Goal: Learn about a topic

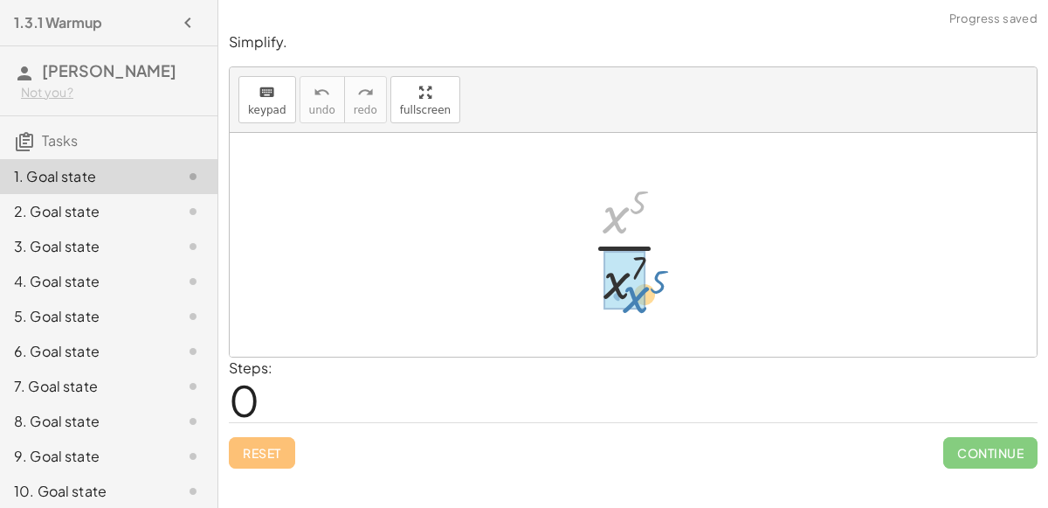
drag, startPoint x: 615, startPoint y: 214, endPoint x: 631, endPoint y: 290, distance: 77.6
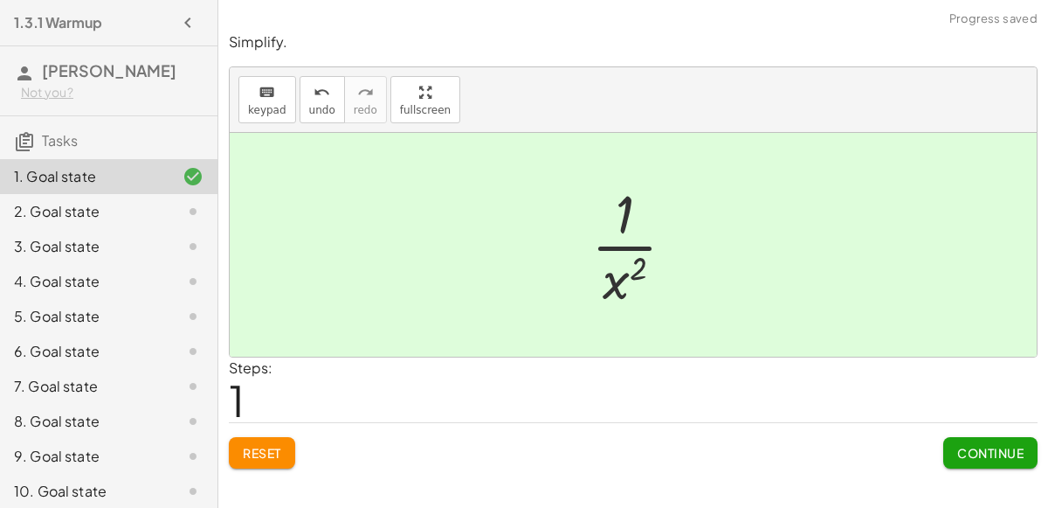
click at [618, 278] on div at bounding box center [640, 244] width 115 height 135
click at [960, 452] on span "Continue" at bounding box center [990, 453] width 66 height 16
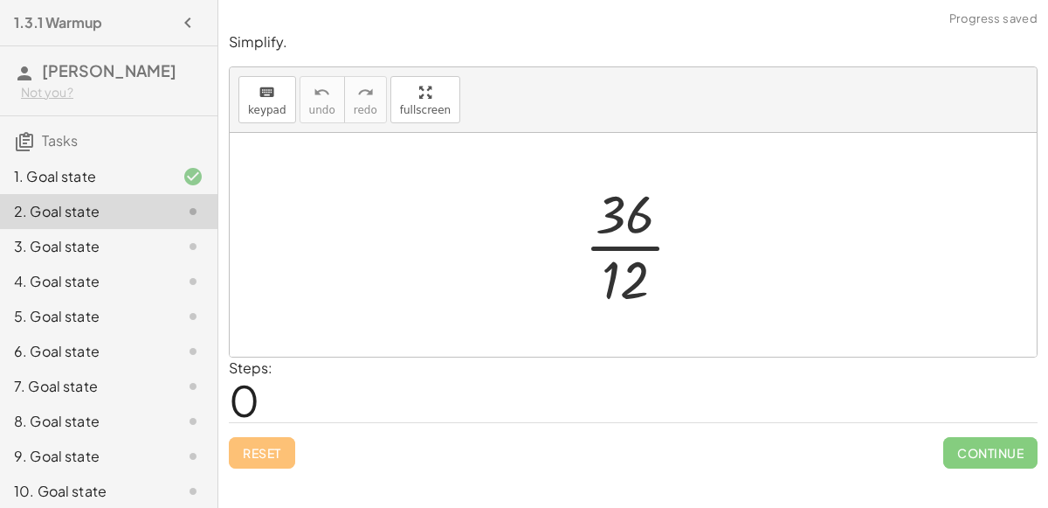
click at [653, 252] on div at bounding box center [641, 244] width 130 height 135
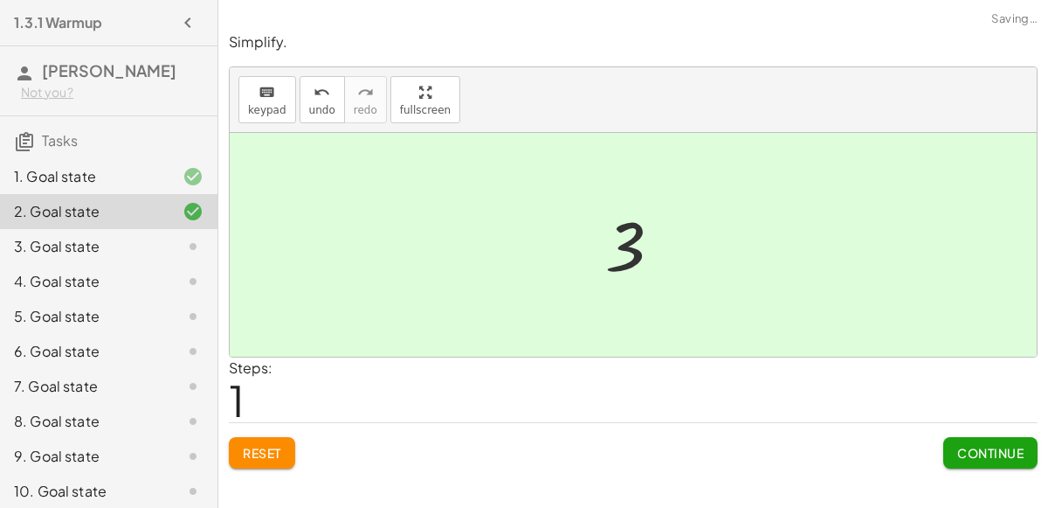
click at [980, 438] on button "Continue" at bounding box center [990, 452] width 94 height 31
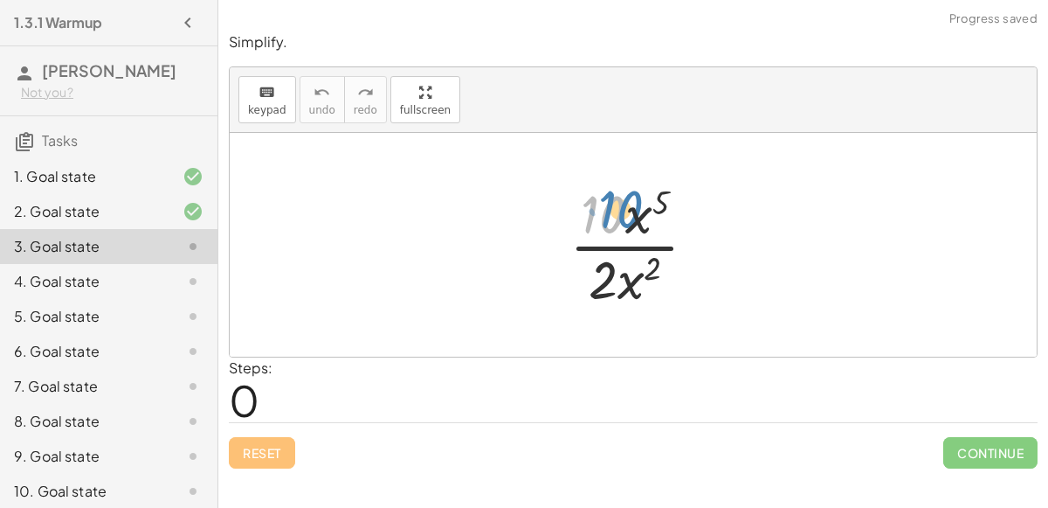
drag, startPoint x: 625, startPoint y: 227, endPoint x: 626, endPoint y: 218, distance: 9.8
click at [626, 218] on div at bounding box center [640, 244] width 159 height 135
drag, startPoint x: 658, startPoint y: 199, endPoint x: 647, endPoint y: 266, distance: 67.2
click at [647, 266] on div at bounding box center [640, 244] width 159 height 135
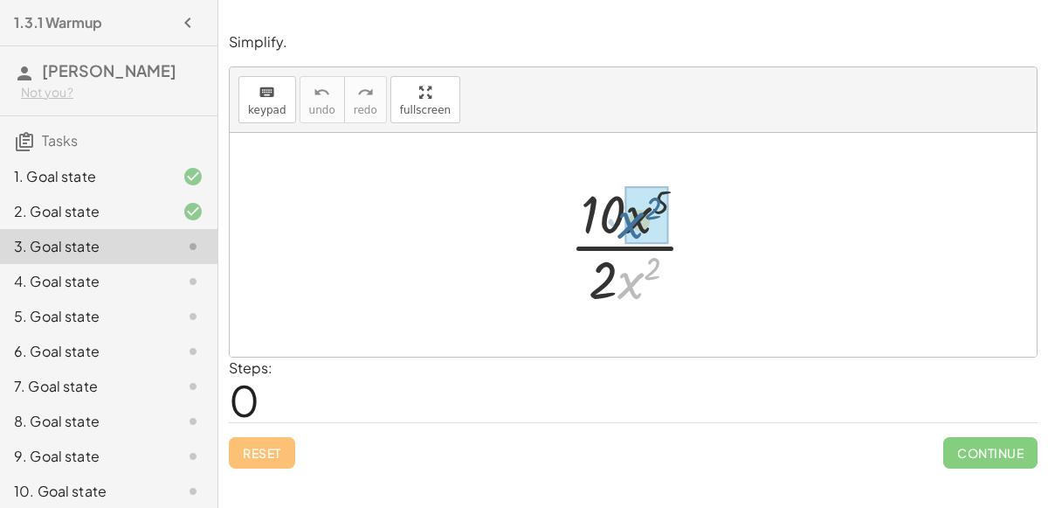
drag, startPoint x: 626, startPoint y: 287, endPoint x: 629, endPoint y: 228, distance: 59.5
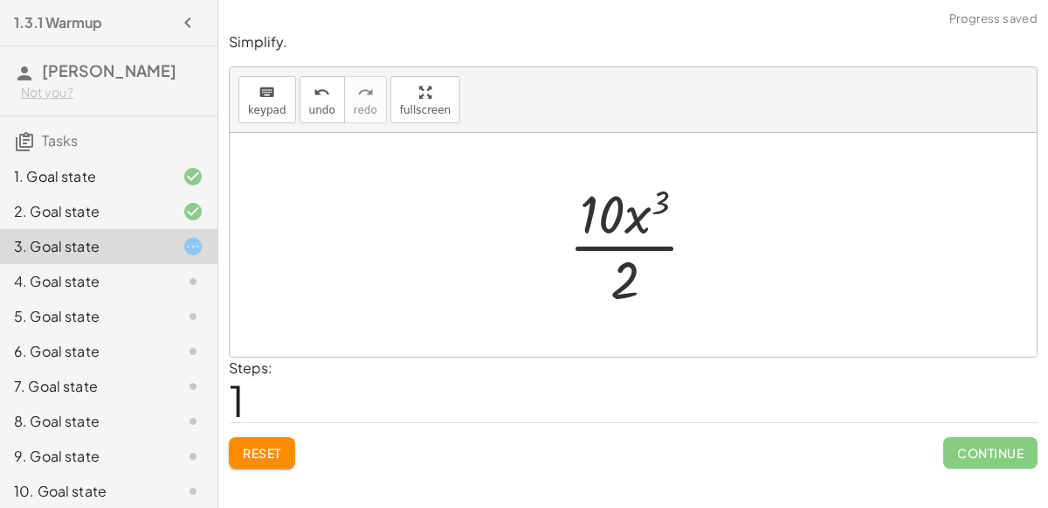
click at [632, 223] on div at bounding box center [640, 244] width 160 height 135
click at [606, 257] on div at bounding box center [640, 244] width 160 height 135
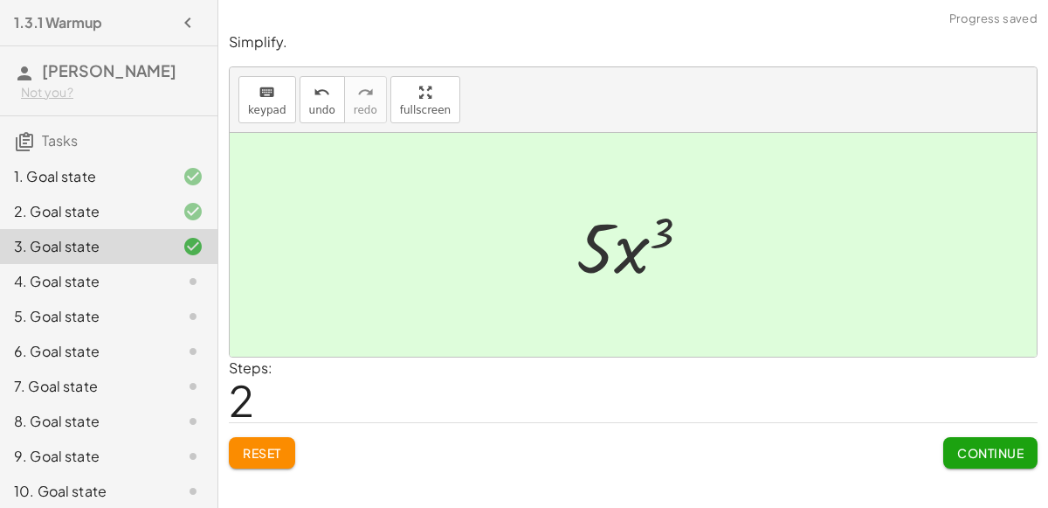
click at [175, 282] on div at bounding box center [179, 281] width 49 height 21
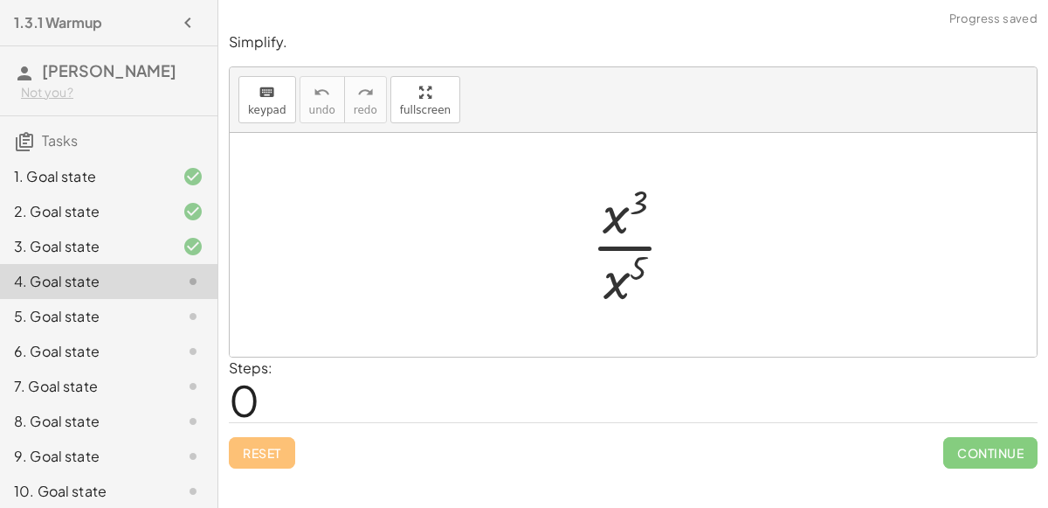
click at [642, 204] on div at bounding box center [640, 244] width 115 height 135
click at [610, 250] on div at bounding box center [640, 244] width 115 height 135
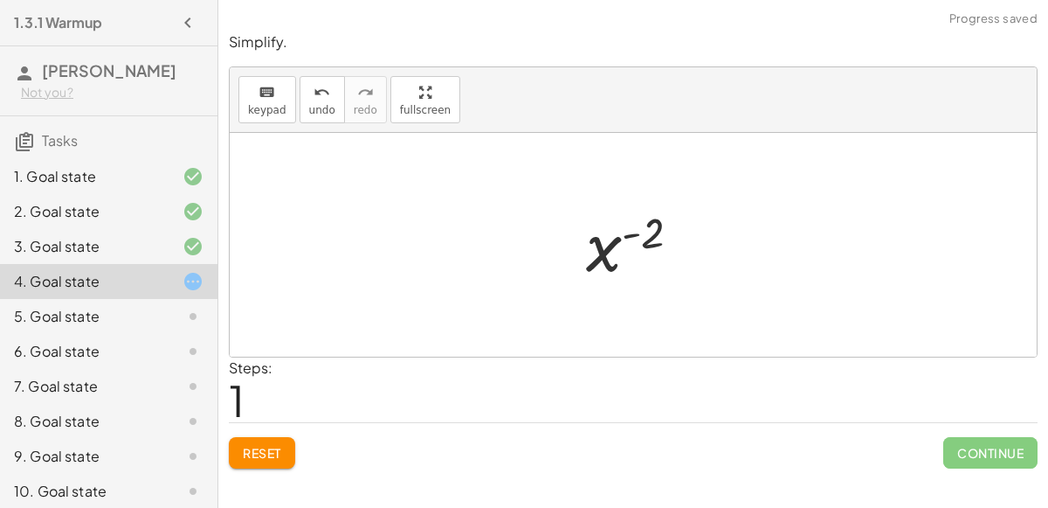
click at [620, 241] on div at bounding box center [640, 245] width 127 height 86
click at [634, 220] on div at bounding box center [640, 245] width 127 height 86
click at [637, 236] on div at bounding box center [640, 245] width 127 height 86
drag, startPoint x: 637, startPoint y: 236, endPoint x: 611, endPoint y: 252, distance: 30.6
click at [611, 252] on div at bounding box center [640, 245] width 127 height 86
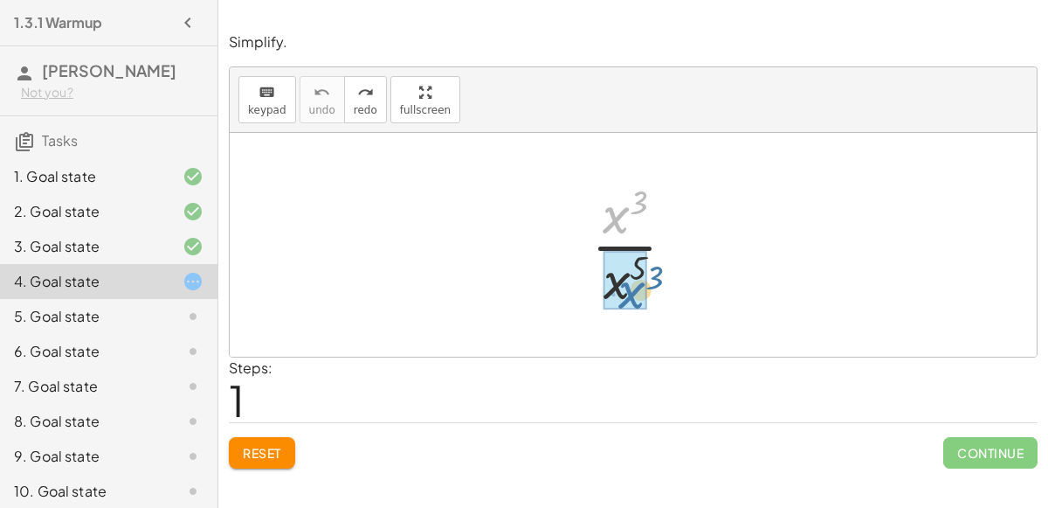
drag, startPoint x: 618, startPoint y: 211, endPoint x: 633, endPoint y: 287, distance: 77.4
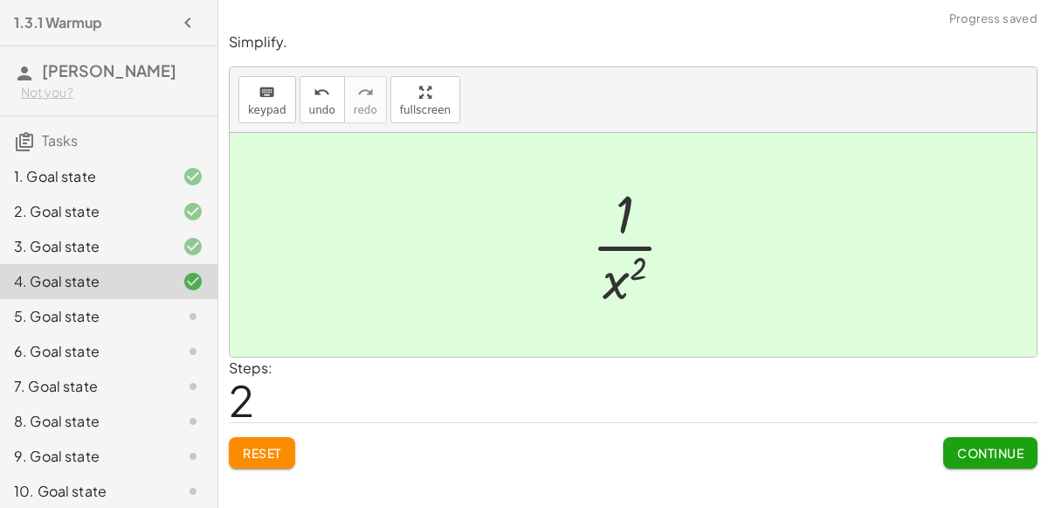
click at [618, 273] on div at bounding box center [640, 244] width 115 height 135
click at [999, 459] on button "Continue" at bounding box center [990, 452] width 94 height 31
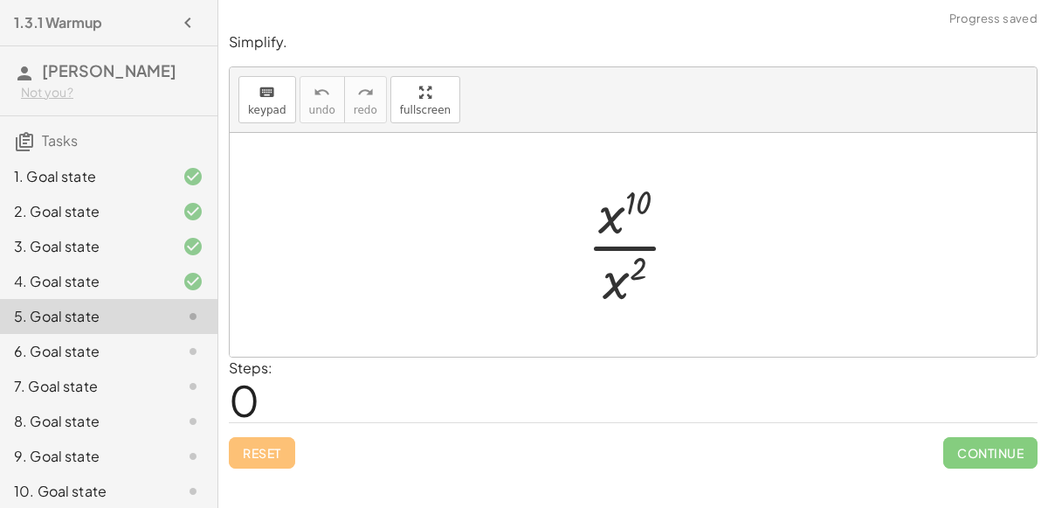
click at [618, 249] on div at bounding box center [640, 244] width 124 height 135
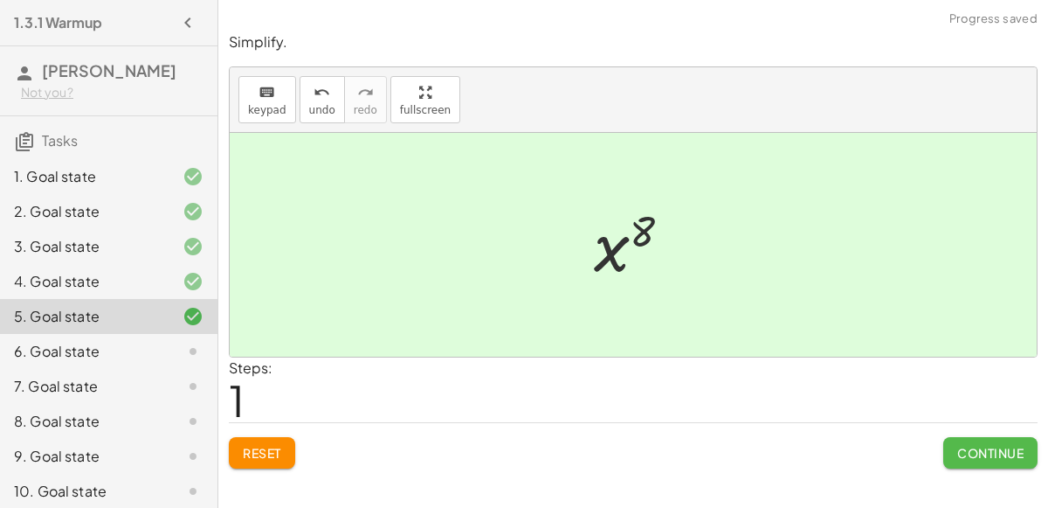
click at [981, 439] on button "Continue" at bounding box center [990, 452] width 94 height 31
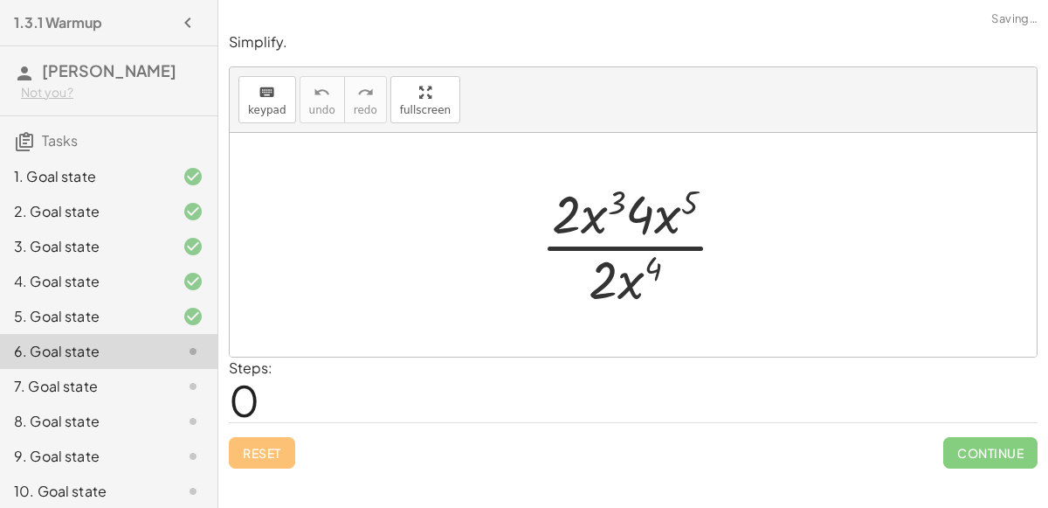
click at [619, 244] on div at bounding box center [641, 244] width 218 height 135
drag, startPoint x: 584, startPoint y: 211, endPoint x: 655, endPoint y: 211, distance: 71.6
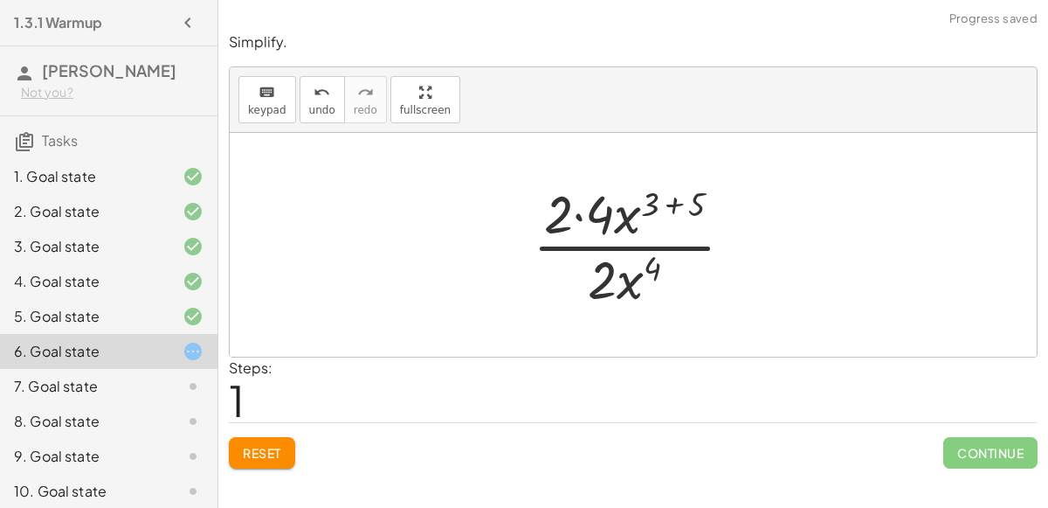
click at [673, 204] on div at bounding box center [640, 244] width 232 height 135
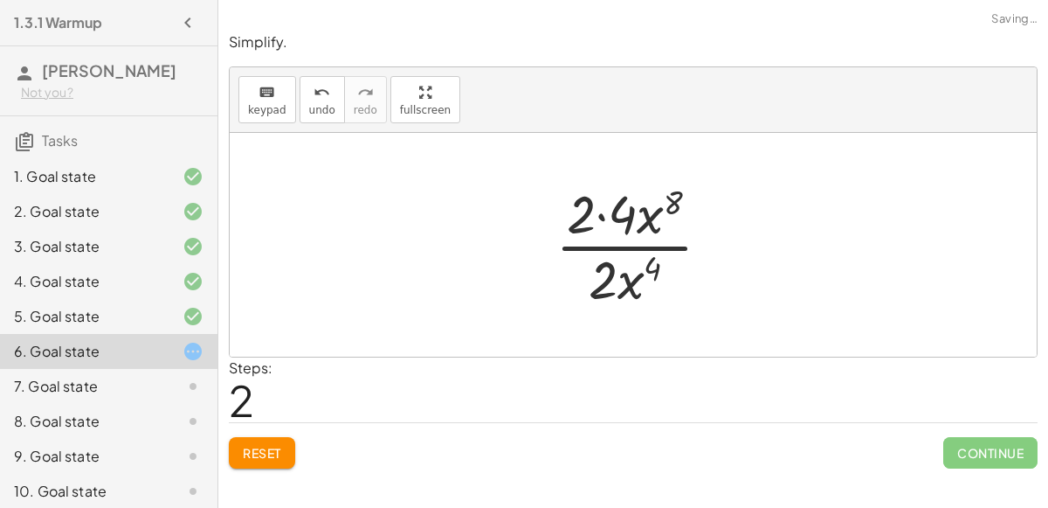
click at [604, 218] on div at bounding box center [640, 244] width 187 height 135
click at [610, 245] on div at bounding box center [640, 244] width 149 height 135
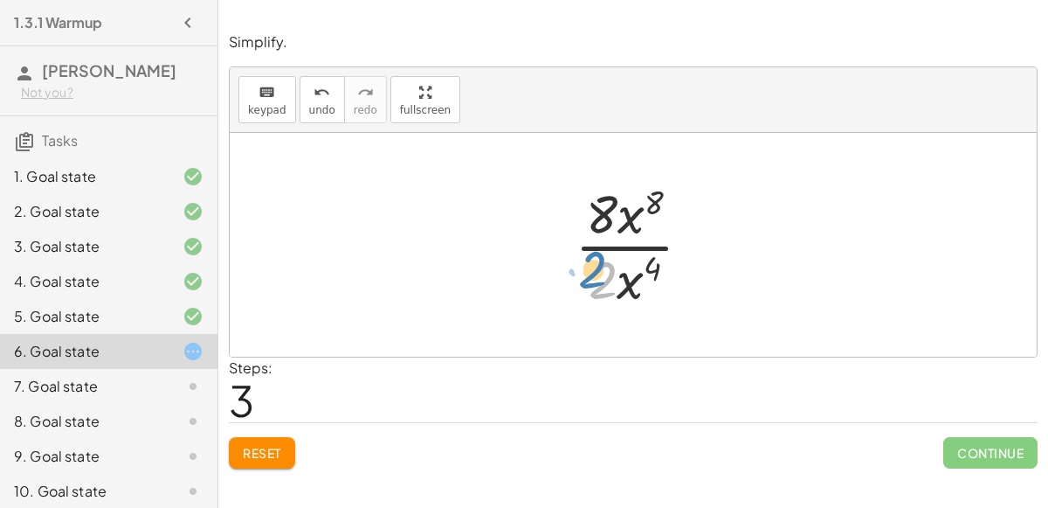
drag, startPoint x: 608, startPoint y: 276, endPoint x: 617, endPoint y: 274, distance: 8.9
click at [617, 274] on div at bounding box center [640, 244] width 149 height 135
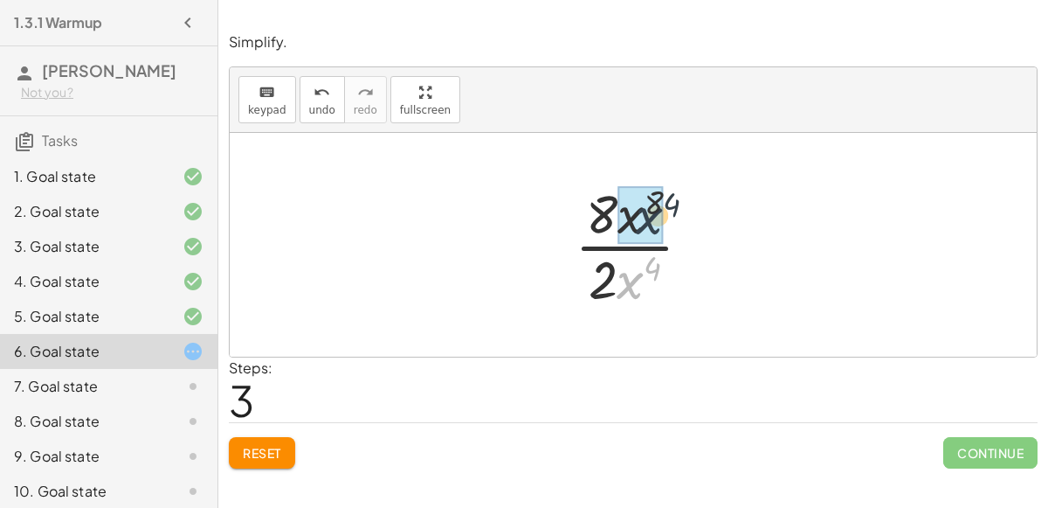
drag, startPoint x: 636, startPoint y: 278, endPoint x: 649, endPoint y: 228, distance: 51.5
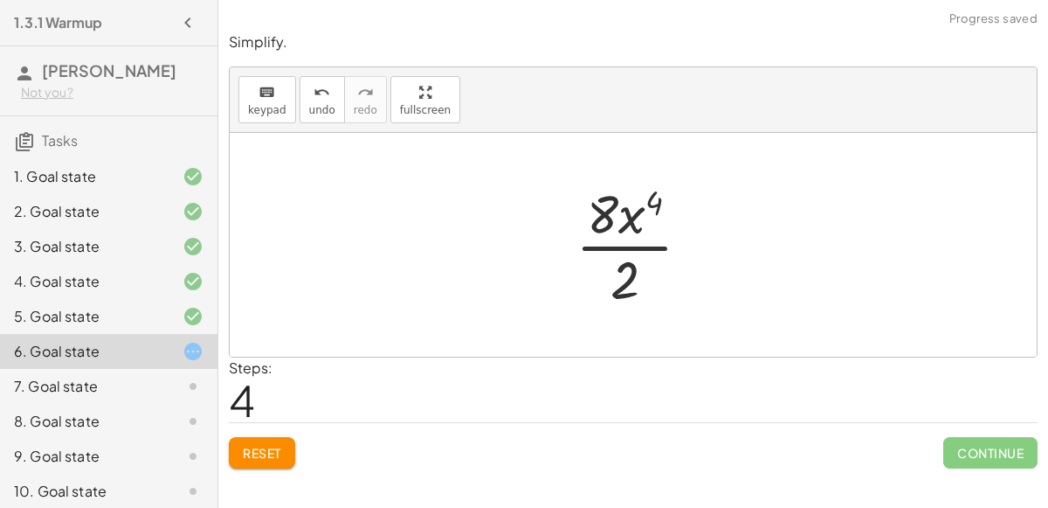
click at [630, 217] on div at bounding box center [640, 244] width 147 height 135
click at [611, 246] on div at bounding box center [640, 244] width 147 height 135
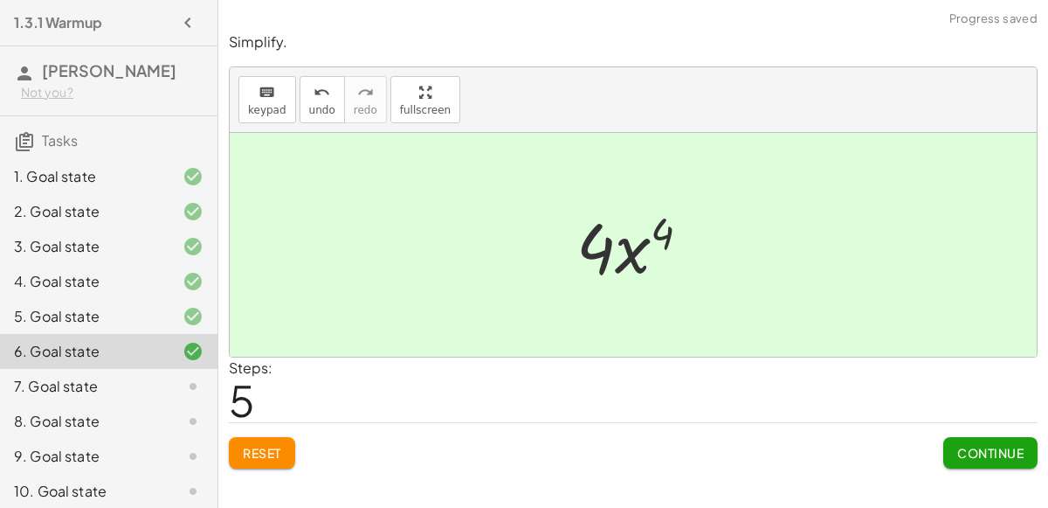
click at [956, 437] on button "Continue" at bounding box center [990, 452] width 94 height 31
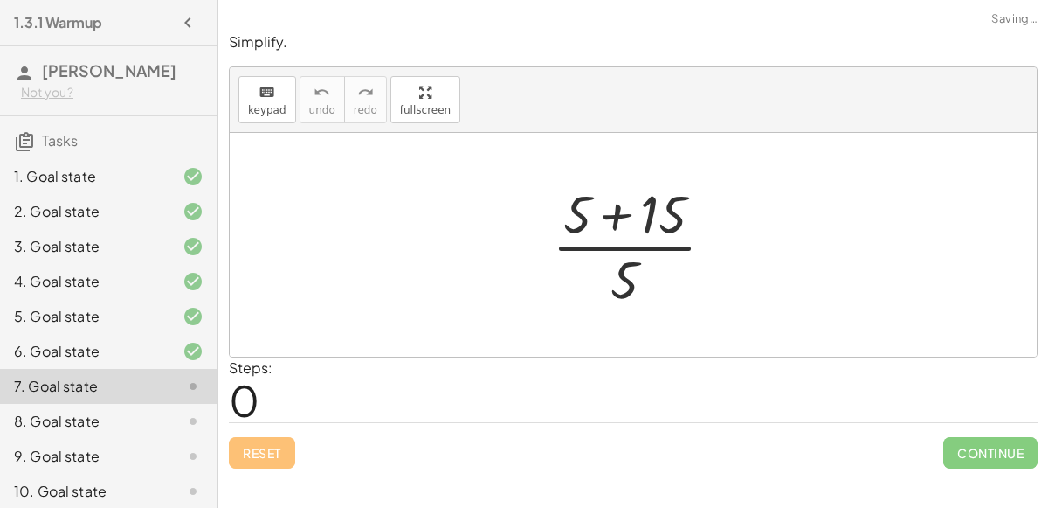
click at [609, 210] on div at bounding box center [640, 244] width 194 height 135
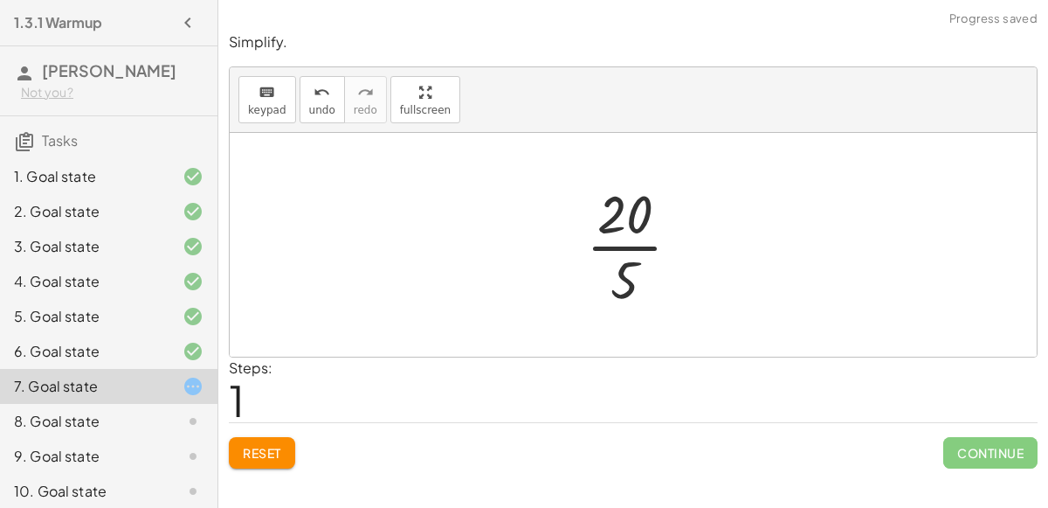
click at [608, 239] on div at bounding box center [640, 244] width 126 height 135
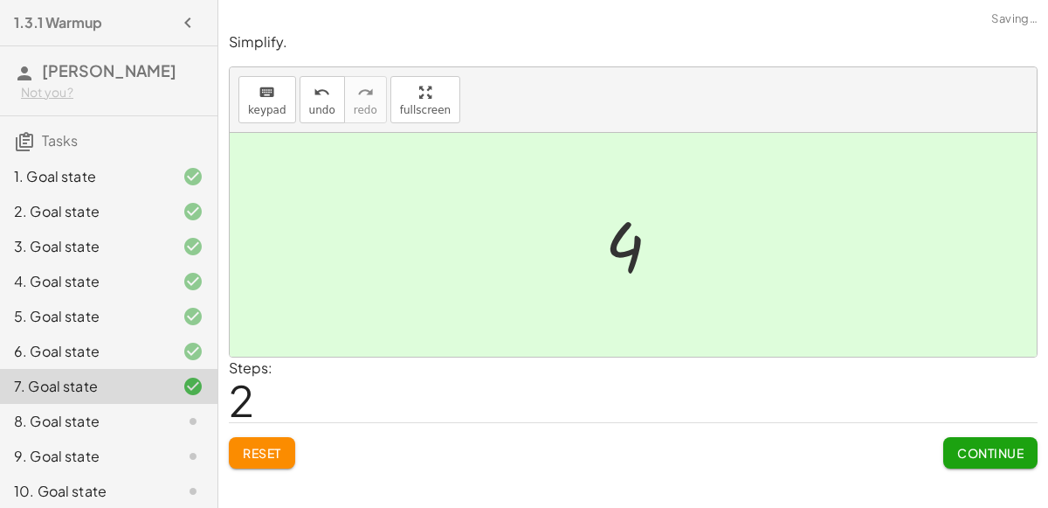
click at [993, 454] on span "Continue" at bounding box center [990, 453] width 66 height 16
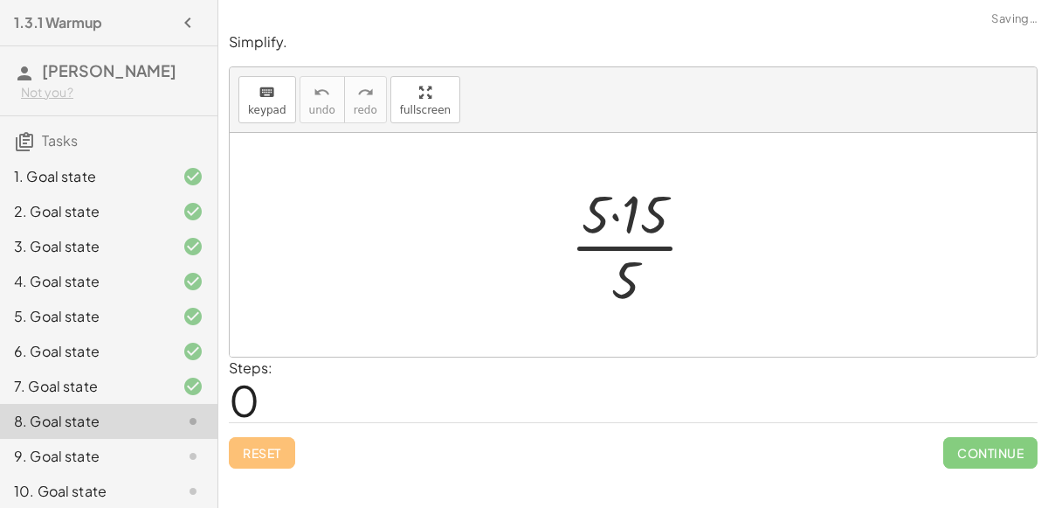
click at [635, 210] on div at bounding box center [640, 244] width 157 height 135
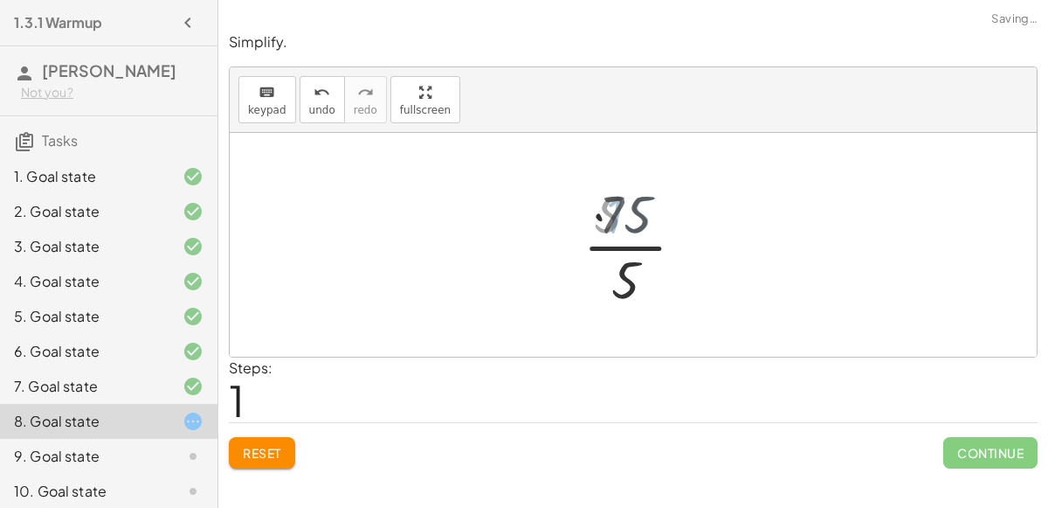
click at [619, 248] on div at bounding box center [640, 244] width 123 height 135
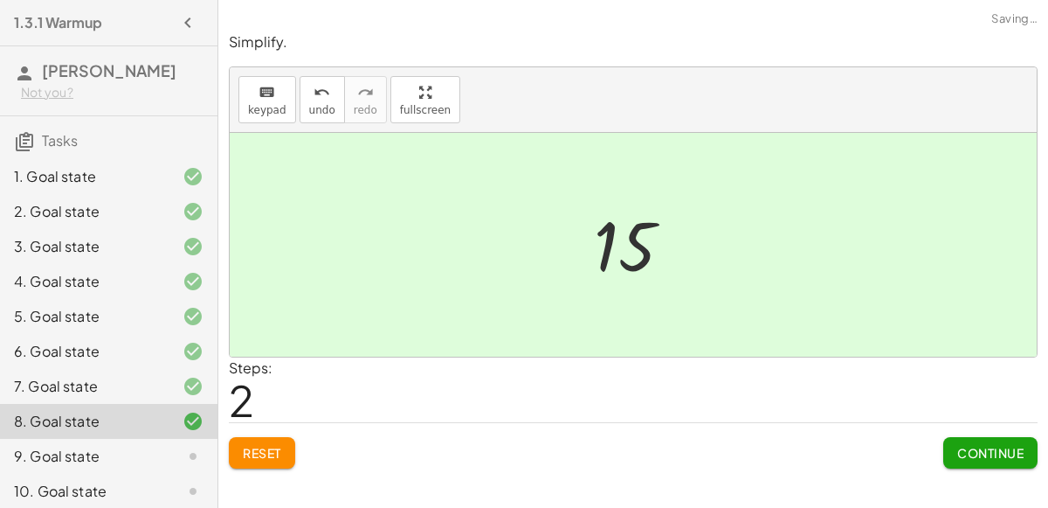
click at [982, 459] on button "Continue" at bounding box center [990, 452] width 94 height 31
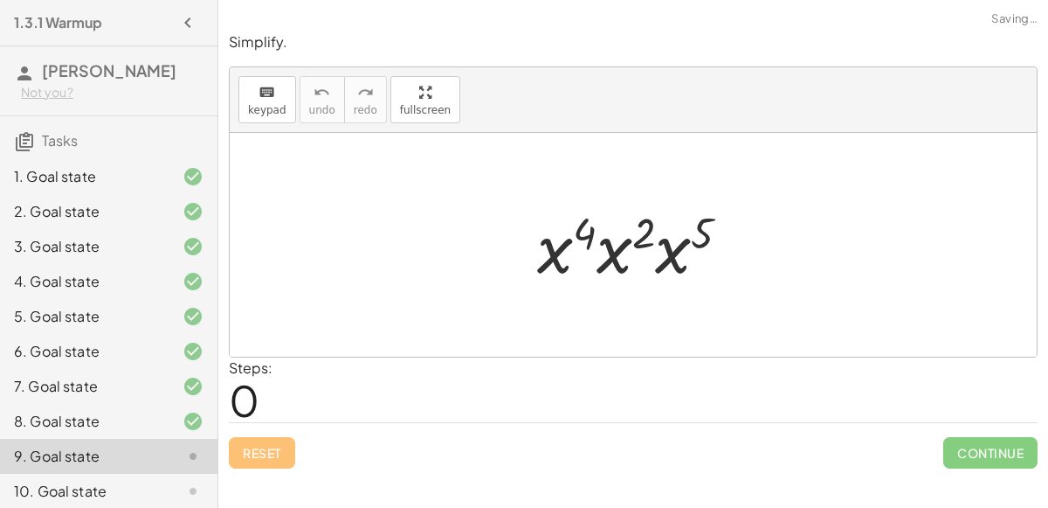
click at [564, 244] on div at bounding box center [641, 245] width 225 height 90
drag, startPoint x: 585, startPoint y: 222, endPoint x: 534, endPoint y: 247, distance: 57.4
click at [534, 247] on div at bounding box center [641, 245] width 225 height 90
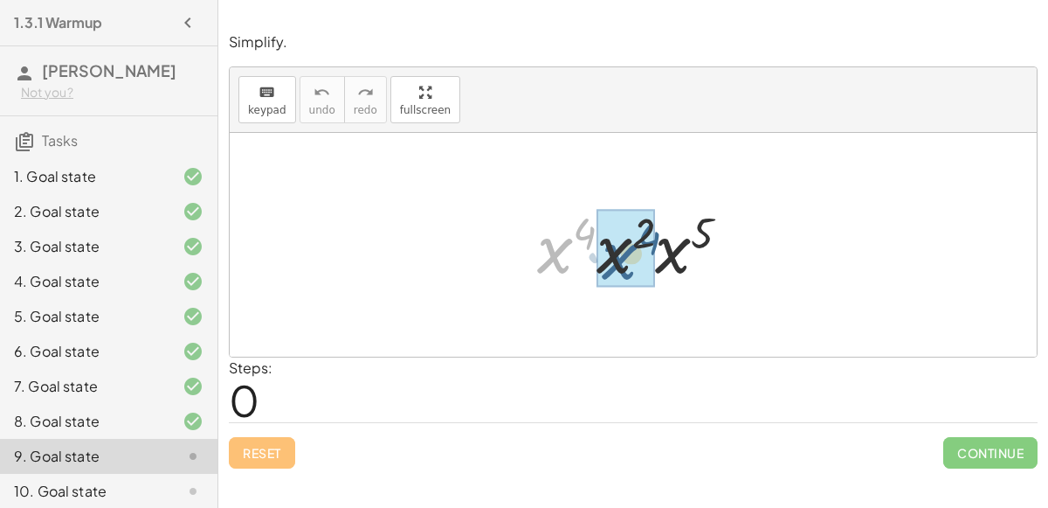
drag, startPoint x: 556, startPoint y: 249, endPoint x: 622, endPoint y: 254, distance: 65.7
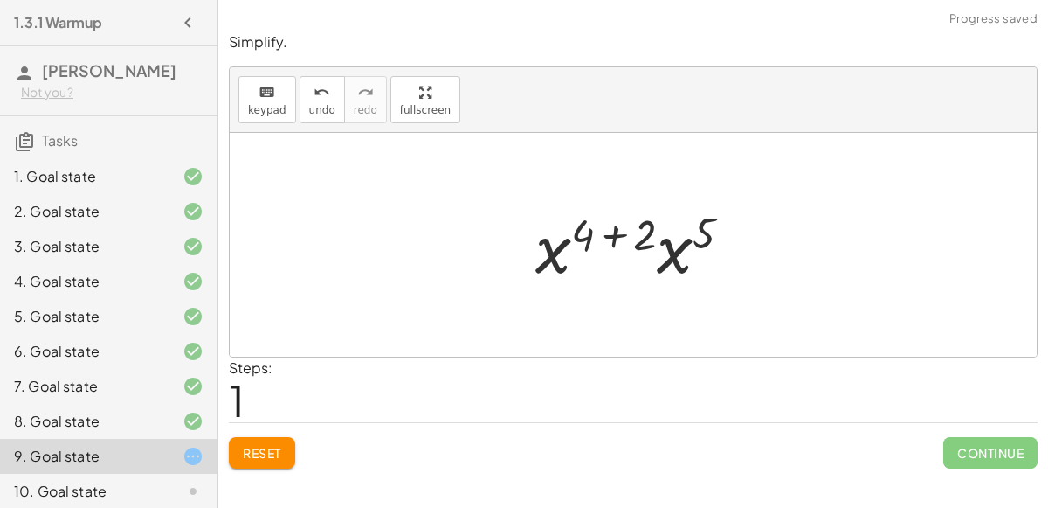
click at [616, 238] on div at bounding box center [641, 245] width 228 height 90
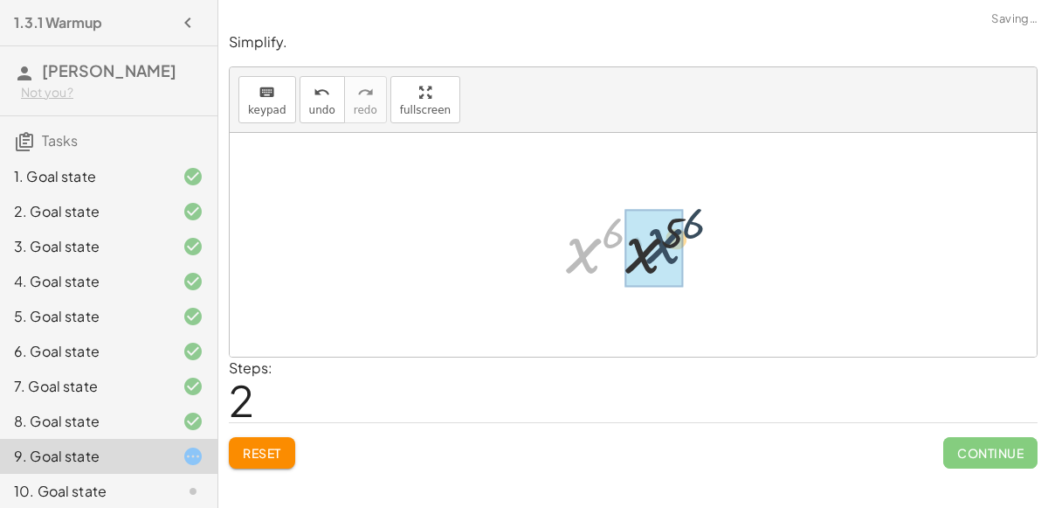
drag, startPoint x: 590, startPoint y: 249, endPoint x: 670, endPoint y: 240, distance: 80.8
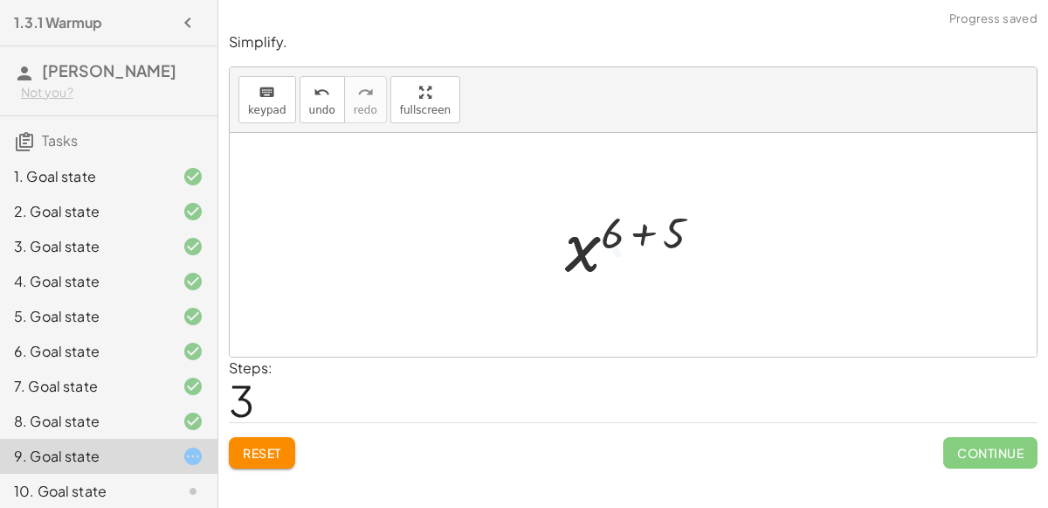
click at [646, 232] on div at bounding box center [640, 245] width 169 height 86
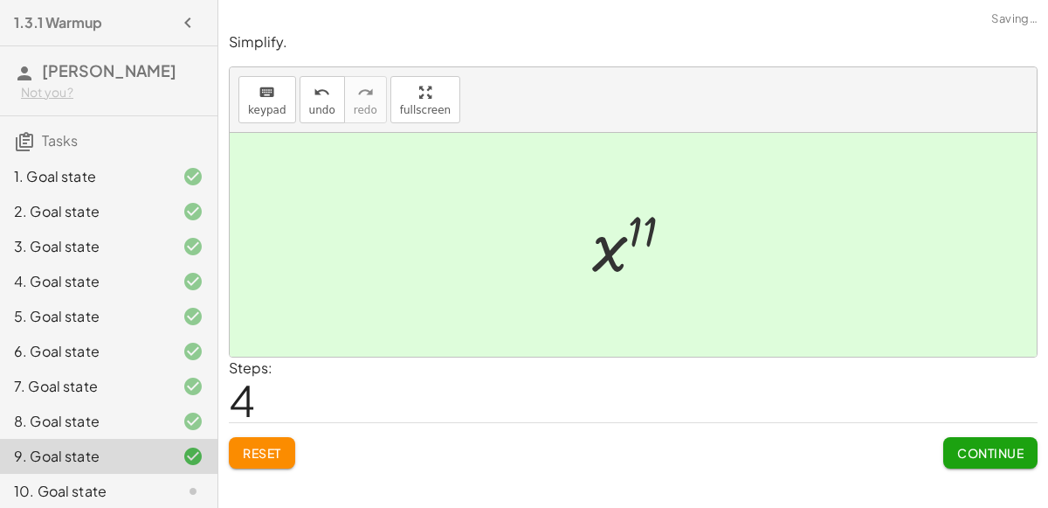
click at [1006, 451] on span "Continue" at bounding box center [990, 453] width 66 height 16
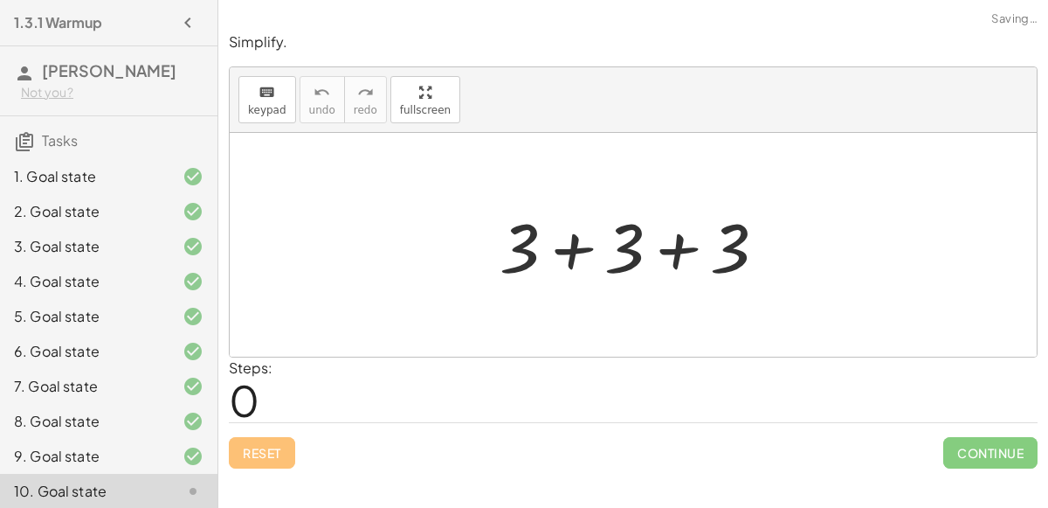
click at [563, 249] on div at bounding box center [640, 245] width 298 height 90
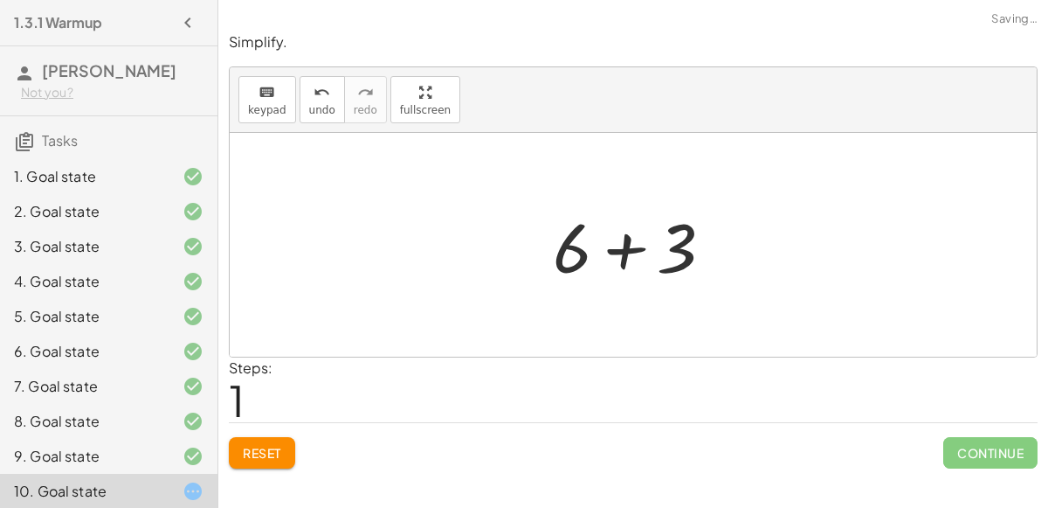
click at [603, 245] on div at bounding box center [640, 245] width 192 height 90
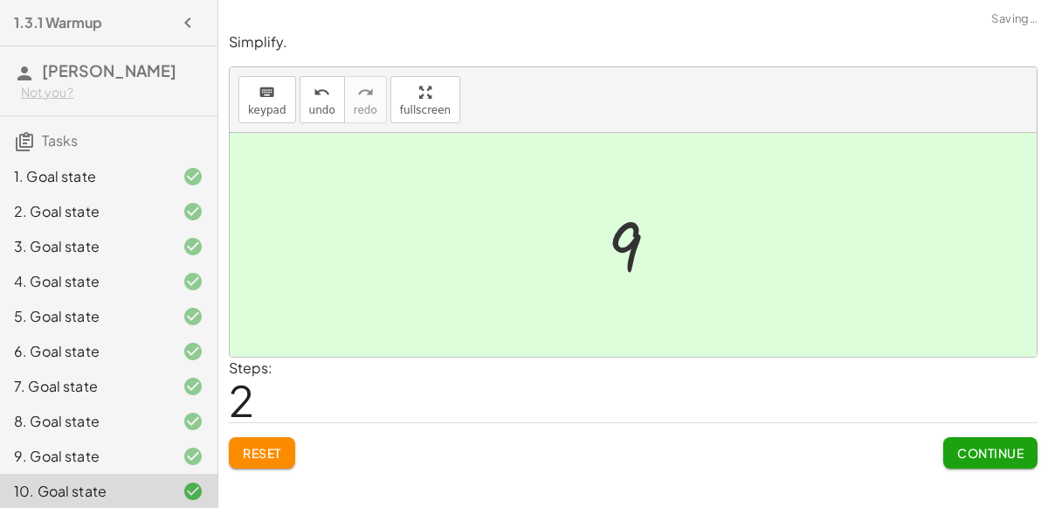
click at [939, 445] on div "Reset Continue" at bounding box center [633, 445] width 809 height 46
click at [991, 453] on span "Continue" at bounding box center [990, 453] width 66 height 16
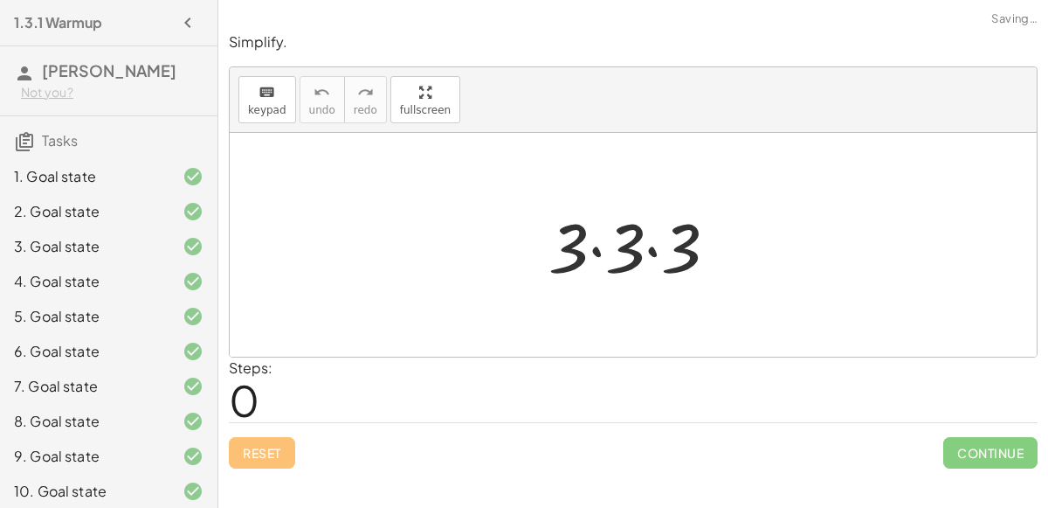
click at [588, 244] on div at bounding box center [640, 245] width 201 height 90
click at [597, 245] on div at bounding box center [640, 245] width 201 height 90
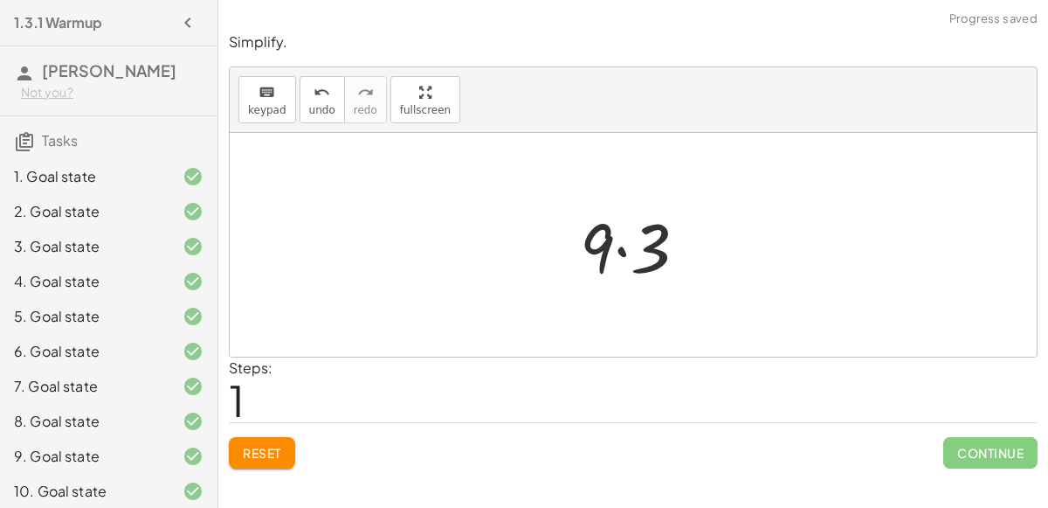
click at [627, 247] on div at bounding box center [640, 245] width 139 height 90
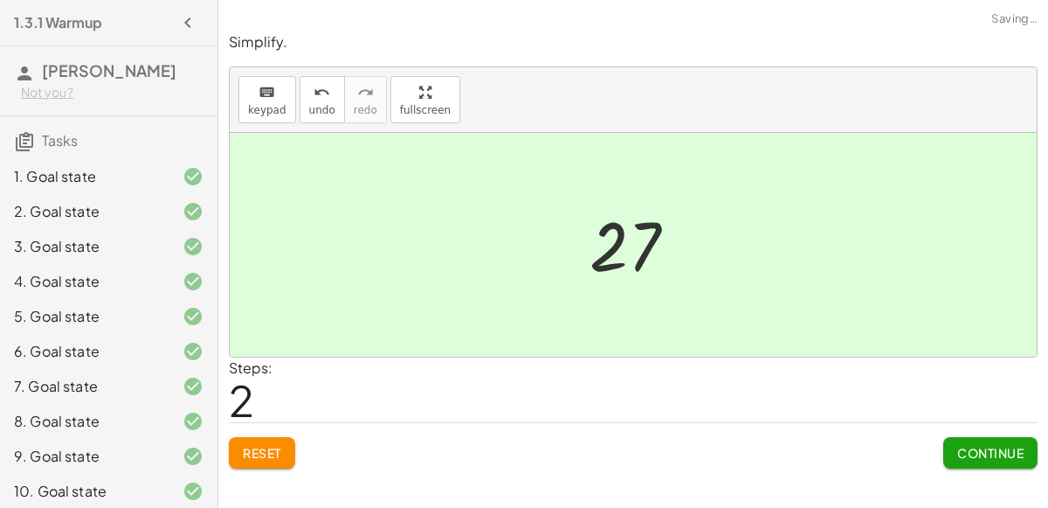
click at [1002, 455] on span "Continue" at bounding box center [990, 453] width 66 height 16
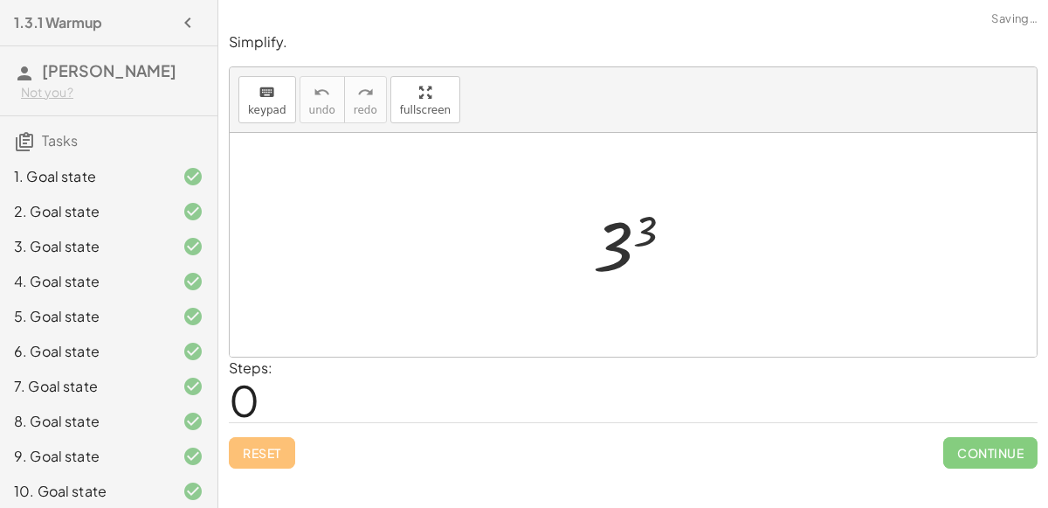
click at [635, 238] on div at bounding box center [640, 245] width 112 height 86
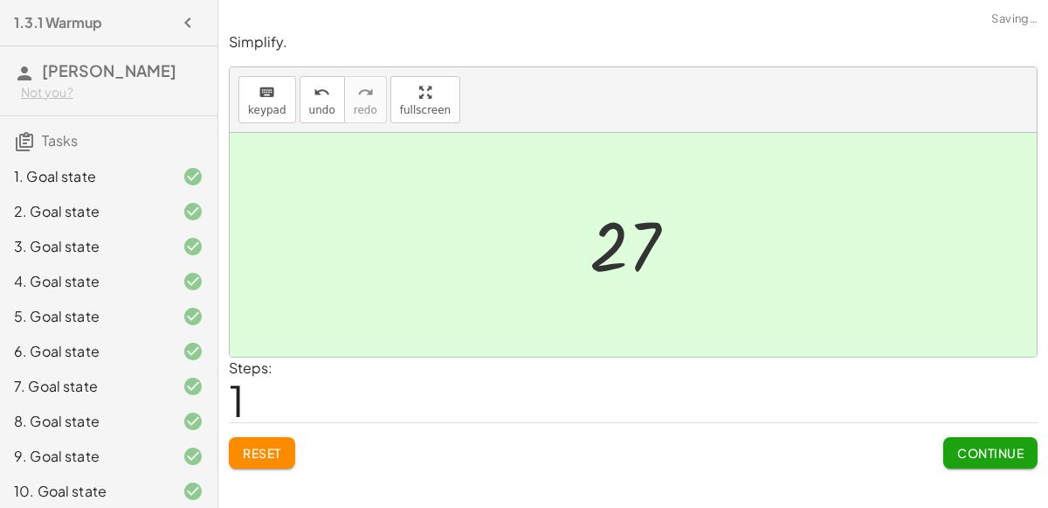
click at [974, 440] on button "Continue" at bounding box center [990, 452] width 94 height 31
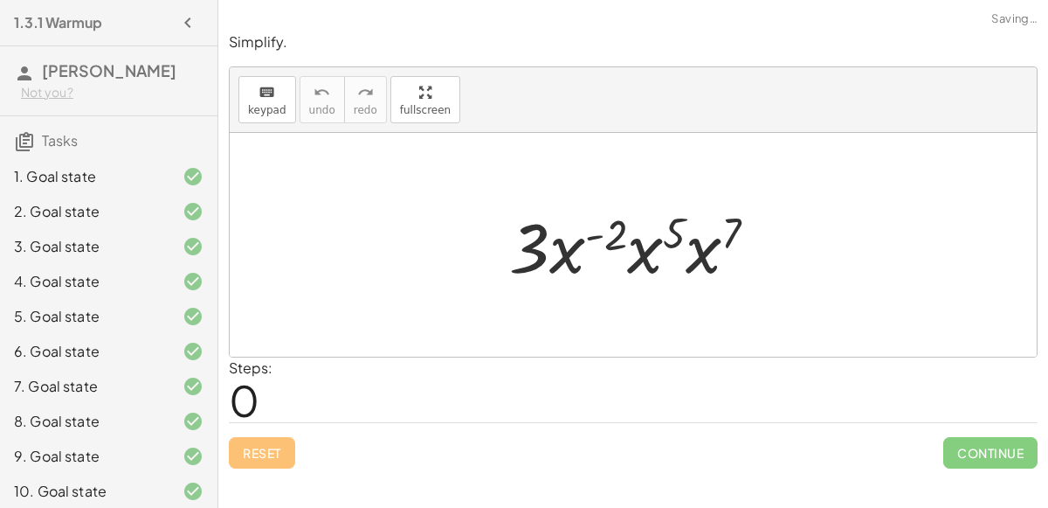
click at [610, 227] on div at bounding box center [641, 245] width 280 height 90
click at [562, 244] on div at bounding box center [641, 245] width 280 height 90
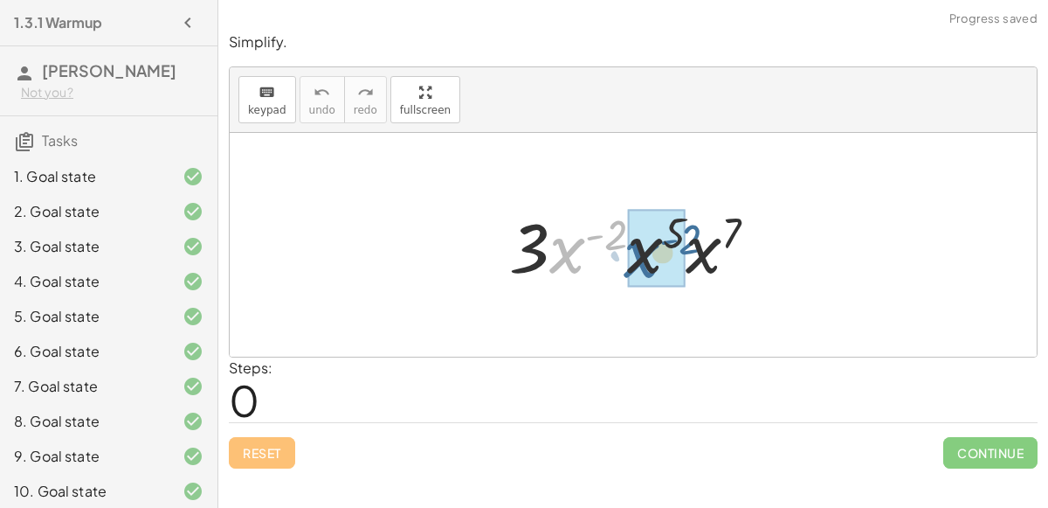
drag, startPoint x: 590, startPoint y: 232, endPoint x: 665, endPoint y: 236, distance: 75.2
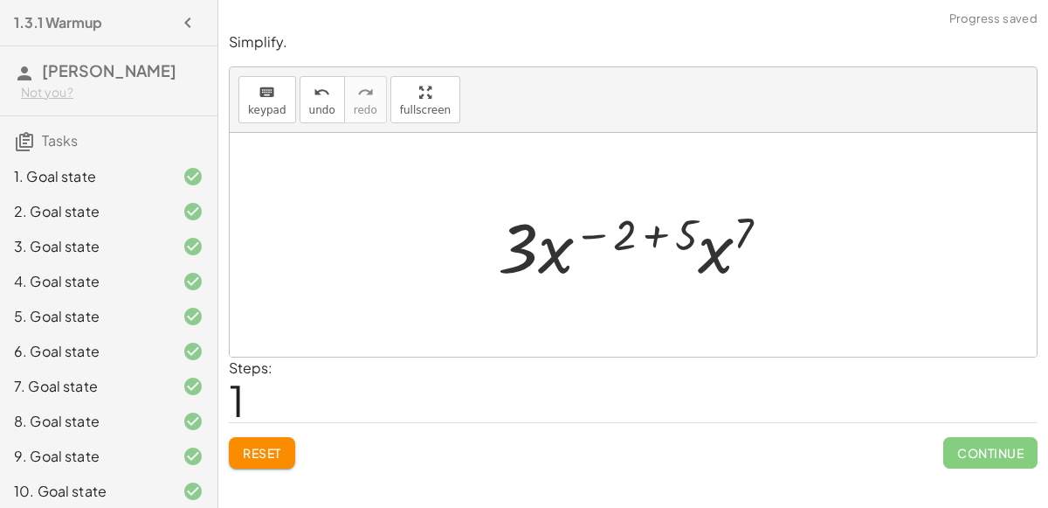
click at [646, 232] on div at bounding box center [640, 245] width 303 height 90
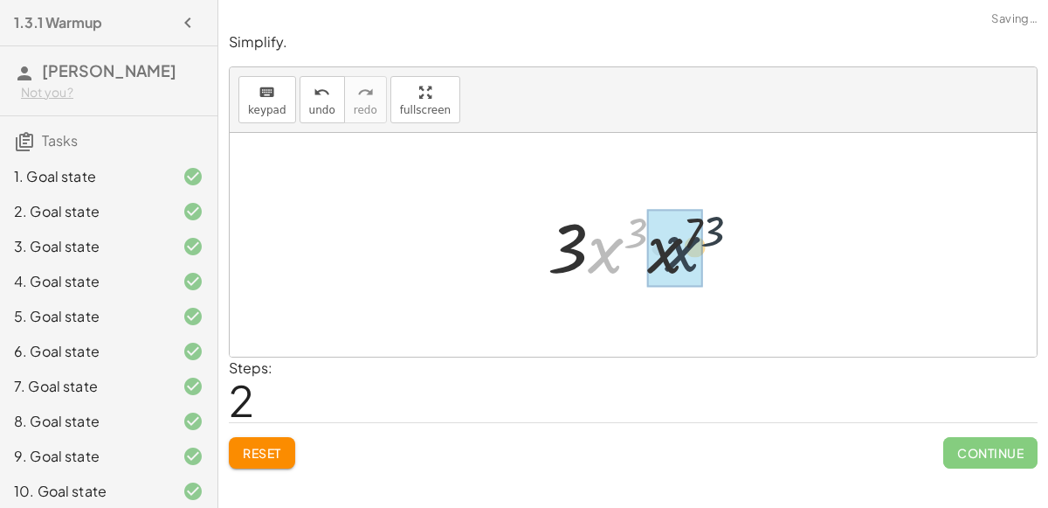
drag, startPoint x: 605, startPoint y: 244, endPoint x: 684, endPoint y: 242, distance: 78.6
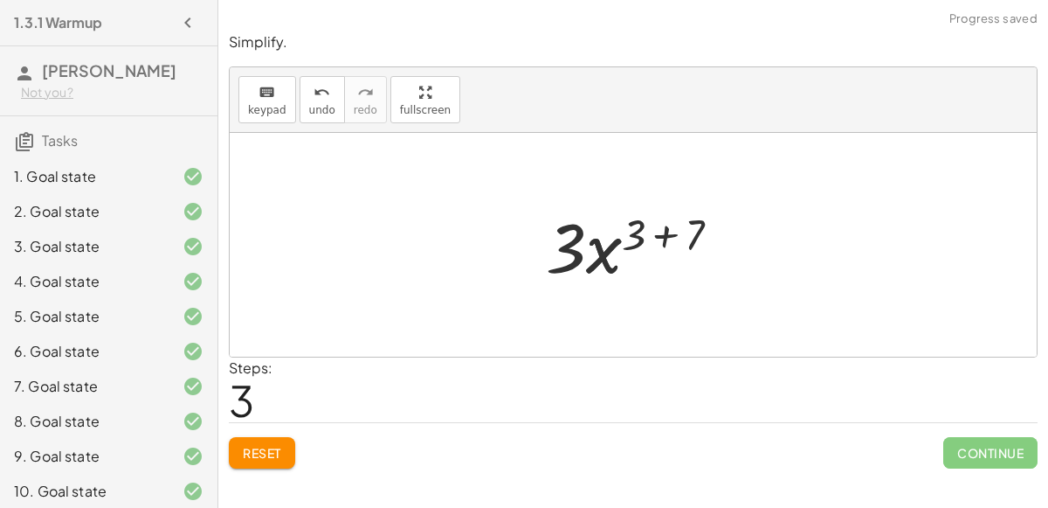
click at [660, 232] on div at bounding box center [640, 245] width 206 height 90
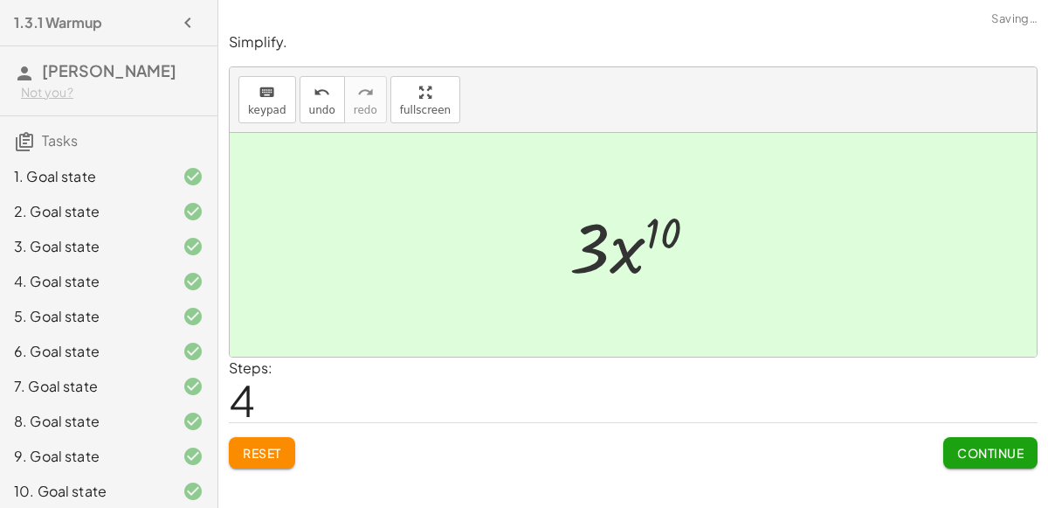
click at [973, 451] on span "Continue" at bounding box center [990, 453] width 66 height 16
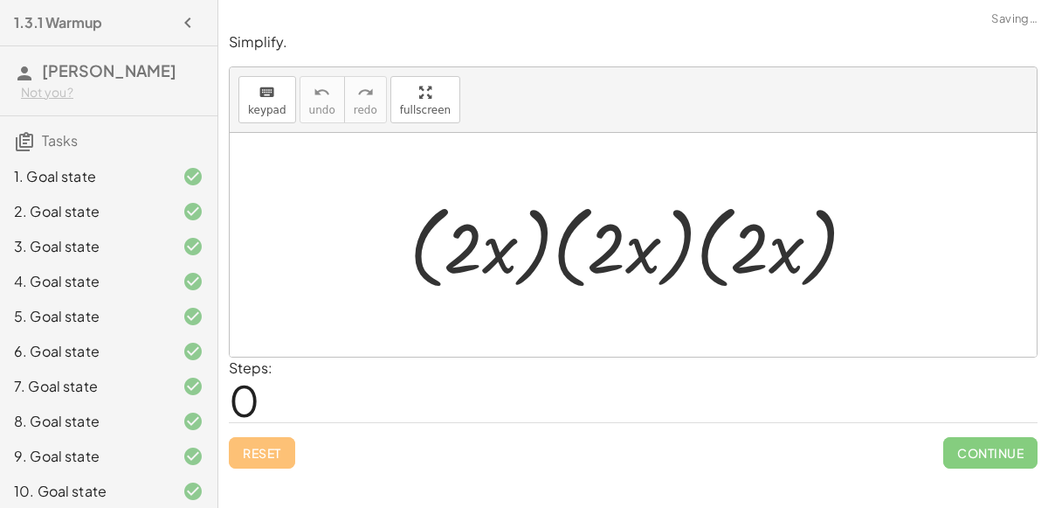
click at [532, 242] on div at bounding box center [640, 245] width 479 height 100
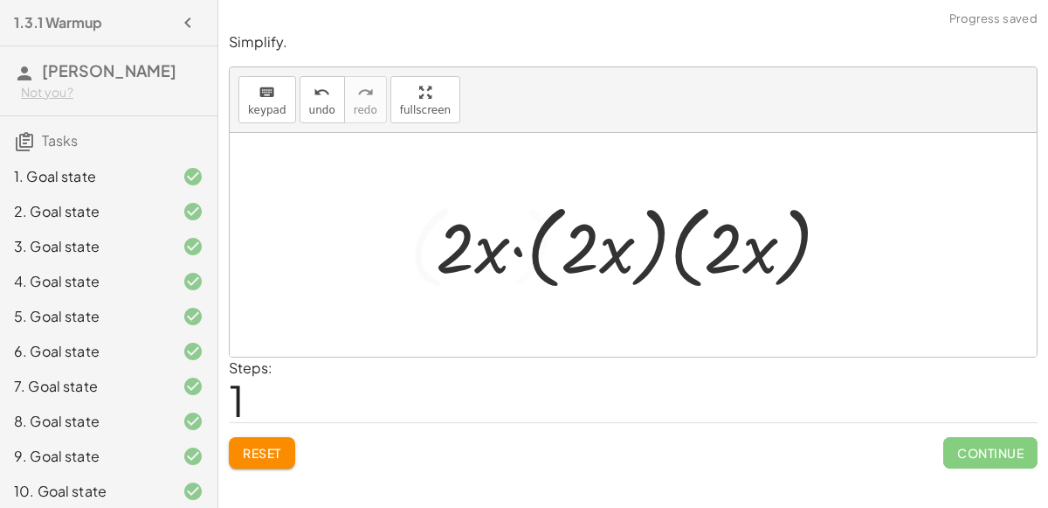
click at [596, 248] on div at bounding box center [639, 245] width 425 height 100
click at [535, 260] on div at bounding box center [639, 245] width 425 height 100
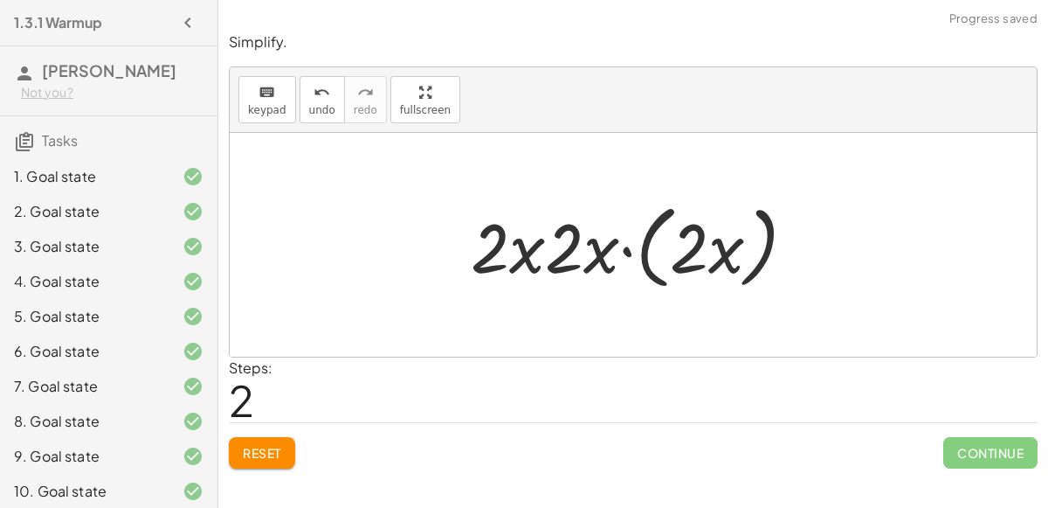
click at [542, 250] on div at bounding box center [640, 245] width 356 height 100
click at [561, 254] on div at bounding box center [640, 245] width 356 height 100
click at [626, 250] on div at bounding box center [640, 245] width 356 height 100
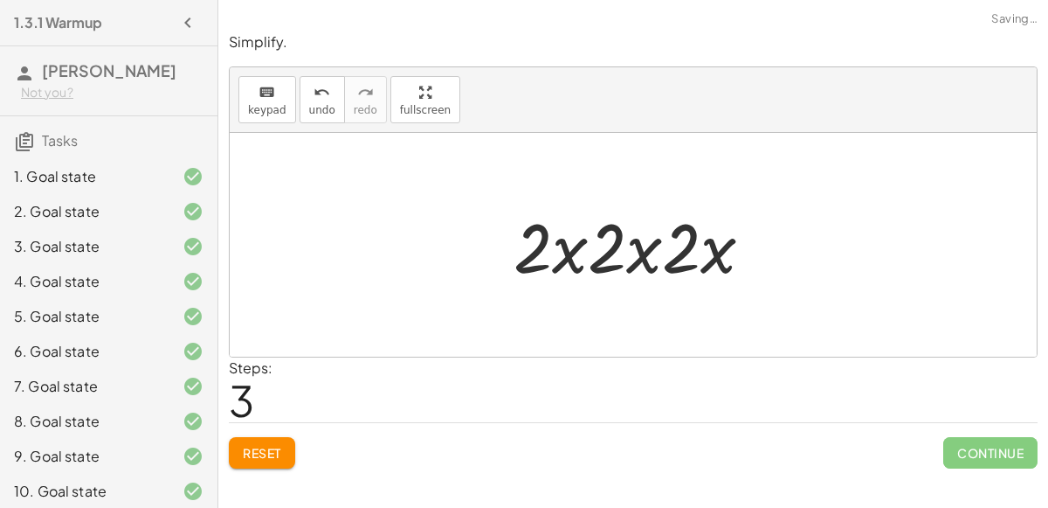
click at [650, 250] on div at bounding box center [640, 245] width 271 height 90
drag, startPoint x: 620, startPoint y: 255, endPoint x: 694, endPoint y: 258, distance: 74.3
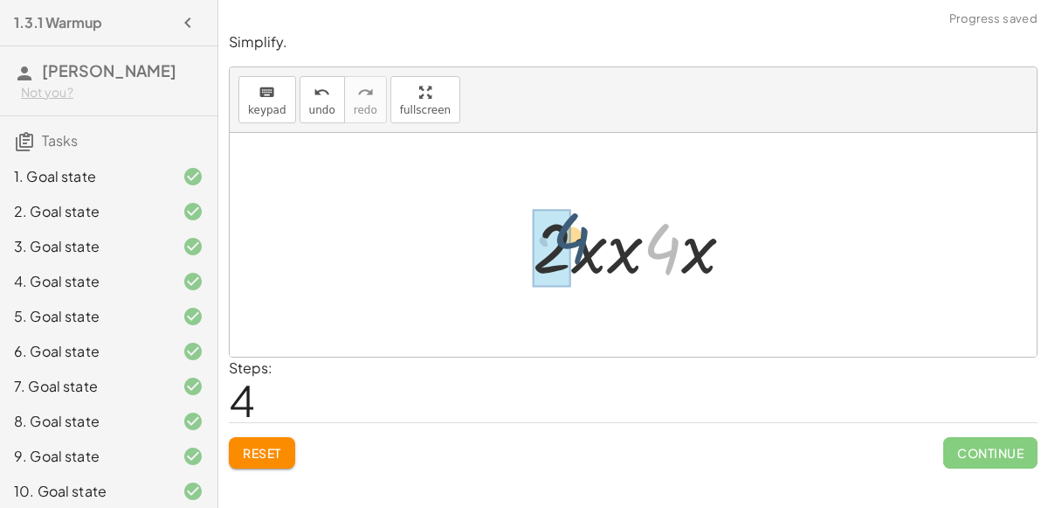
drag, startPoint x: 666, startPoint y: 253, endPoint x: 577, endPoint y: 243, distance: 89.7
click at [577, 243] on div at bounding box center [640, 245] width 232 height 90
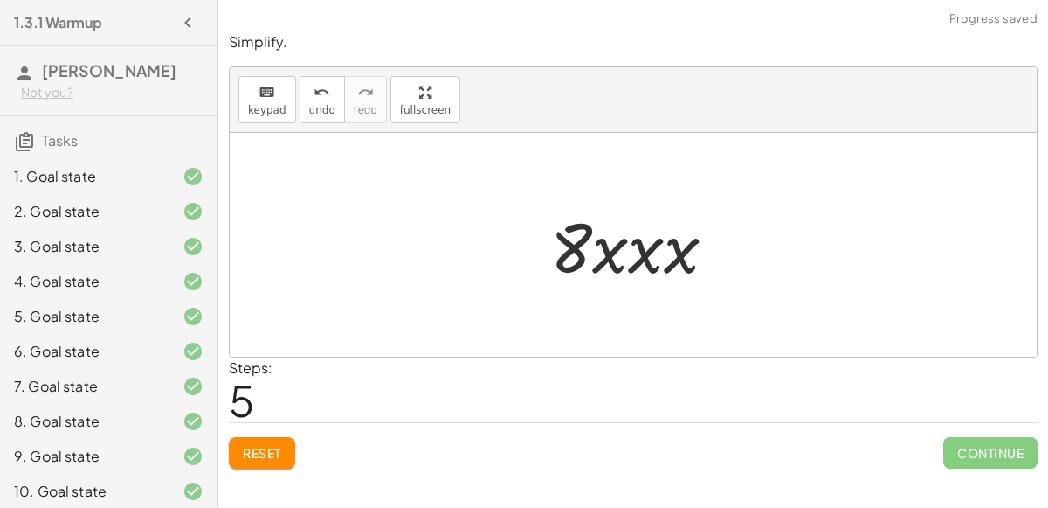
click at [622, 256] on div at bounding box center [641, 245] width 198 height 90
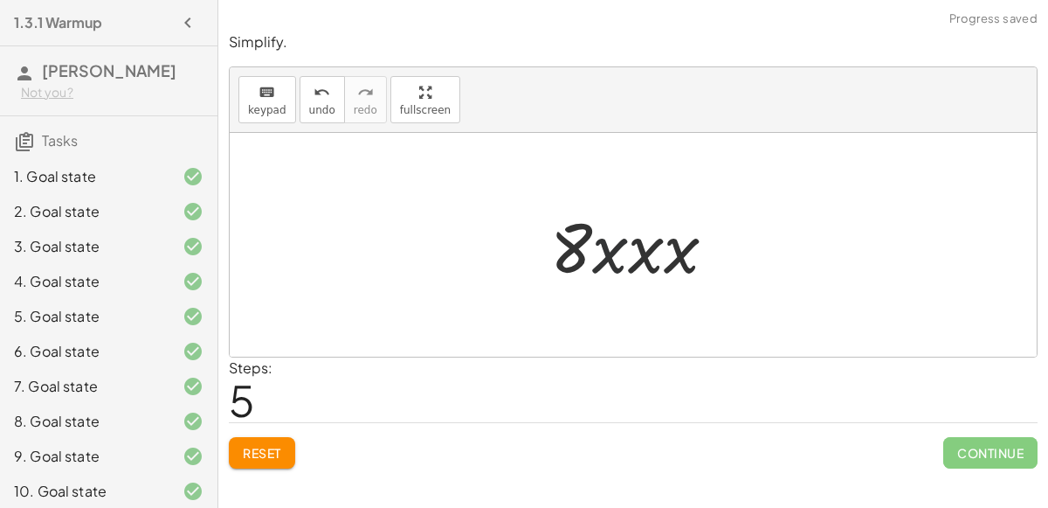
click at [622, 256] on div at bounding box center [641, 245] width 198 height 90
click at [286, 441] on button "Reset" at bounding box center [262, 452] width 66 height 31
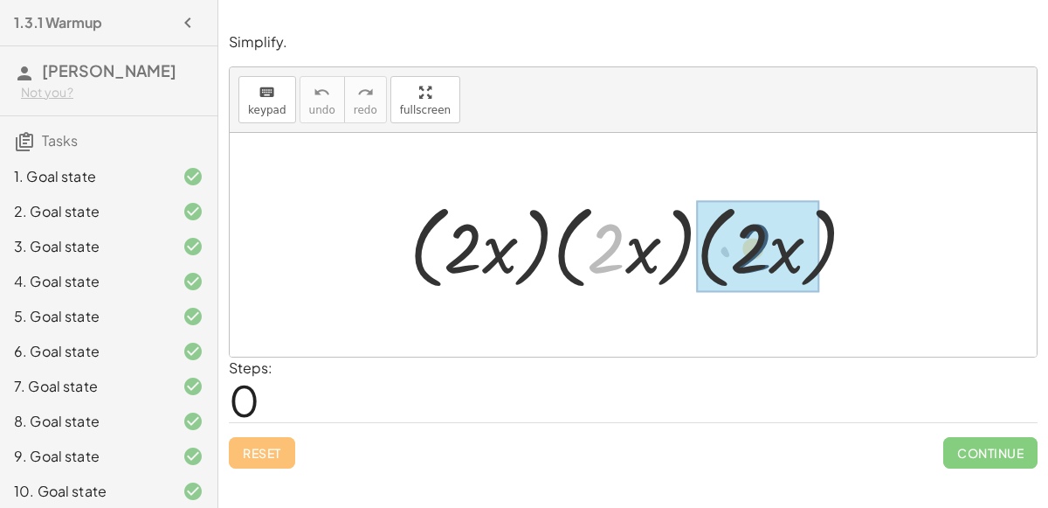
drag, startPoint x: 618, startPoint y: 258, endPoint x: 766, endPoint y: 258, distance: 147.6
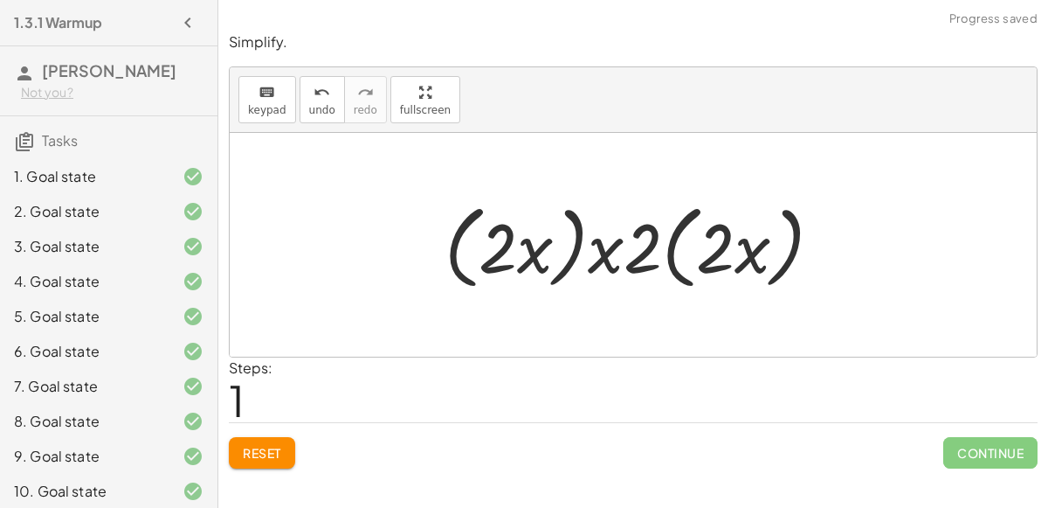
click at [703, 252] on div at bounding box center [640, 245] width 409 height 100
drag, startPoint x: 635, startPoint y: 258, endPoint x: 761, endPoint y: 253, distance: 125.9
click at [761, 253] on div at bounding box center [640, 245] width 409 height 100
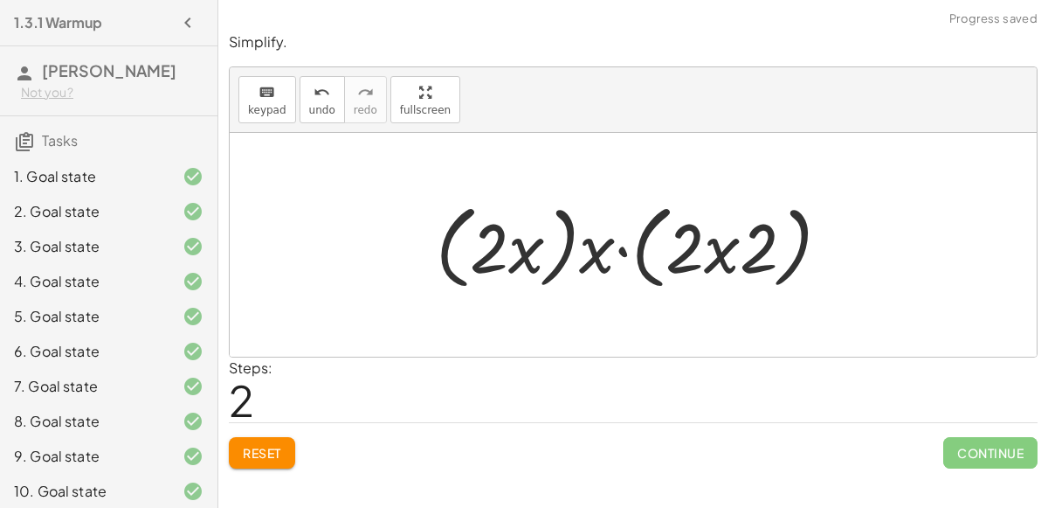
click at [725, 256] on div at bounding box center [639, 245] width 425 height 100
click at [709, 258] on div at bounding box center [639, 245] width 425 height 100
click at [663, 264] on div at bounding box center [639, 245] width 425 height 100
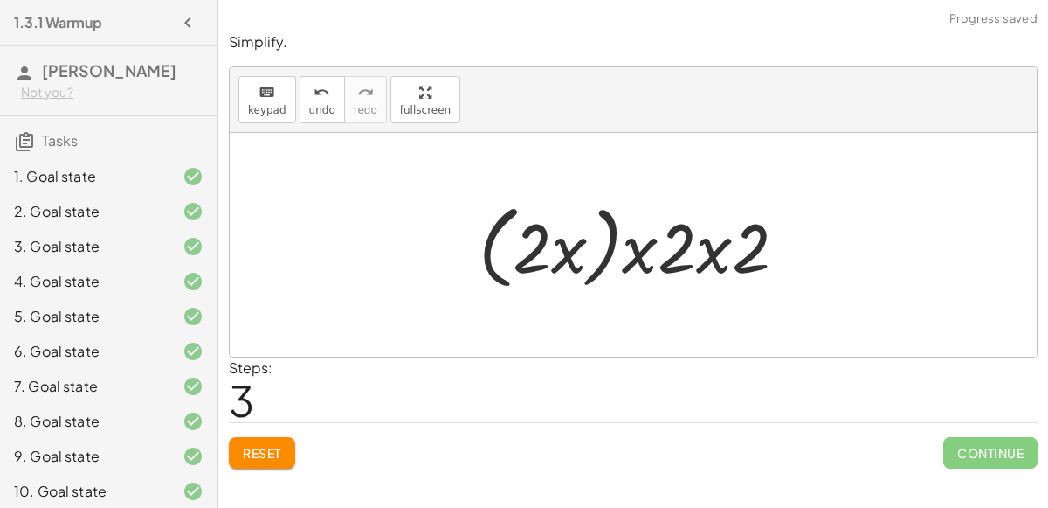
click at [631, 244] on div at bounding box center [640, 245] width 340 height 100
click at [705, 257] on div at bounding box center [640, 245] width 340 height 100
click at [561, 247] on div at bounding box center [640, 245] width 340 height 100
click at [314, 96] on icon "undo" at bounding box center [322, 92] width 17 height 21
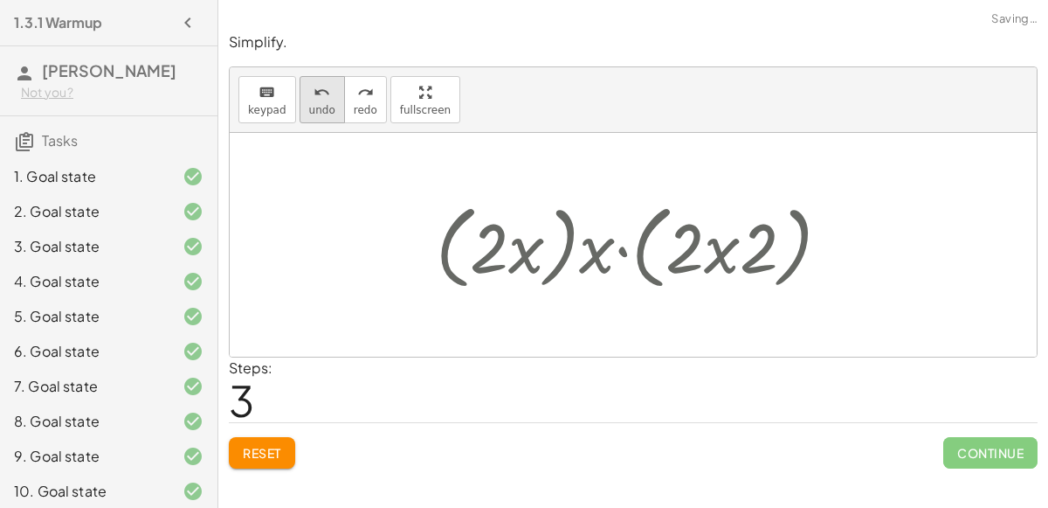
click at [314, 96] on icon "undo" at bounding box center [322, 92] width 17 height 21
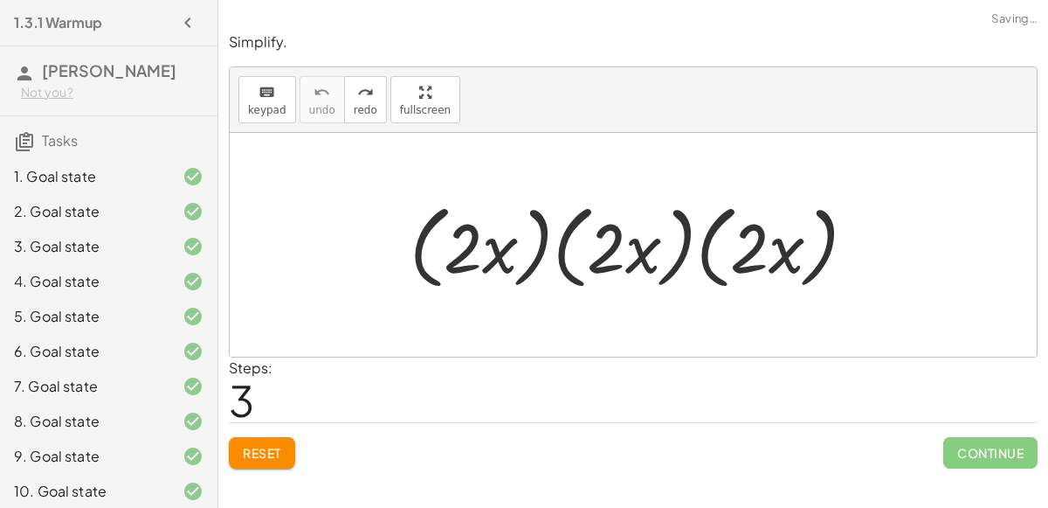
click at [252, 459] on button "Reset" at bounding box center [262, 452] width 66 height 31
click at [524, 259] on div at bounding box center [640, 245] width 479 height 100
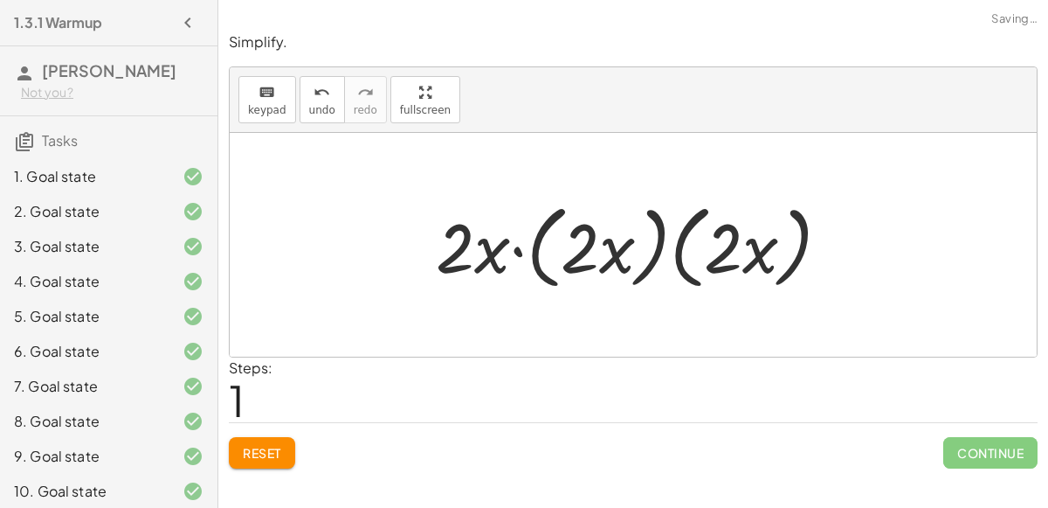
click at [541, 248] on div at bounding box center [639, 245] width 425 height 100
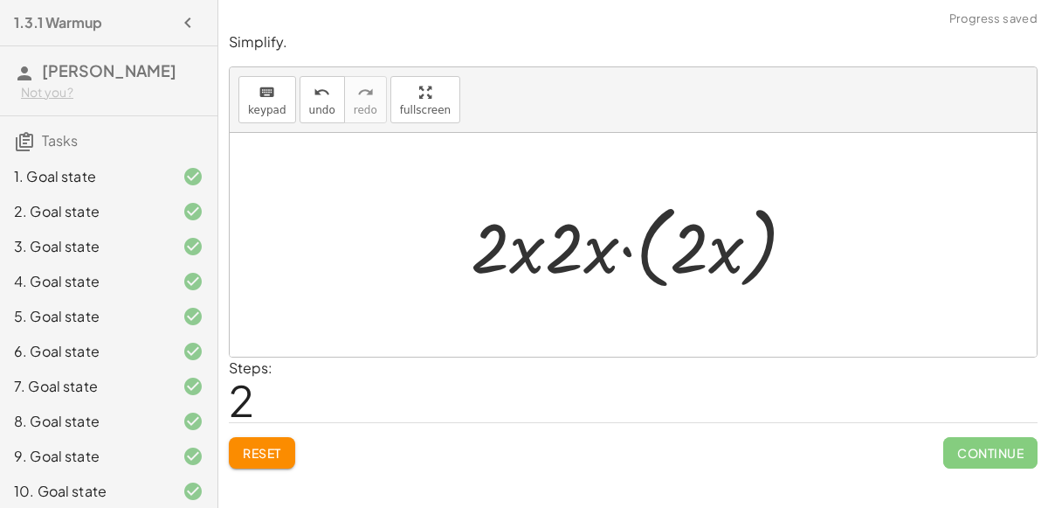
click at [624, 249] on div at bounding box center [640, 245] width 356 height 100
click at [624, 250] on div at bounding box center [640, 245] width 271 height 90
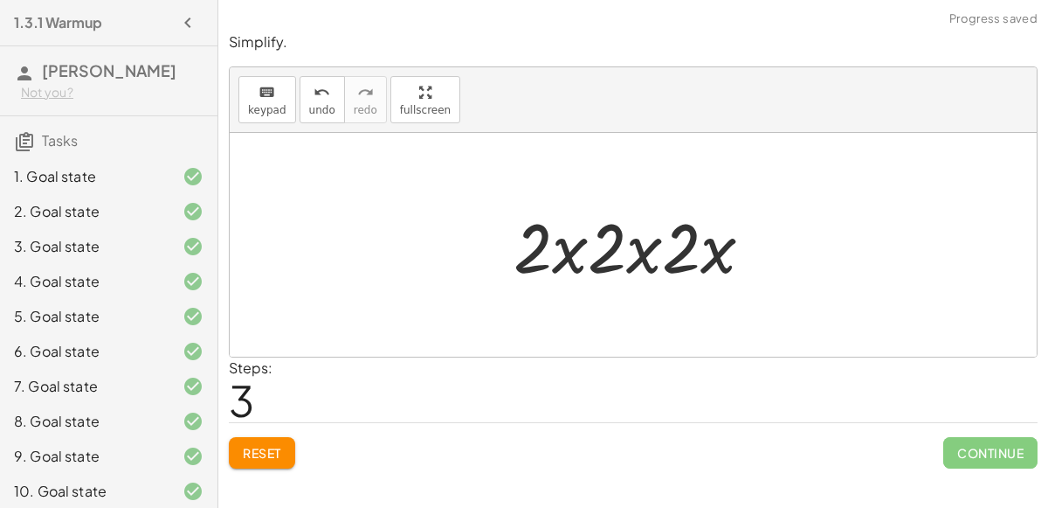
click at [648, 250] on div at bounding box center [640, 245] width 271 height 90
click at [680, 251] on div at bounding box center [640, 245] width 271 height 90
click at [588, 259] on div at bounding box center [640, 245] width 271 height 90
click at [280, 448] on span "Reset" at bounding box center [262, 453] width 38 height 16
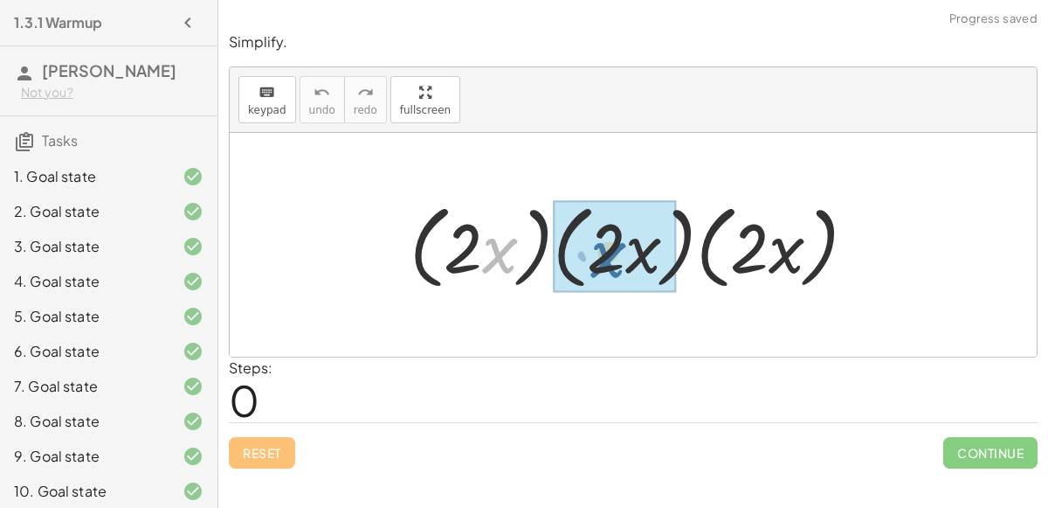
drag, startPoint x: 491, startPoint y: 253, endPoint x: 609, endPoint y: 252, distance: 117.9
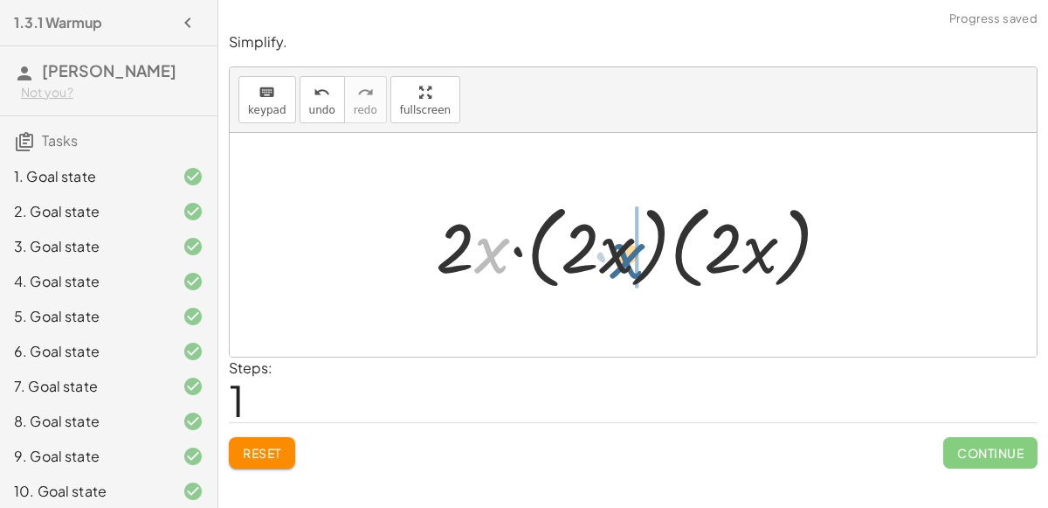
drag, startPoint x: 488, startPoint y: 245, endPoint x: 616, endPoint y: 246, distance: 127.6
click at [616, 246] on div at bounding box center [639, 245] width 425 height 100
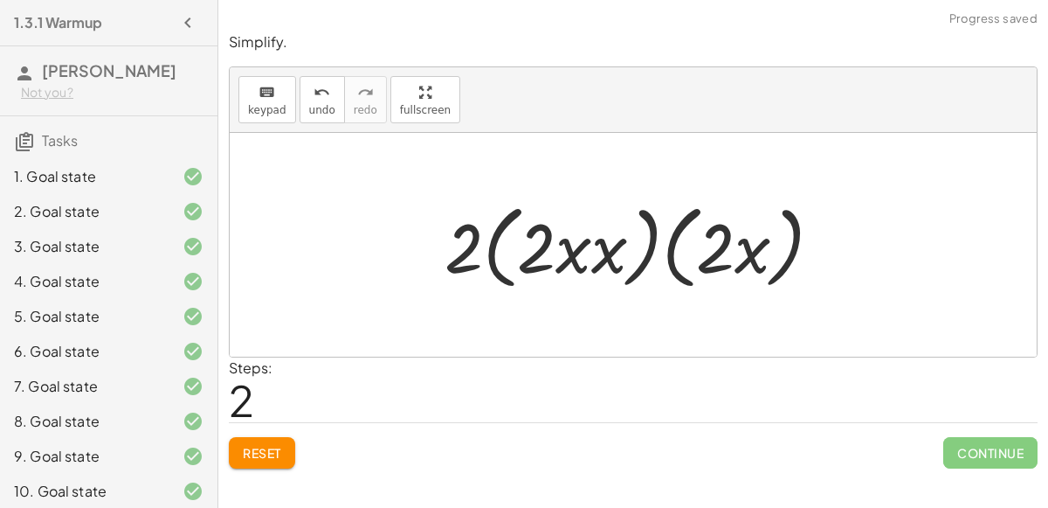
click at [581, 255] on div at bounding box center [640, 245] width 409 height 100
click at [525, 254] on div at bounding box center [640, 245] width 409 height 100
click at [664, 246] on div at bounding box center [640, 245] width 409 height 100
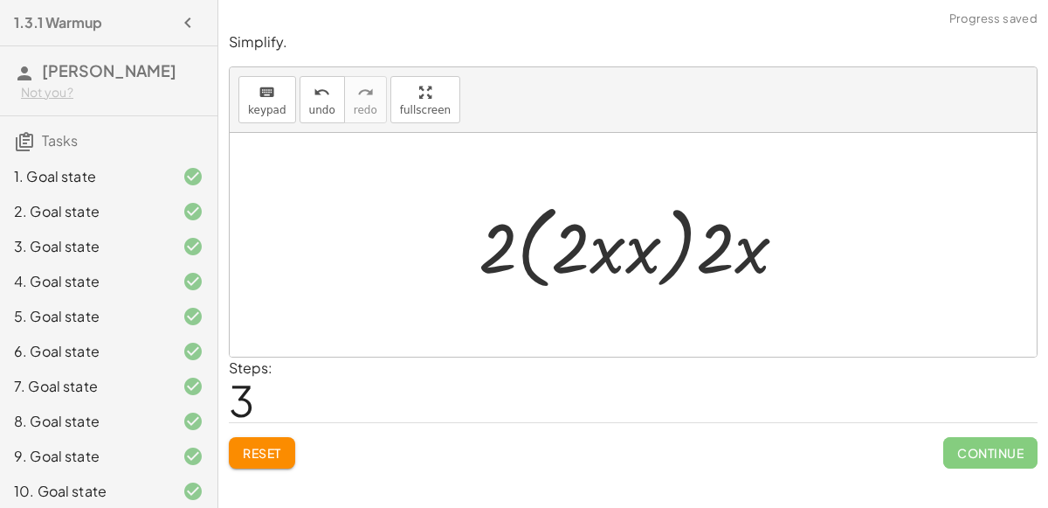
click at [689, 240] on div at bounding box center [640, 245] width 340 height 100
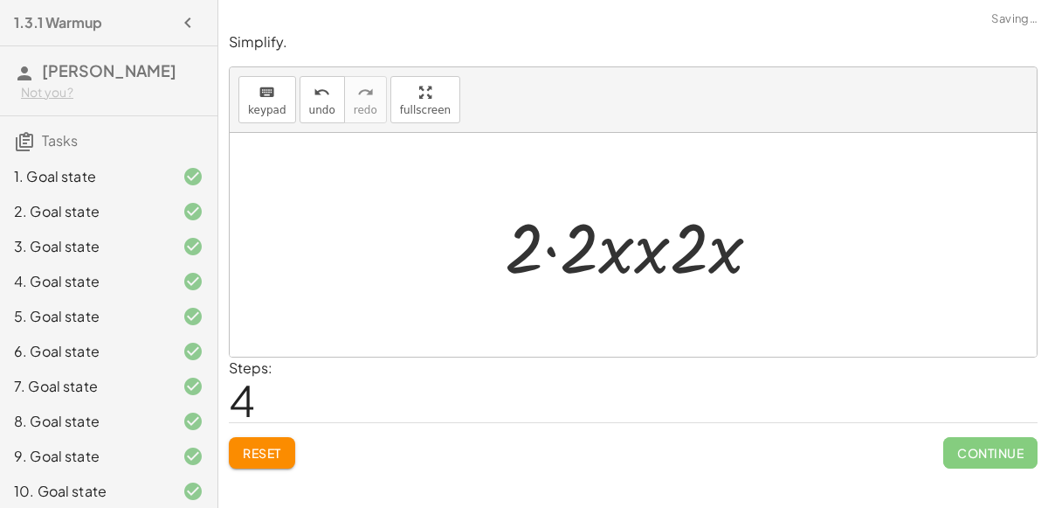
click at [261, 451] on span "Reset" at bounding box center [262, 453] width 38 height 16
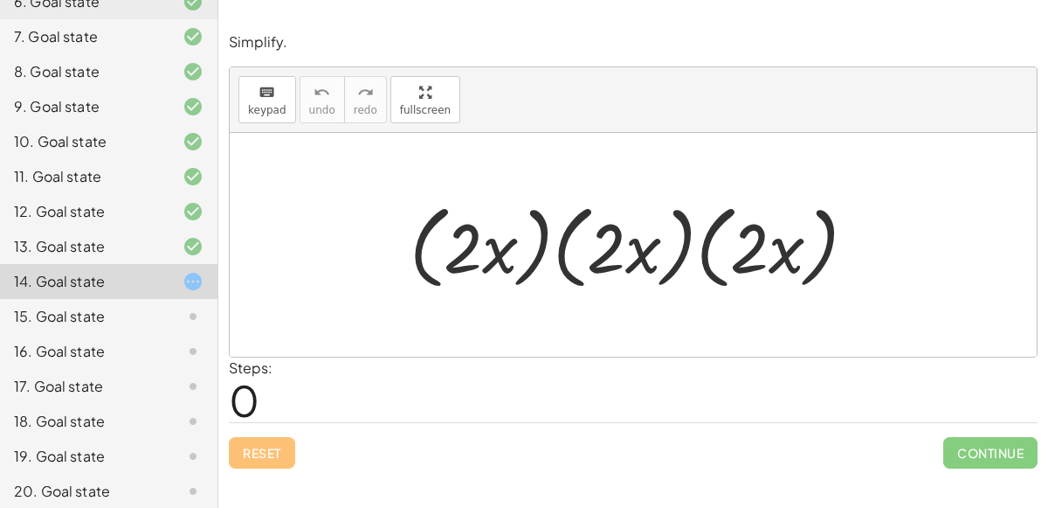
scroll to position [390, 0]
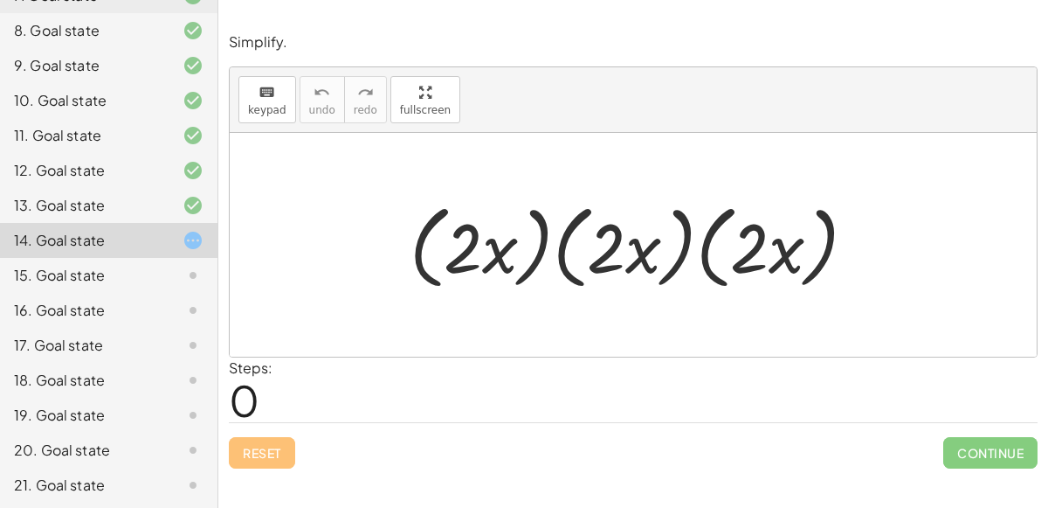
click at [162, 275] on div at bounding box center [179, 275] width 49 height 21
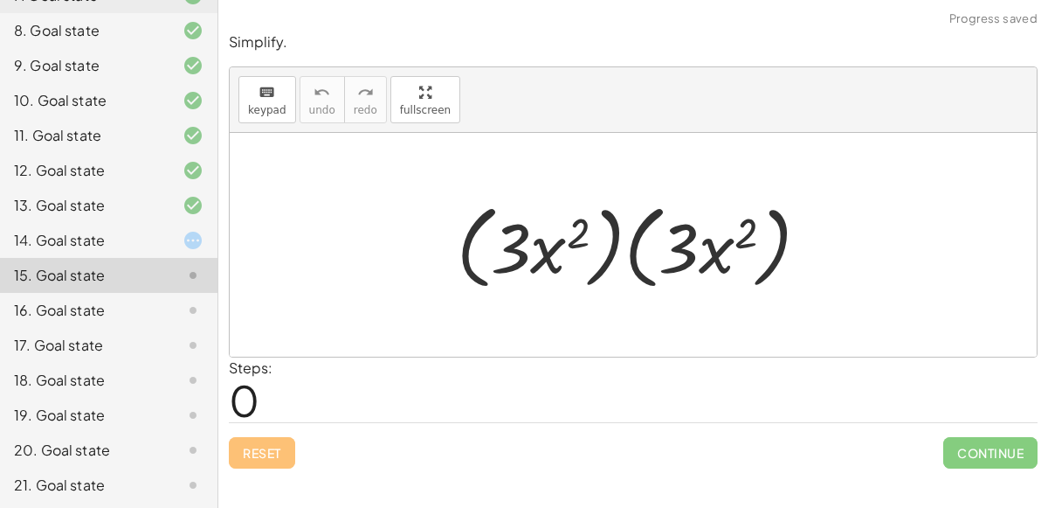
click at [164, 268] on div at bounding box center [179, 275] width 49 height 21
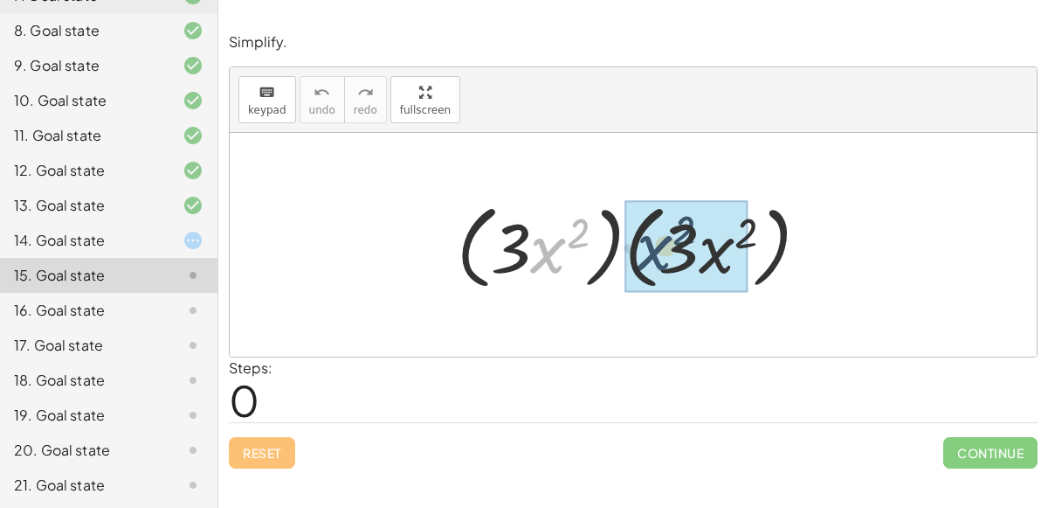
drag, startPoint x: 531, startPoint y: 246, endPoint x: 641, endPoint y: 244, distance: 110.1
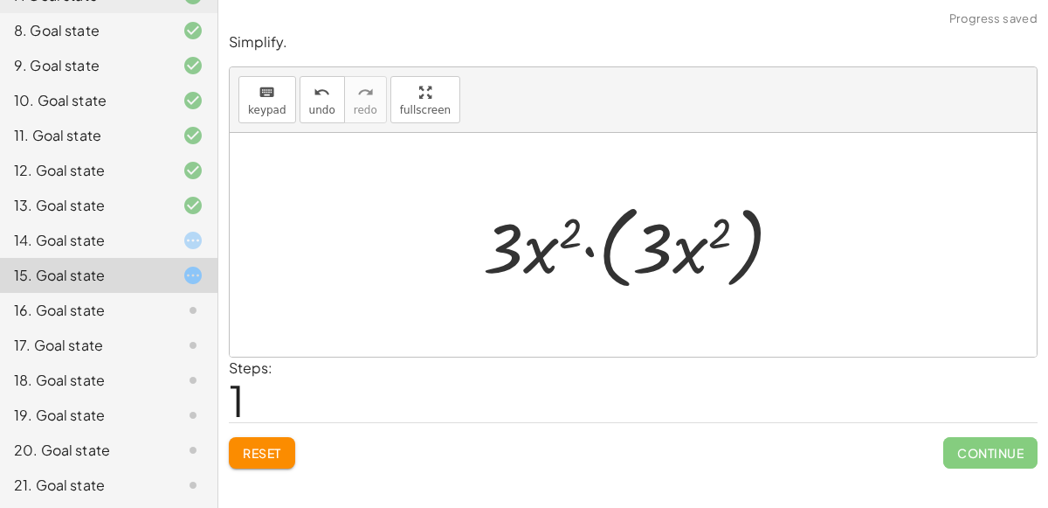
click at [586, 251] on div at bounding box center [639, 245] width 331 height 100
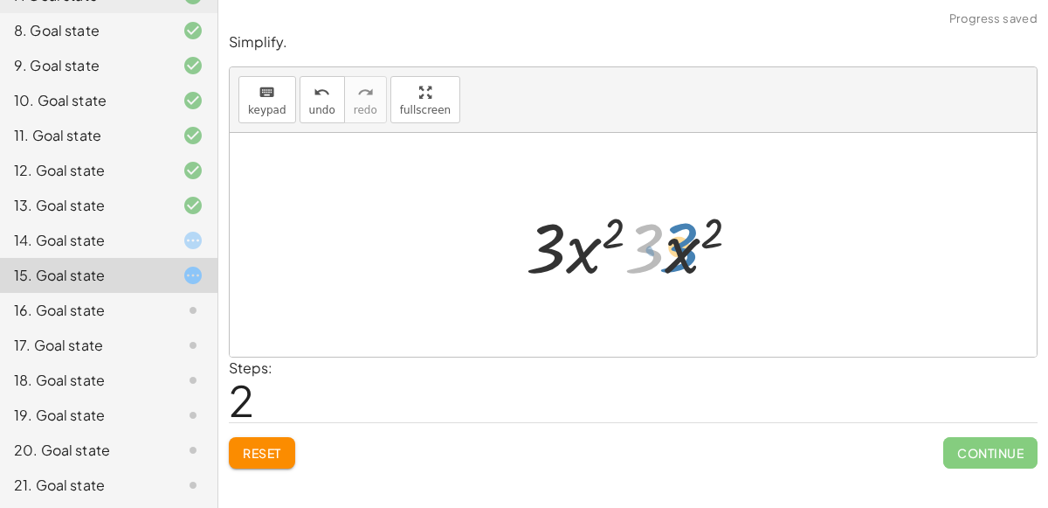
drag, startPoint x: 654, startPoint y: 238, endPoint x: 690, endPoint y: 238, distance: 35.8
click at [690, 238] on div at bounding box center [639, 245] width 245 height 90
drag, startPoint x: 711, startPoint y: 234, endPoint x: 613, endPoint y: 238, distance: 97.9
click at [613, 238] on div at bounding box center [639, 245] width 245 height 90
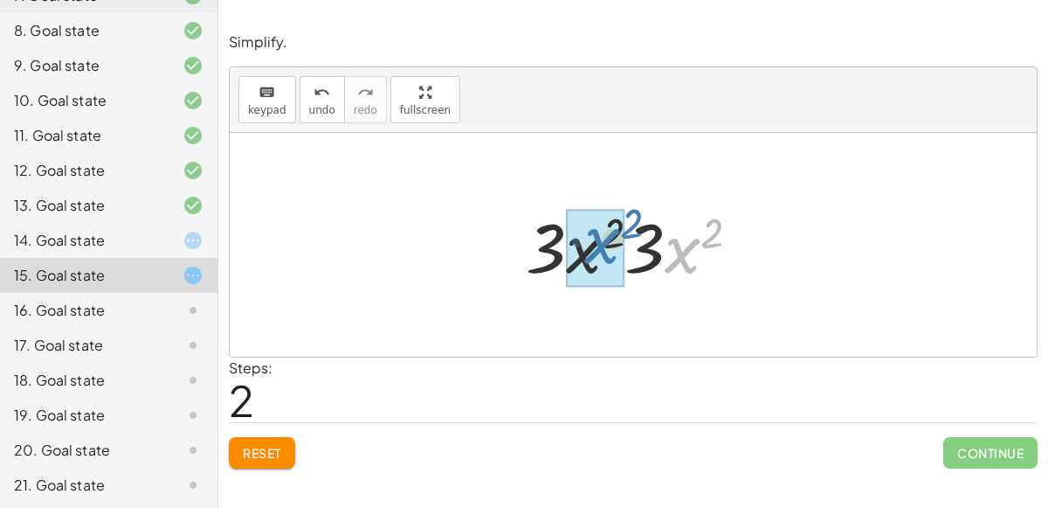
drag, startPoint x: 671, startPoint y: 242, endPoint x: 588, endPoint y: 232, distance: 83.5
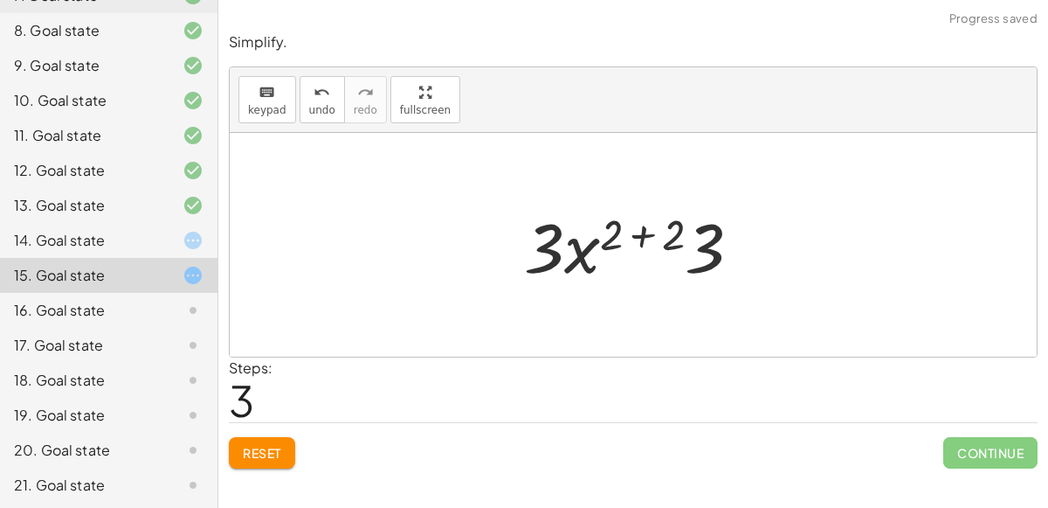
click at [632, 231] on div at bounding box center [639, 245] width 249 height 90
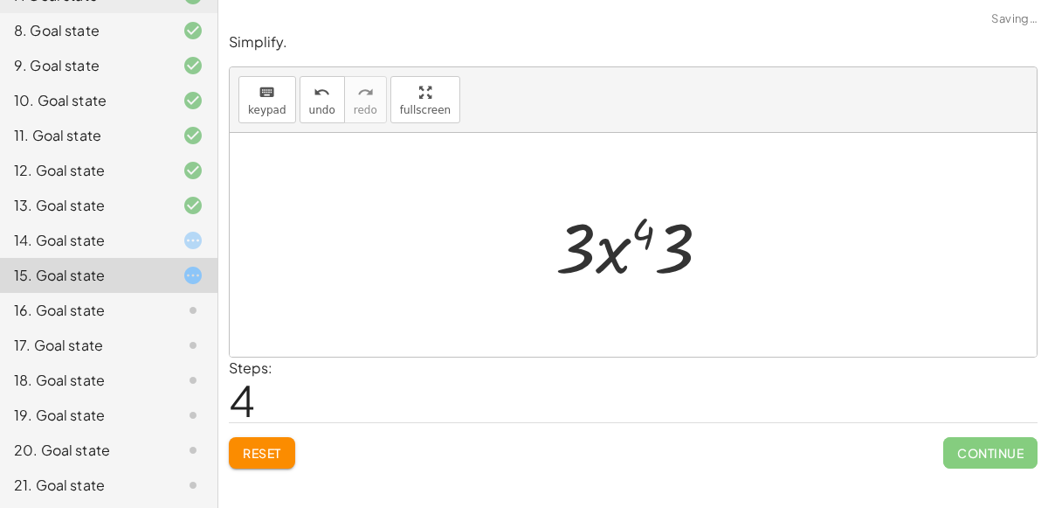
click at [611, 253] on div at bounding box center [640, 245] width 187 height 90
click at [674, 253] on div at bounding box center [640, 245] width 187 height 90
drag, startPoint x: 674, startPoint y: 253, endPoint x: 609, endPoint y: 253, distance: 65.5
click at [609, 253] on div at bounding box center [640, 245] width 187 height 90
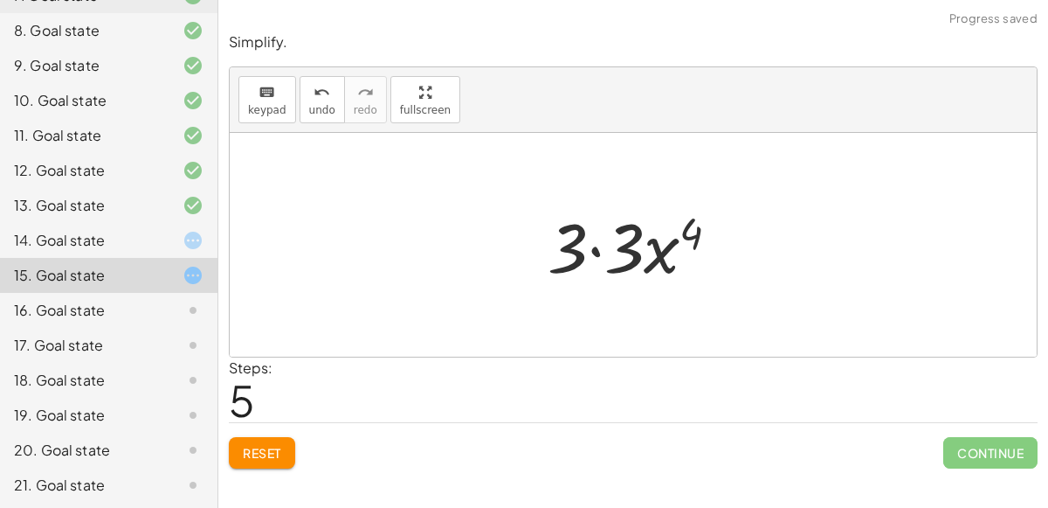
click at [592, 246] on div at bounding box center [641, 245] width 204 height 90
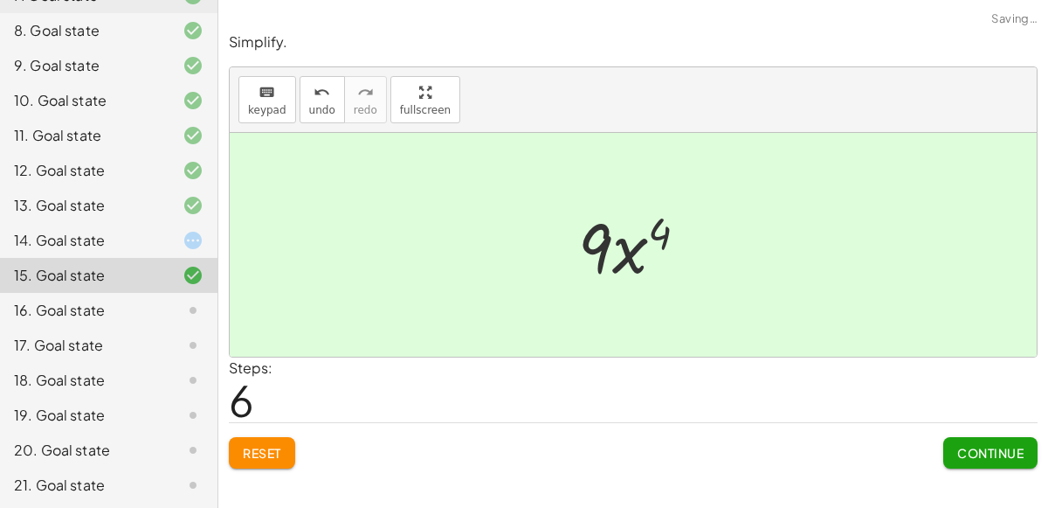
click at [995, 455] on span "Continue" at bounding box center [990, 453] width 66 height 16
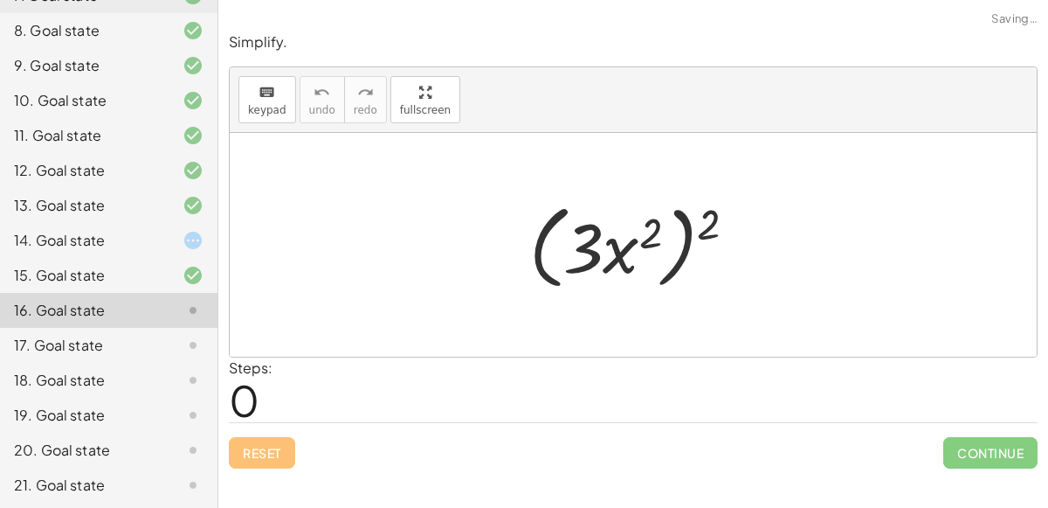
click at [598, 258] on div at bounding box center [640, 245] width 239 height 100
drag, startPoint x: 714, startPoint y: 224, endPoint x: 660, endPoint y: 225, distance: 54.2
click at [660, 225] on div at bounding box center [640, 245] width 239 height 100
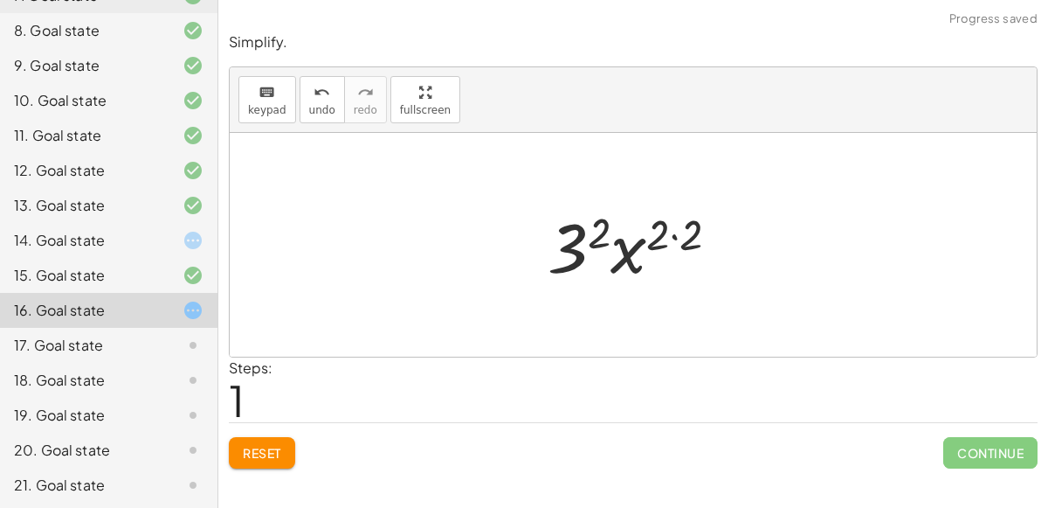
click at [669, 231] on div at bounding box center [640, 245] width 203 height 90
click at [667, 231] on div at bounding box center [640, 245] width 203 height 90
click at [596, 236] on div at bounding box center [640, 245] width 203 height 90
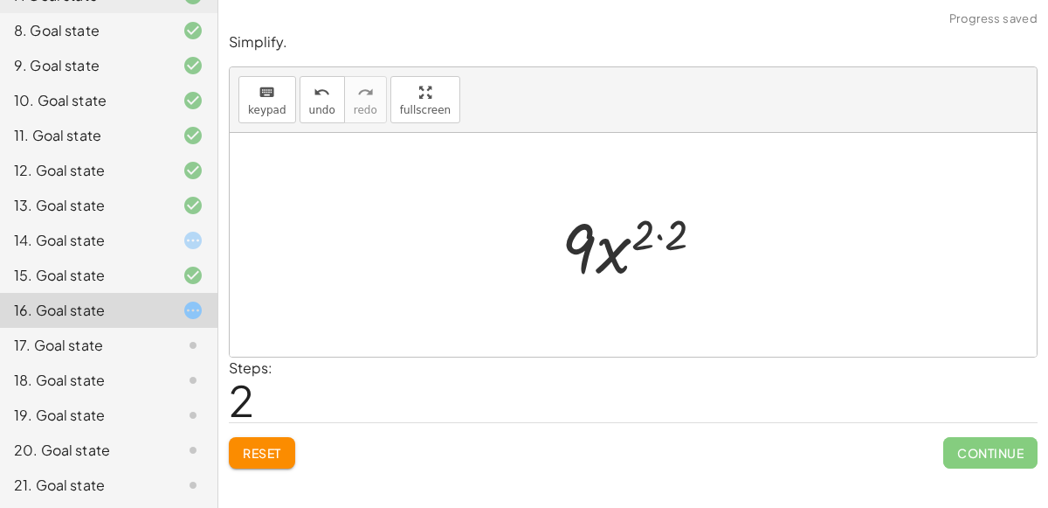
click at [655, 229] on div at bounding box center [640, 245] width 174 height 90
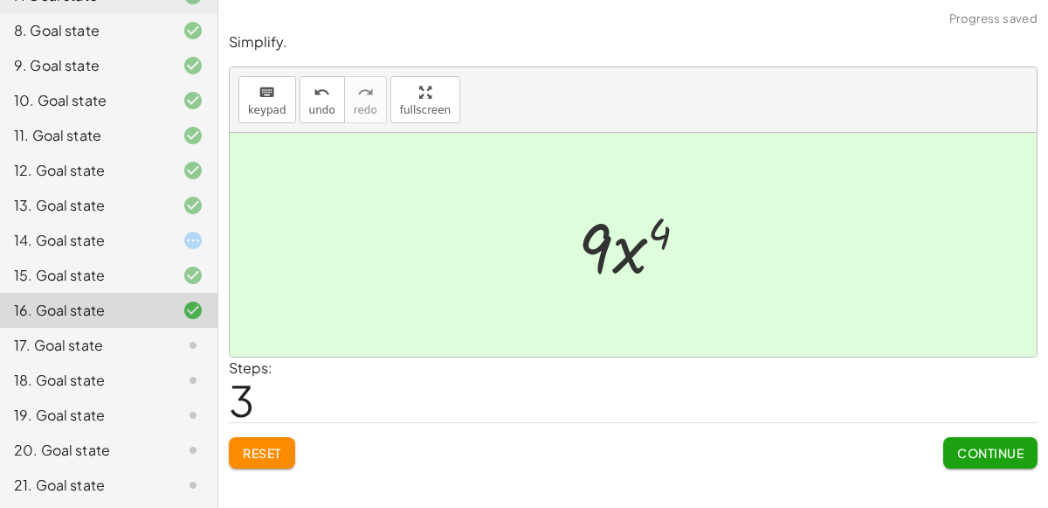
click at [966, 437] on button "Continue" at bounding box center [990, 452] width 94 height 31
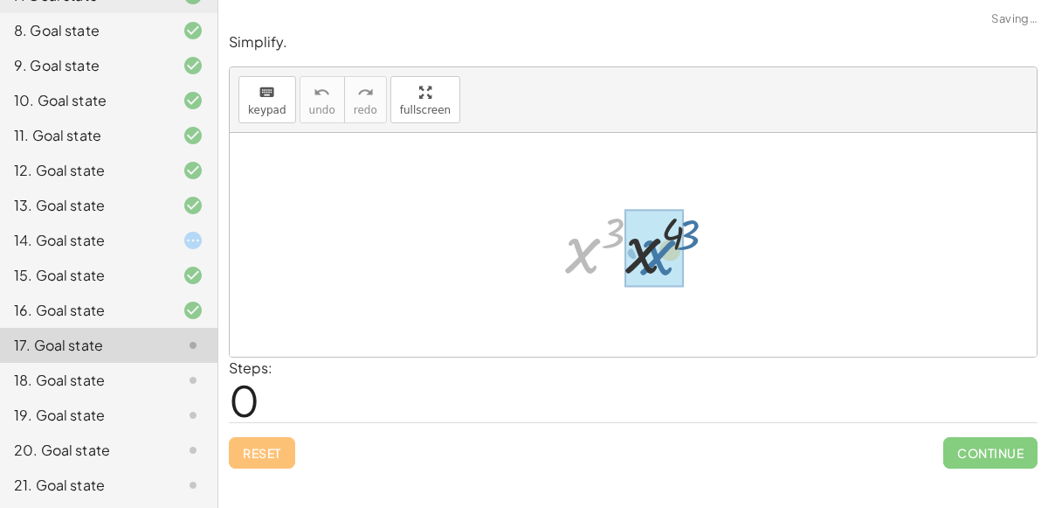
drag, startPoint x: 584, startPoint y: 256, endPoint x: 656, endPoint y: 258, distance: 72.5
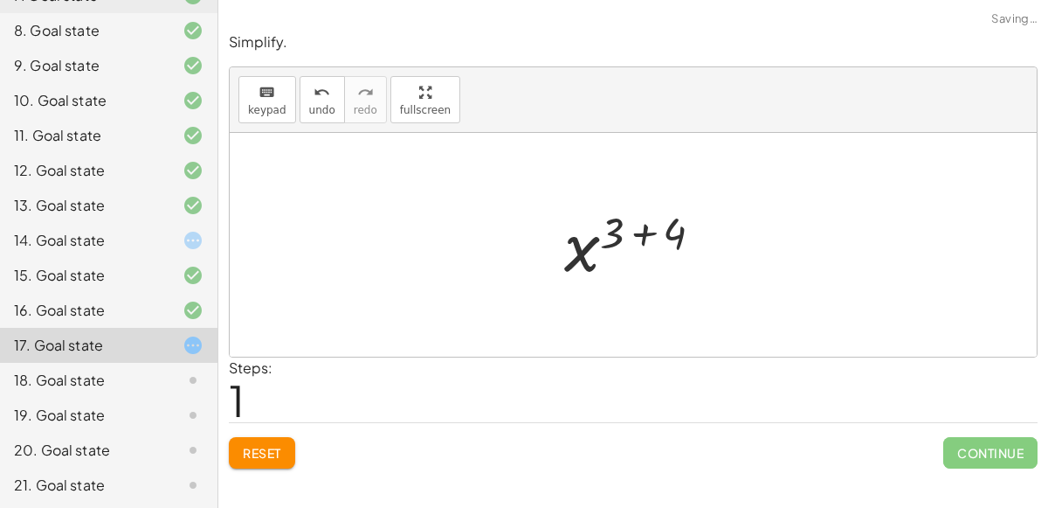
click at [643, 236] on div at bounding box center [641, 245] width 170 height 86
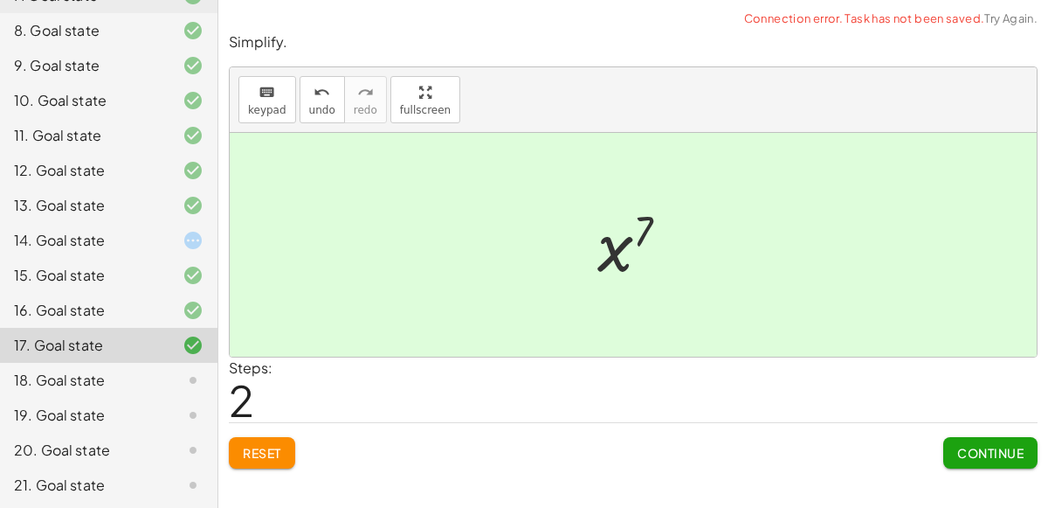
click at [973, 454] on span "Continue" at bounding box center [990, 453] width 66 height 16
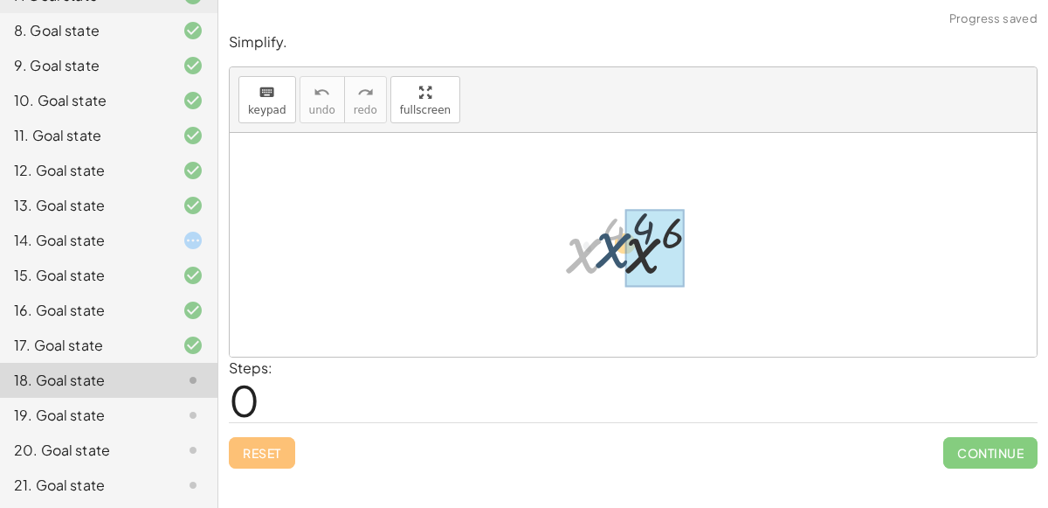
drag, startPoint x: 590, startPoint y: 251, endPoint x: 639, endPoint y: 246, distance: 49.1
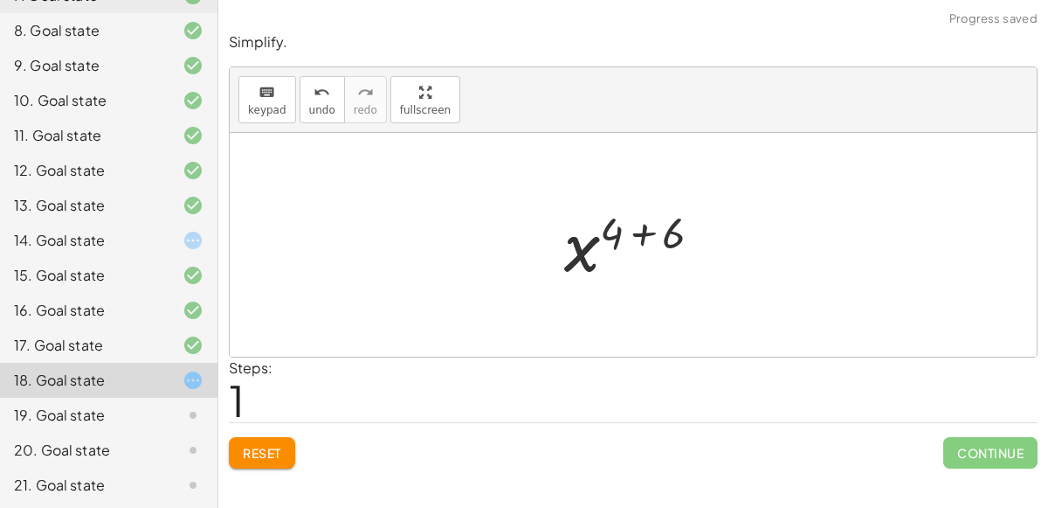
click at [641, 231] on div at bounding box center [640, 245] width 169 height 86
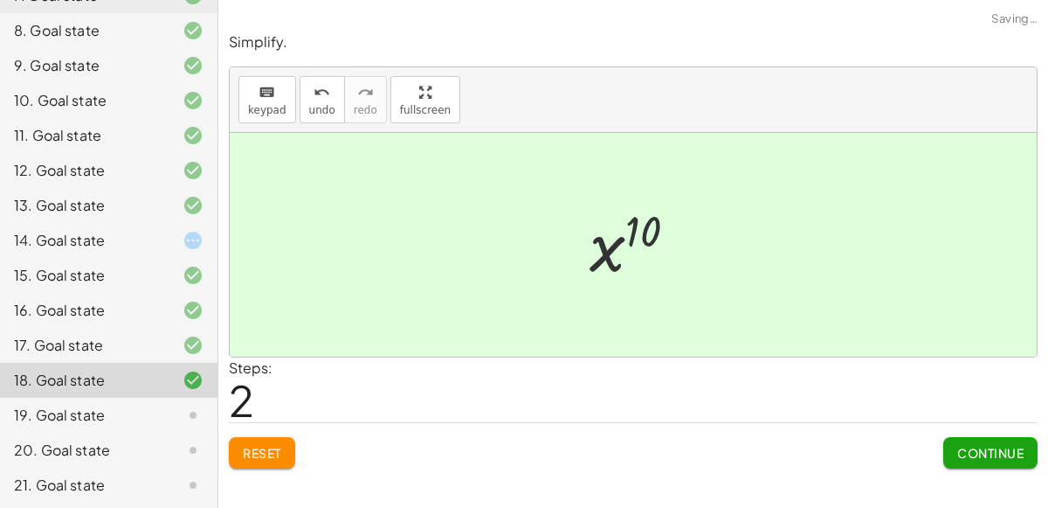
click at [998, 447] on span "Continue" at bounding box center [990, 453] width 66 height 16
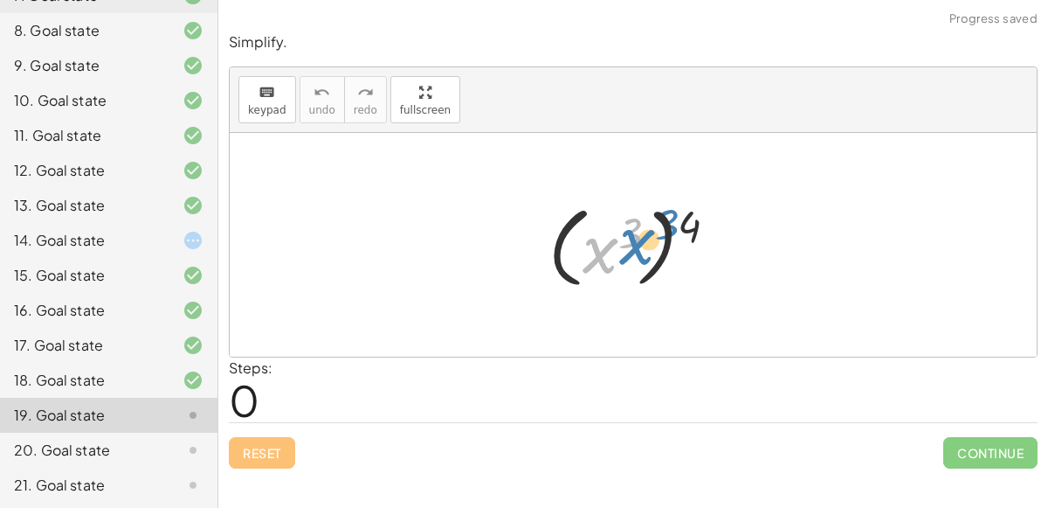
drag, startPoint x: 594, startPoint y: 256, endPoint x: 601, endPoint y: 263, distance: 9.9
click at [601, 263] on div at bounding box center [640, 245] width 200 height 97
drag, startPoint x: 691, startPoint y: 218, endPoint x: 653, endPoint y: 219, distance: 37.6
click at [653, 219] on div at bounding box center [640, 245] width 200 height 97
drag, startPoint x: 687, startPoint y: 224, endPoint x: 636, endPoint y: 226, distance: 51.6
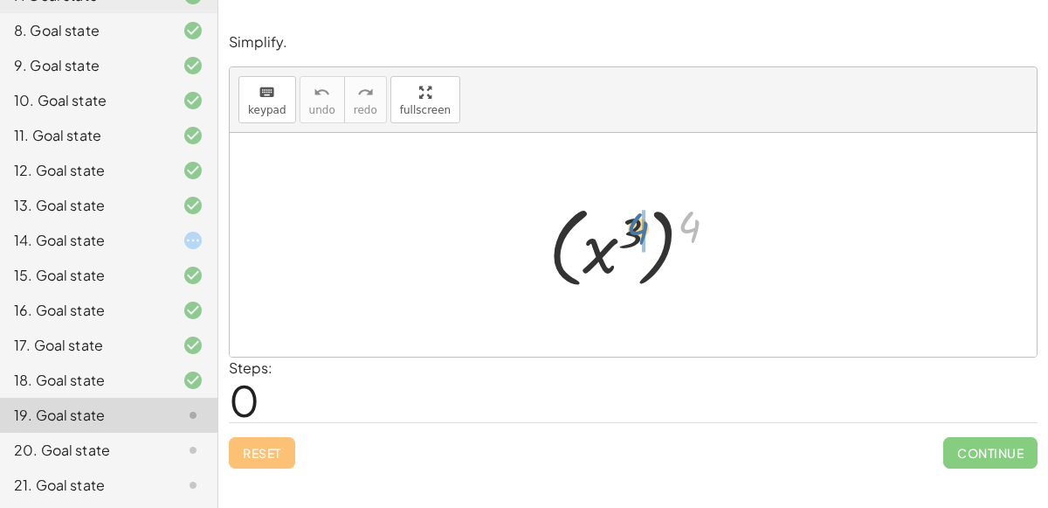
click at [636, 226] on div at bounding box center [640, 245] width 200 height 97
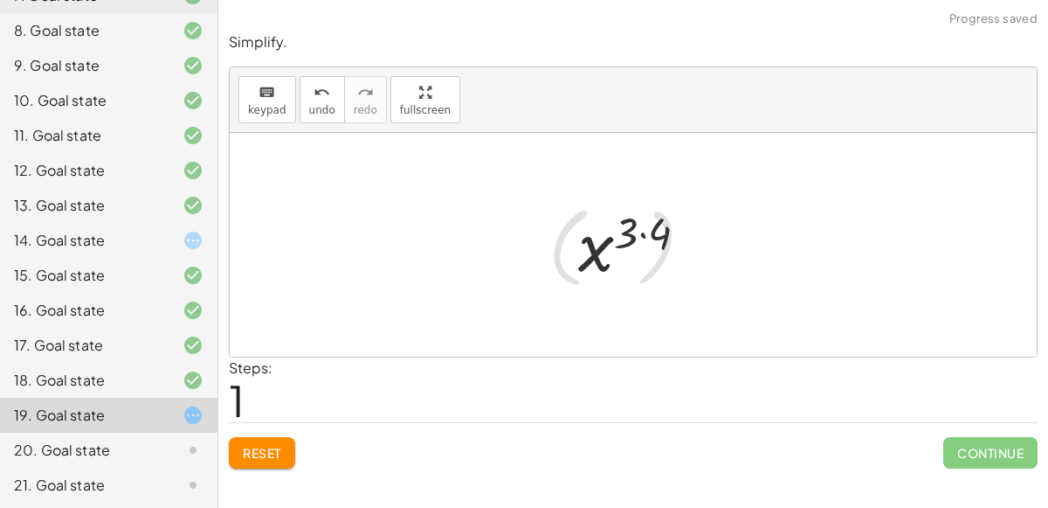
click at [640, 226] on div at bounding box center [640, 245] width 141 height 86
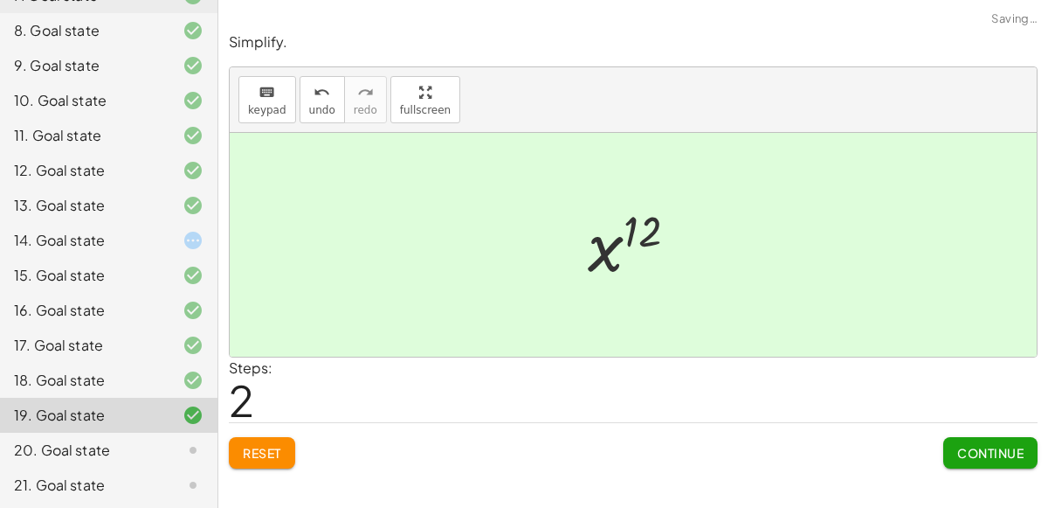
click at [963, 441] on button "Continue" at bounding box center [990, 452] width 94 height 31
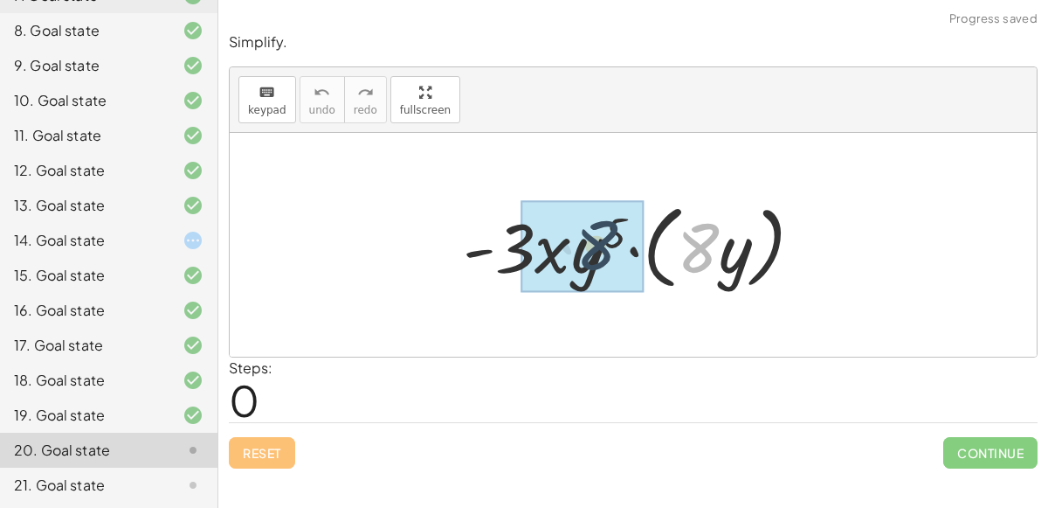
drag, startPoint x: 695, startPoint y: 242, endPoint x: 593, endPoint y: 240, distance: 102.2
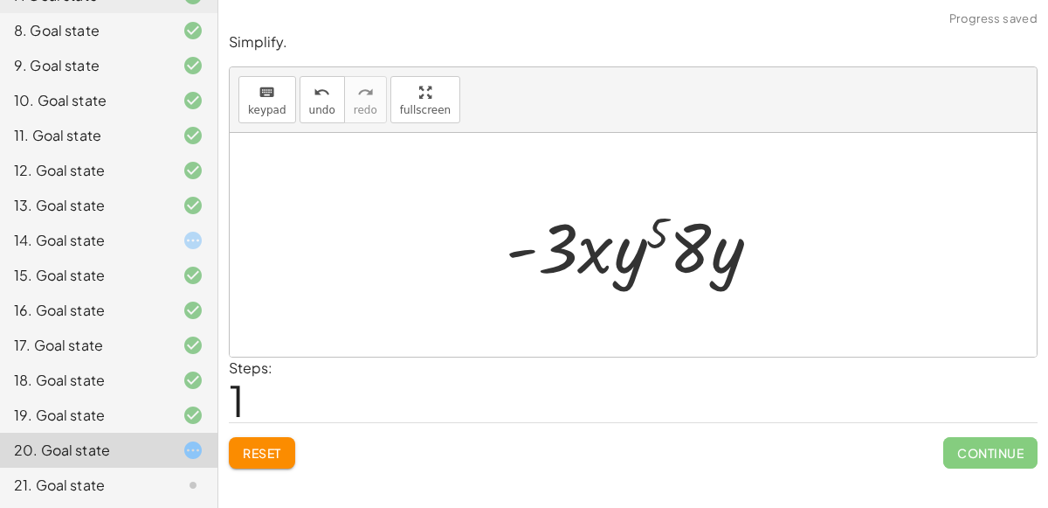
click at [672, 242] on div at bounding box center [640, 245] width 287 height 90
click at [657, 237] on div at bounding box center [640, 245] width 287 height 90
click at [596, 255] on div at bounding box center [640, 245] width 287 height 90
drag, startPoint x: 704, startPoint y: 262, endPoint x: 638, endPoint y: 272, distance: 67.1
click at [638, 272] on div at bounding box center [640, 245] width 287 height 90
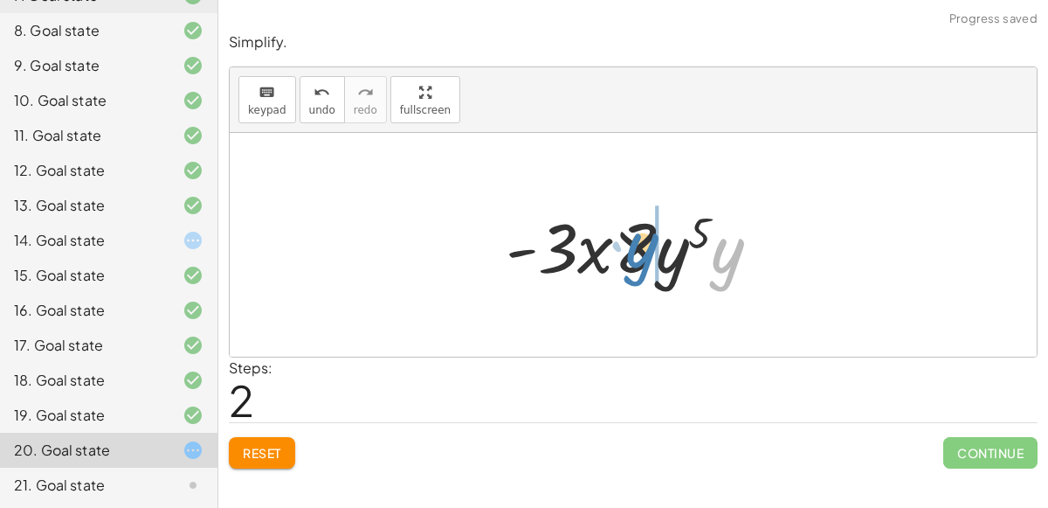
drag, startPoint x: 718, startPoint y: 252, endPoint x: 633, endPoint y: 247, distance: 84.9
click at [633, 247] on div at bounding box center [640, 245] width 287 height 90
click at [701, 256] on div at bounding box center [640, 245] width 287 height 90
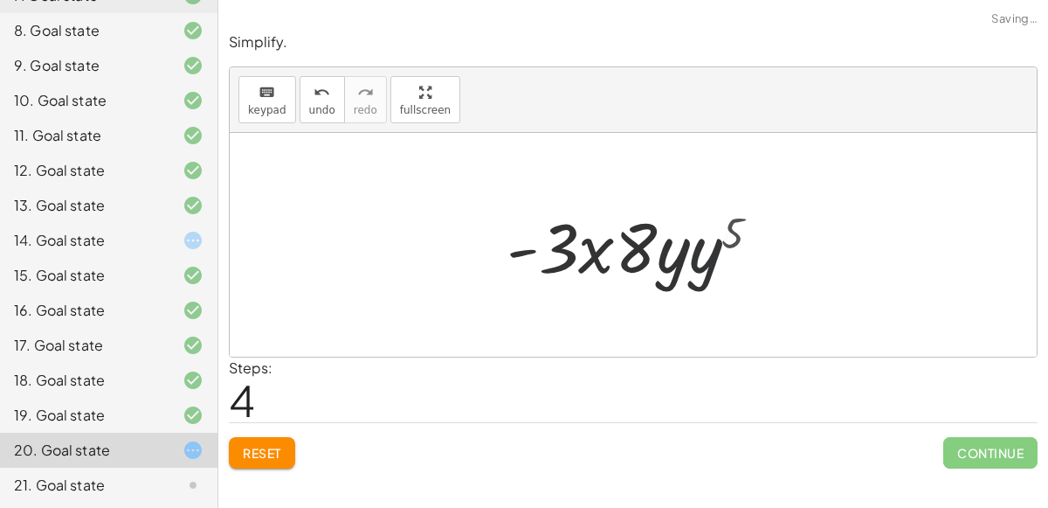
click at [701, 256] on div at bounding box center [641, 245] width 254 height 90
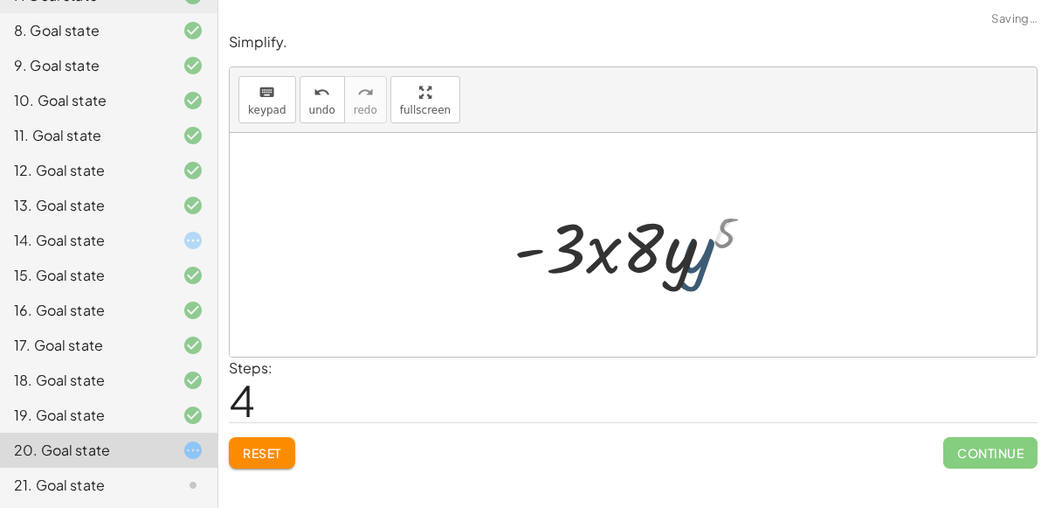
click at [701, 256] on div at bounding box center [641, 245] width 254 height 90
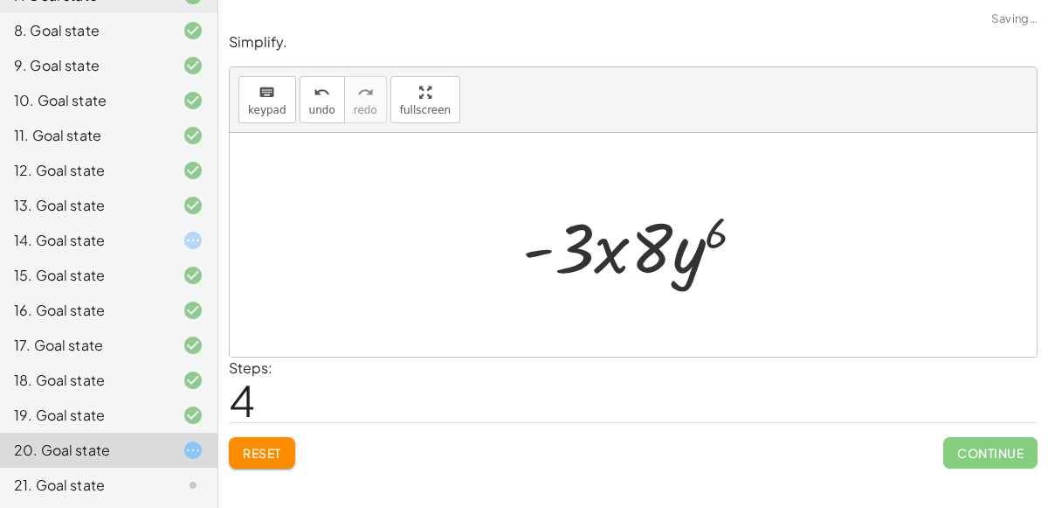
click at [662, 253] on div at bounding box center [641, 245] width 254 height 90
click at [655, 256] on div at bounding box center [641, 245] width 254 height 90
click at [577, 252] on div at bounding box center [641, 245] width 254 height 90
drag, startPoint x: 569, startPoint y: 254, endPoint x: 698, endPoint y: 245, distance: 129.6
click at [698, 245] on div at bounding box center [641, 245] width 254 height 90
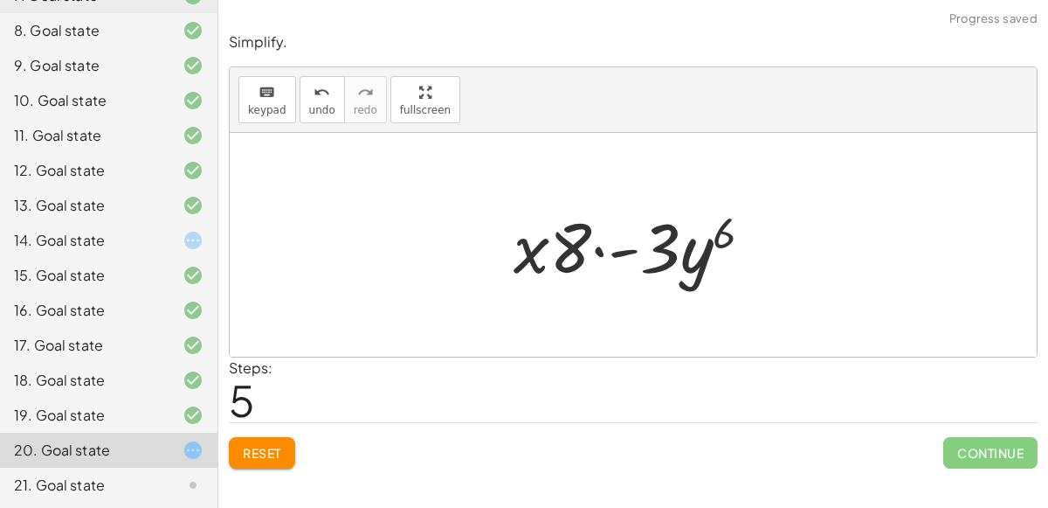
click at [594, 251] on div at bounding box center [640, 245] width 271 height 90
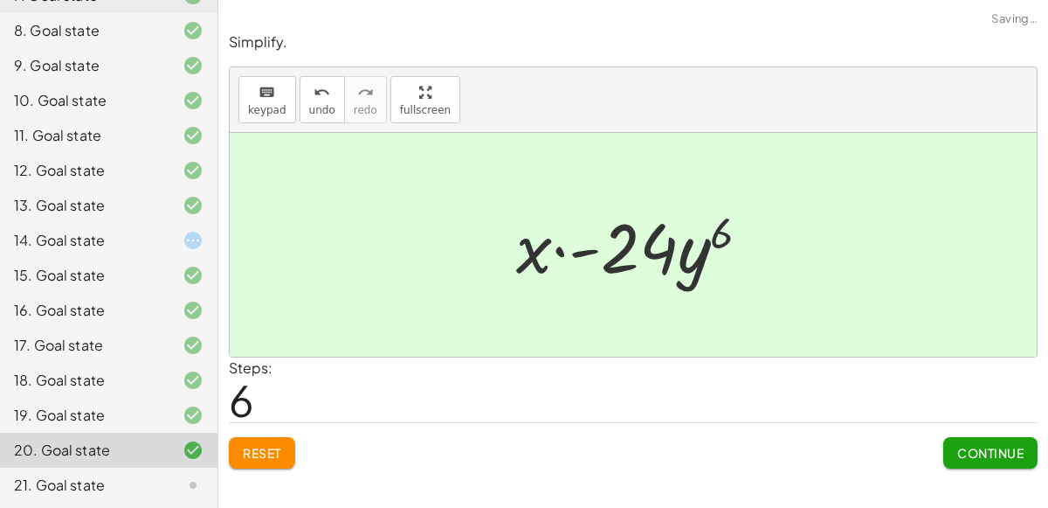
click at [681, 251] on div at bounding box center [641, 245] width 266 height 90
click at [1004, 449] on span "Continue" at bounding box center [990, 453] width 66 height 16
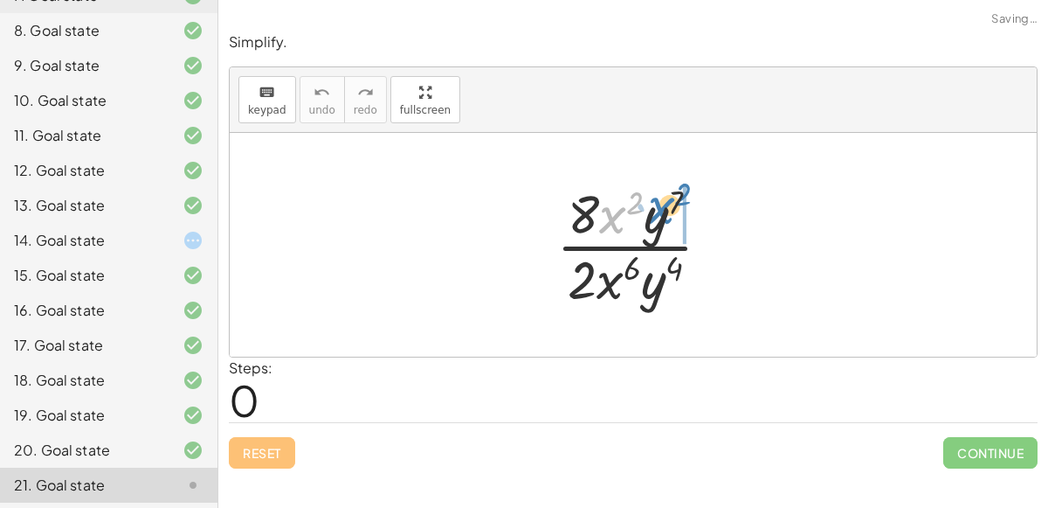
drag, startPoint x: 613, startPoint y: 219, endPoint x: 663, endPoint y: 209, distance: 50.9
click at [663, 209] on div at bounding box center [641, 244] width 186 height 135
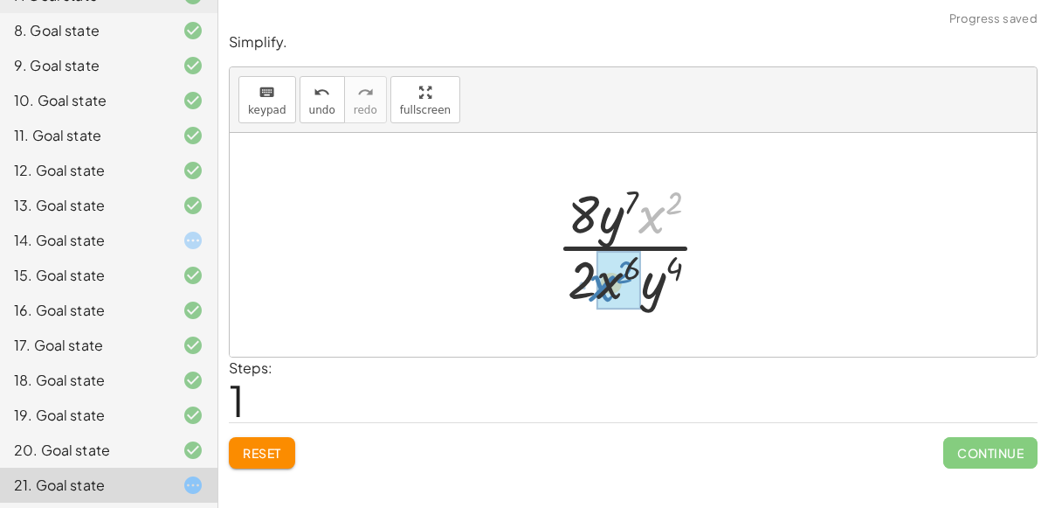
drag, startPoint x: 651, startPoint y: 216, endPoint x: 601, endPoint y: 284, distance: 84.4
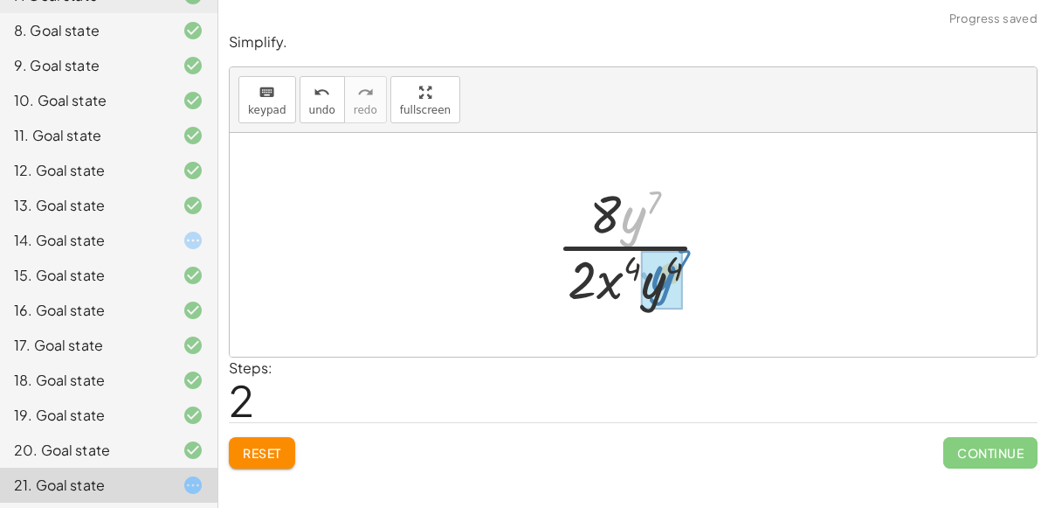
drag, startPoint x: 622, startPoint y: 214, endPoint x: 651, endPoint y: 273, distance: 66.0
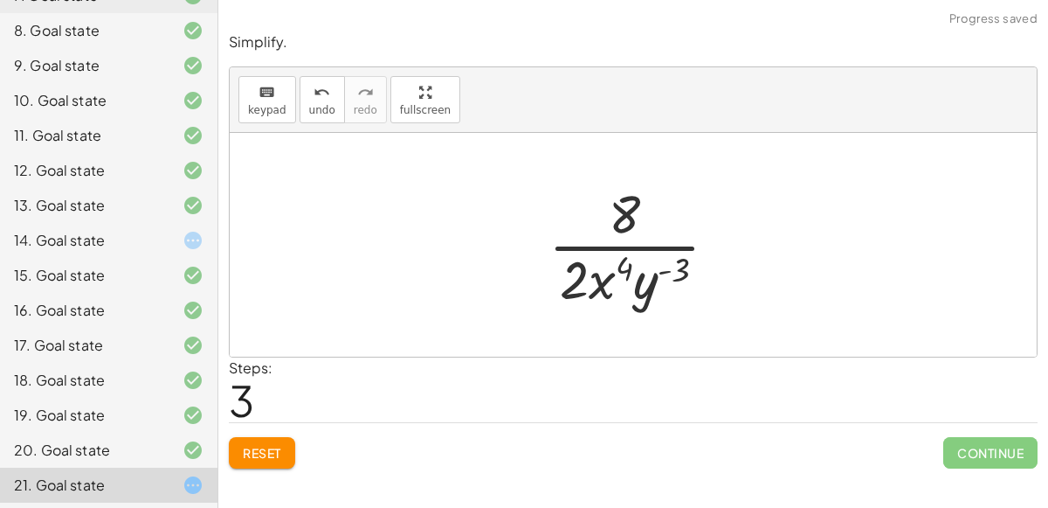
click at [660, 268] on div at bounding box center [640, 244] width 201 height 135
click at [639, 289] on div at bounding box center [640, 244] width 201 height 135
drag, startPoint x: 639, startPoint y: 289, endPoint x: 642, endPoint y: 227, distance: 62.1
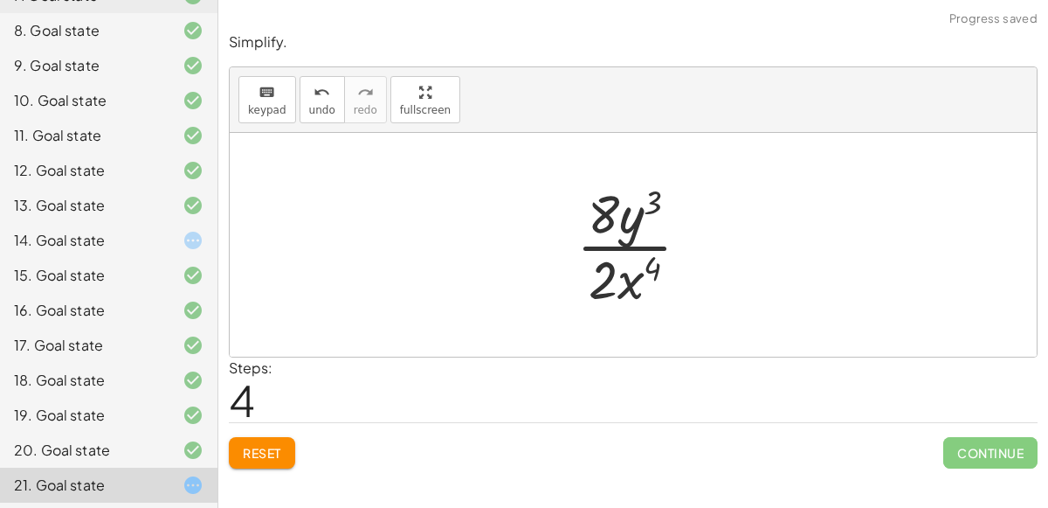
click at [639, 205] on div at bounding box center [640, 244] width 145 height 135
click at [609, 266] on div at bounding box center [640, 244] width 145 height 135
click at [652, 259] on div at bounding box center [640, 244] width 145 height 135
click at [245, 447] on span "Reset" at bounding box center [262, 453] width 38 height 16
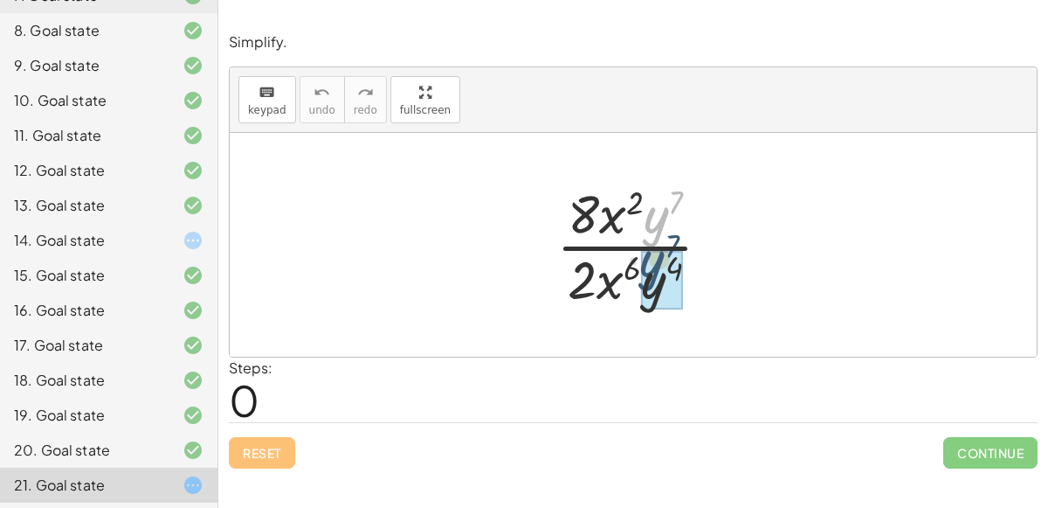
drag, startPoint x: 659, startPoint y: 231, endPoint x: 655, endPoint y: 276, distance: 45.6
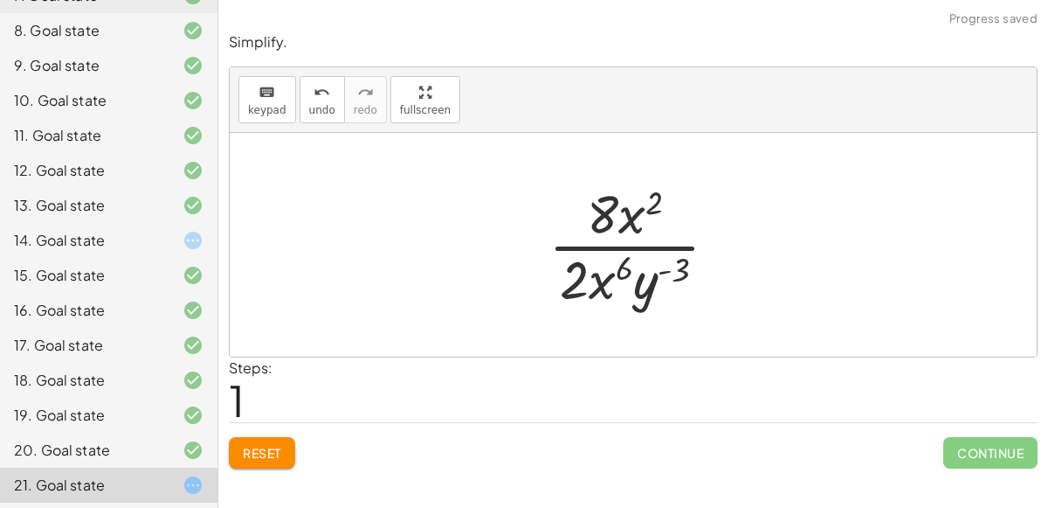
click at [664, 269] on div at bounding box center [640, 244] width 201 height 135
click at [614, 214] on div at bounding box center [640, 244] width 201 height 135
drag, startPoint x: 585, startPoint y: 271, endPoint x: 620, endPoint y: 204, distance: 75.0
click at [620, 204] on div at bounding box center [640, 244] width 201 height 135
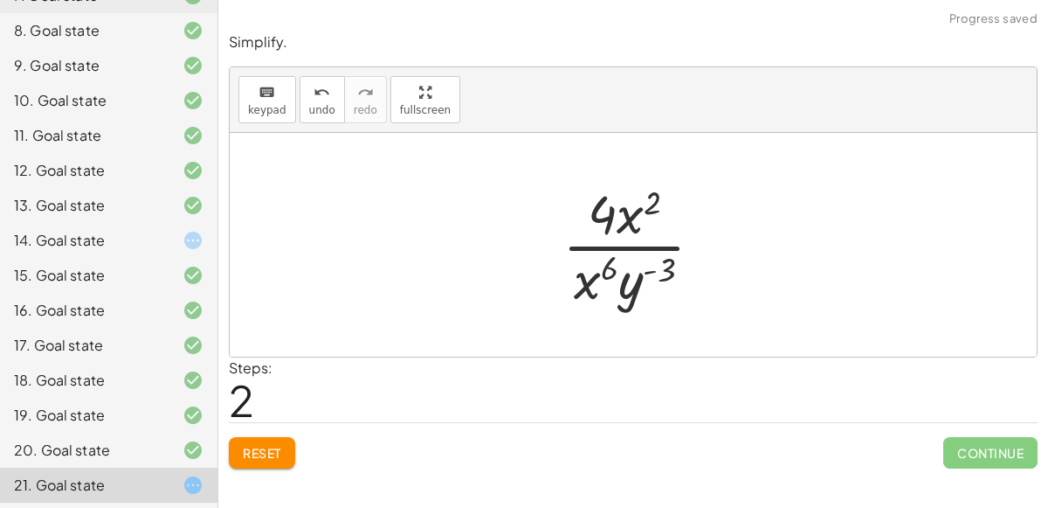
click at [611, 213] on div at bounding box center [640, 244] width 172 height 135
drag, startPoint x: 589, startPoint y: 280, endPoint x: 632, endPoint y: 219, distance: 74.4
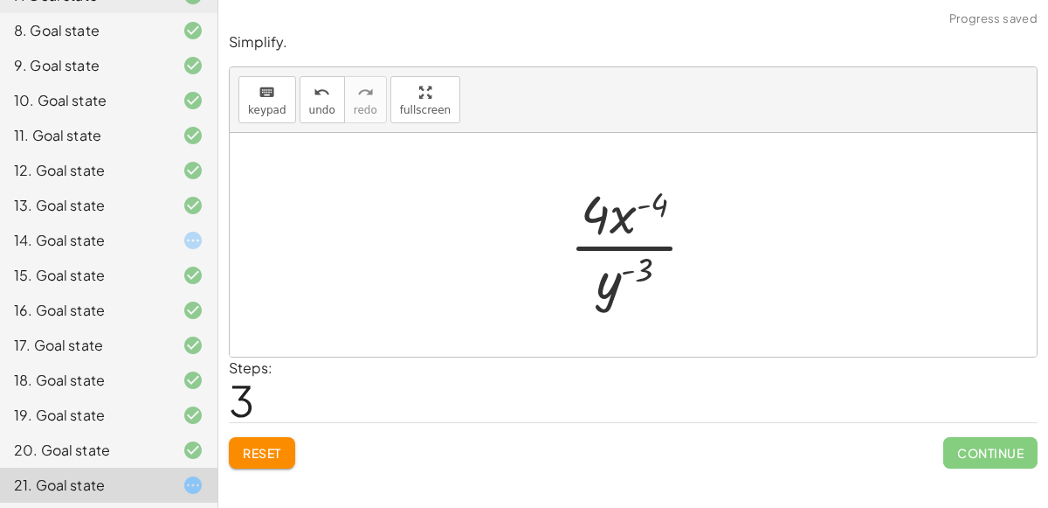
click at [642, 202] on div at bounding box center [640, 244] width 158 height 135
drag, startPoint x: 610, startPoint y: 288, endPoint x: 615, endPoint y: 234, distance: 54.4
click at [615, 234] on div at bounding box center [640, 244] width 158 height 135
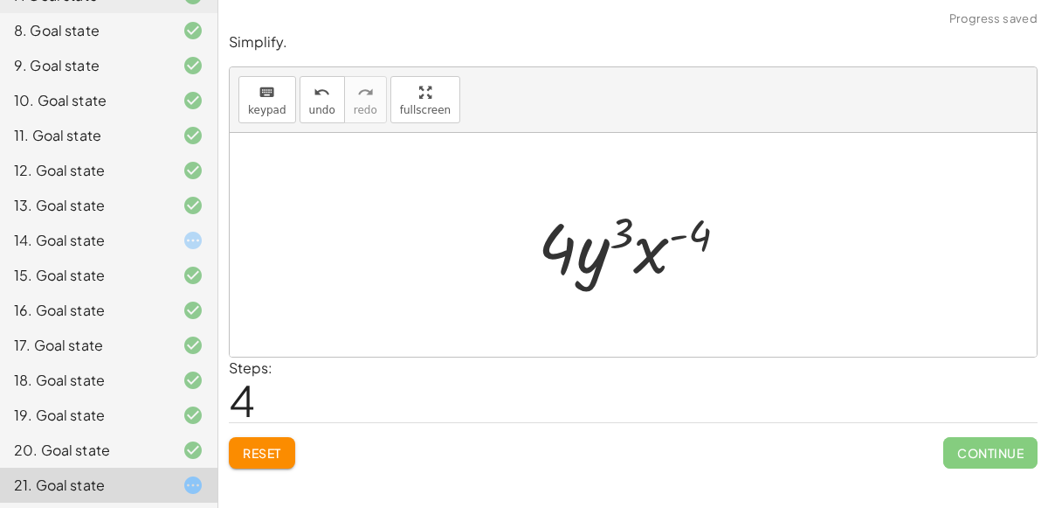
click at [597, 258] on div at bounding box center [640, 245] width 222 height 90
click at [300, 93] on button "undo undo" at bounding box center [322, 99] width 45 height 47
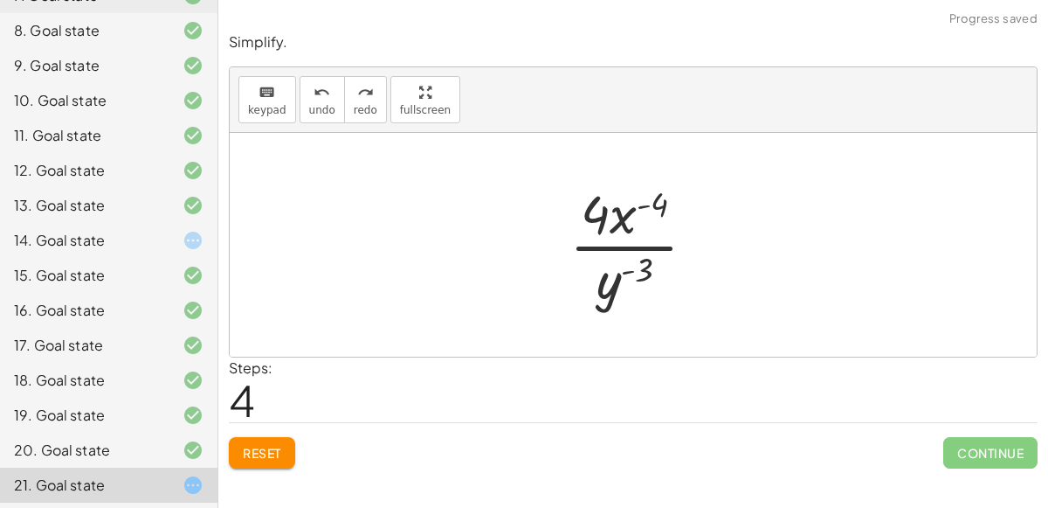
click at [581, 244] on div at bounding box center [640, 244] width 158 height 135
click at [267, 445] on span "Reset" at bounding box center [262, 453] width 38 height 16
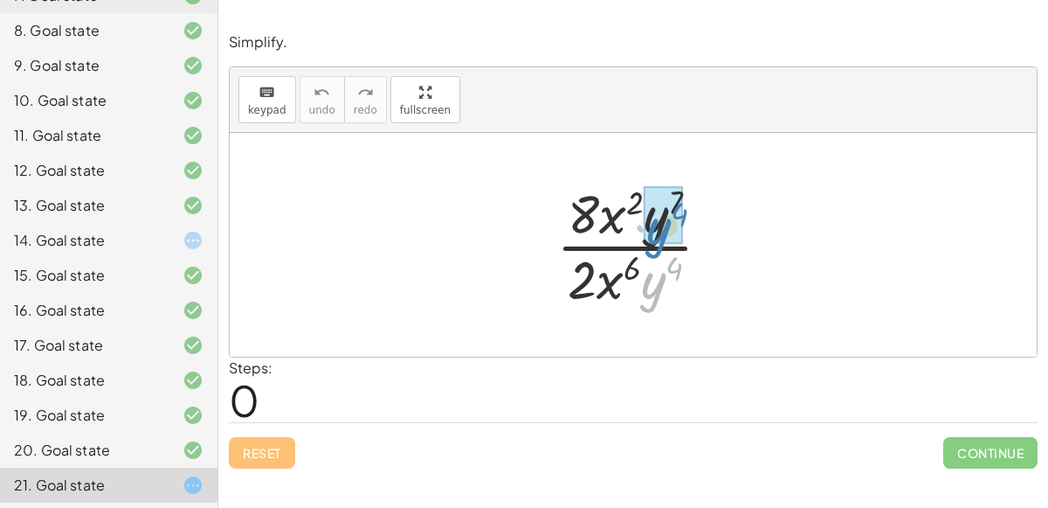
drag, startPoint x: 655, startPoint y: 274, endPoint x: 660, endPoint y: 221, distance: 53.5
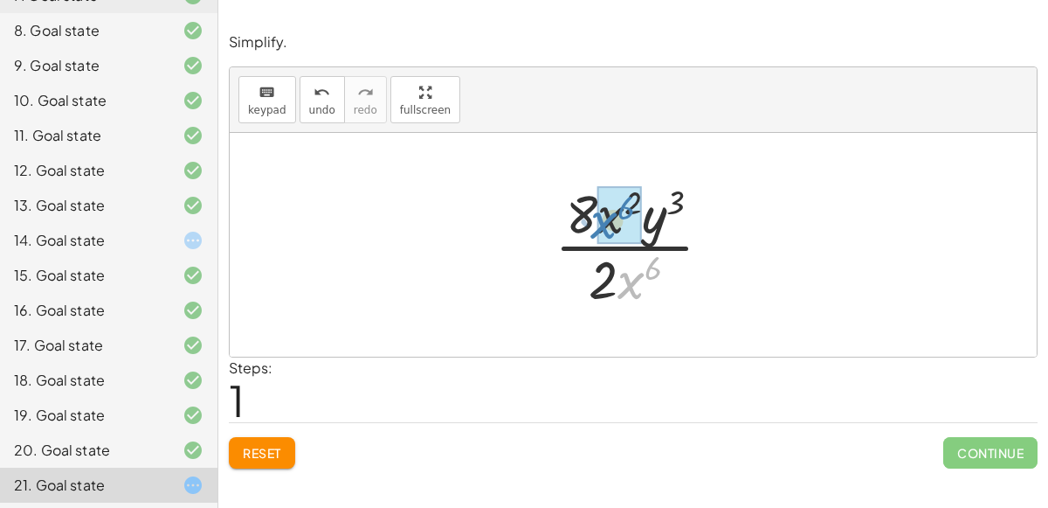
drag, startPoint x: 632, startPoint y: 279, endPoint x: 607, endPoint y: 219, distance: 64.2
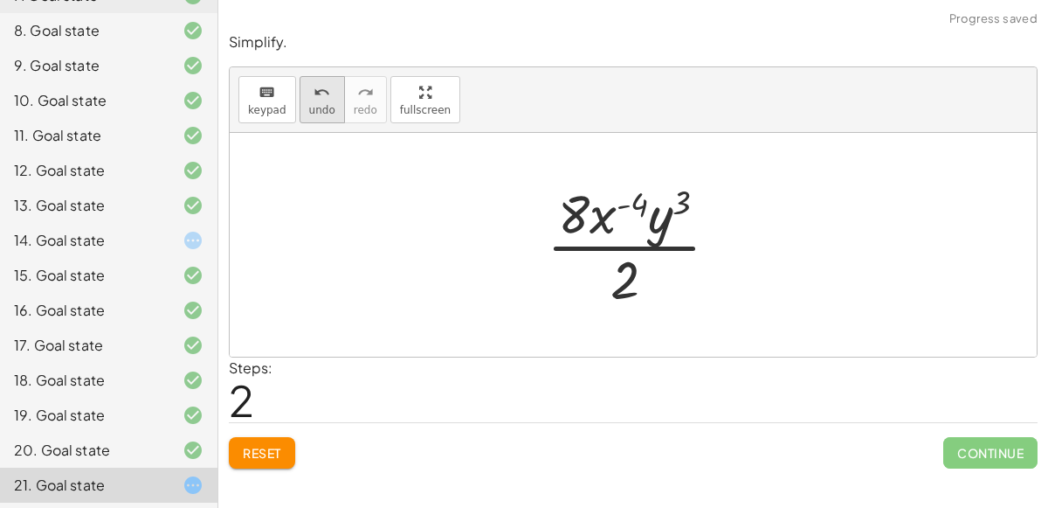
click at [314, 108] on span "undo" at bounding box center [322, 110] width 26 height 12
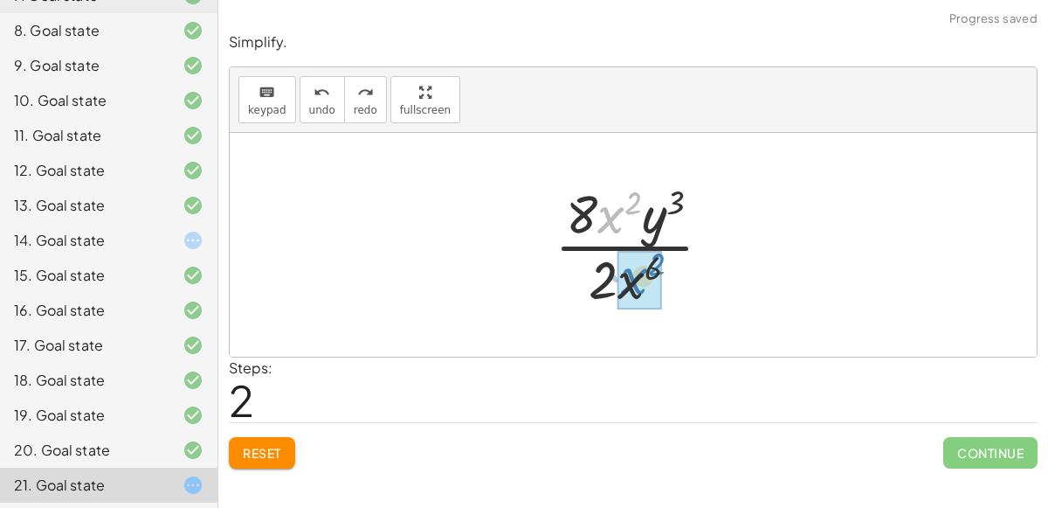
drag, startPoint x: 611, startPoint y: 210, endPoint x: 634, endPoint y: 270, distance: 64.4
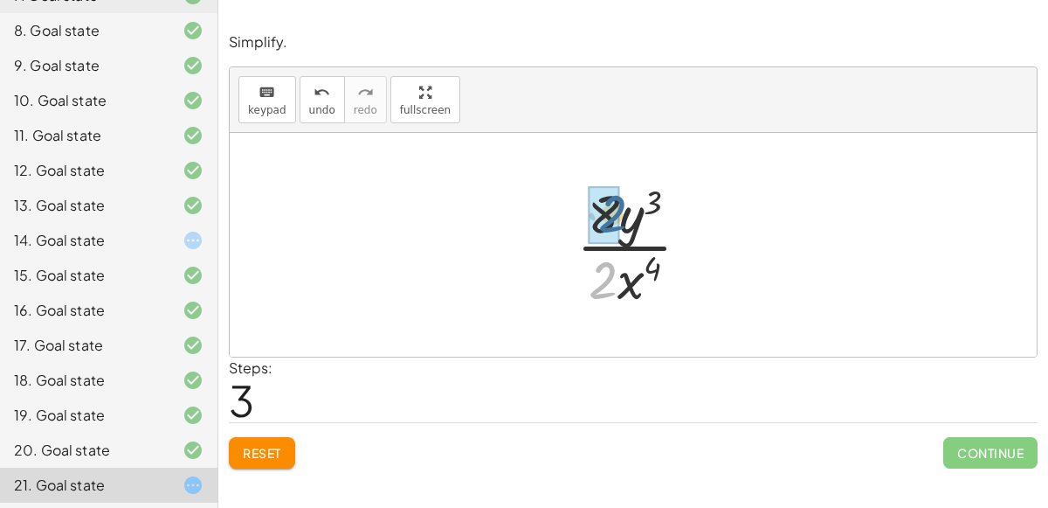
drag, startPoint x: 601, startPoint y: 282, endPoint x: 611, endPoint y: 215, distance: 67.9
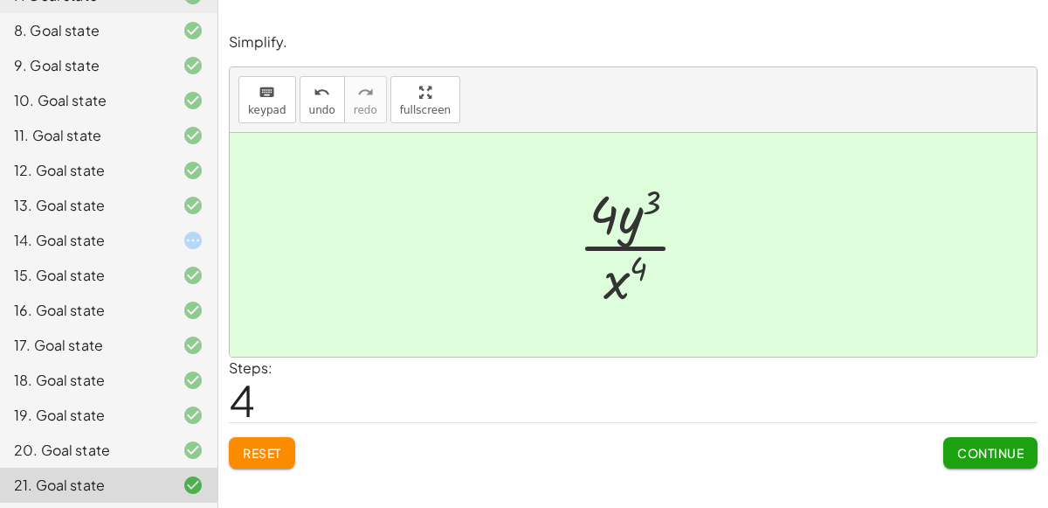
click at [182, 233] on div at bounding box center [179, 240] width 49 height 21
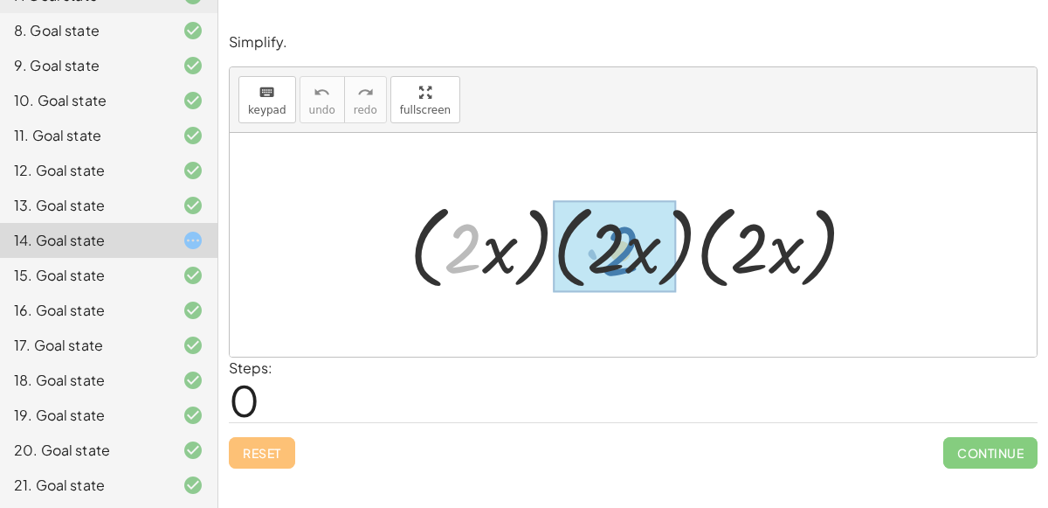
drag, startPoint x: 460, startPoint y: 251, endPoint x: 618, endPoint y: 252, distance: 157.3
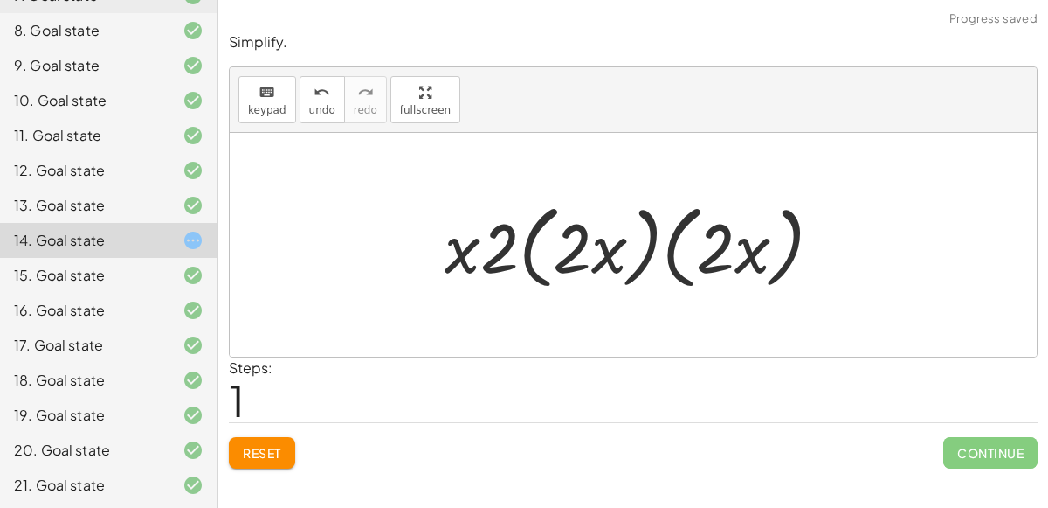
click at [527, 263] on div at bounding box center [640, 245] width 409 height 100
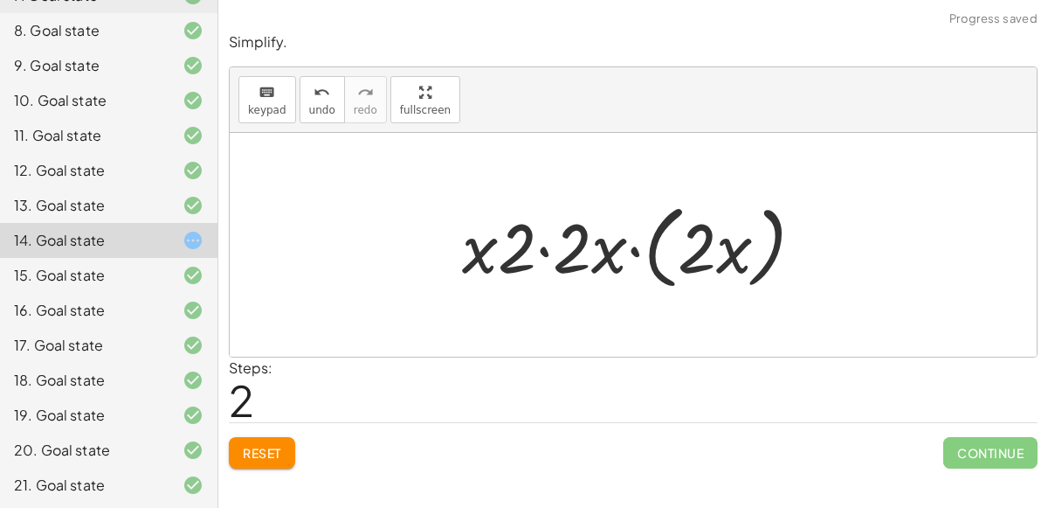
click at [538, 252] on div at bounding box center [639, 245] width 373 height 100
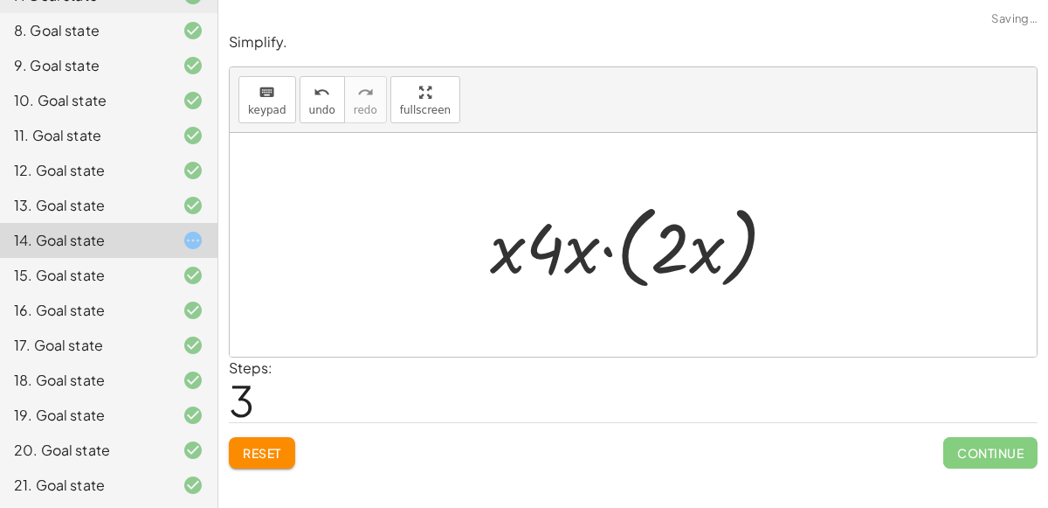
click at [611, 249] on div at bounding box center [640, 245] width 318 height 100
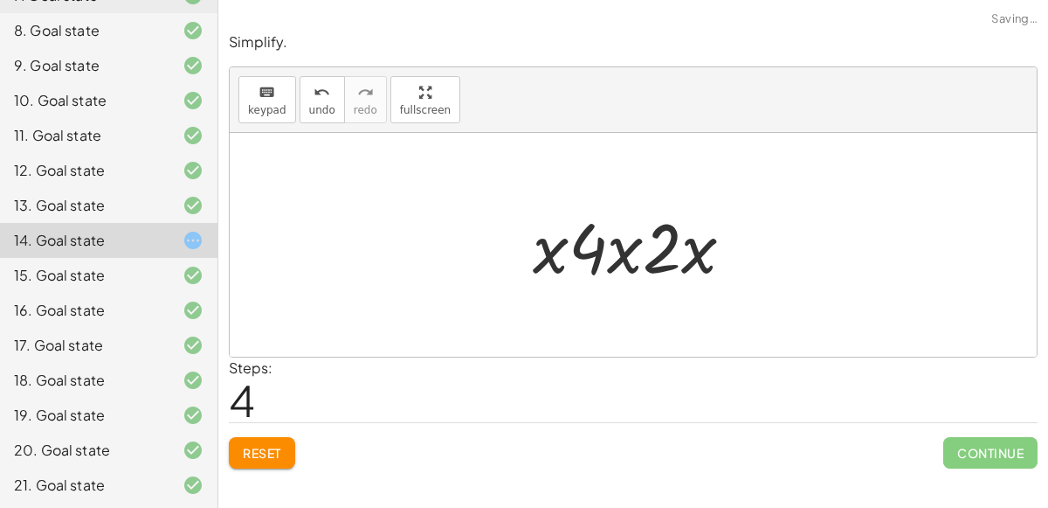
click at [651, 262] on div at bounding box center [640, 245] width 232 height 90
click at [620, 259] on div at bounding box center [640, 245] width 232 height 90
drag, startPoint x: 625, startPoint y: 260, endPoint x: 694, endPoint y: 258, distance: 69.9
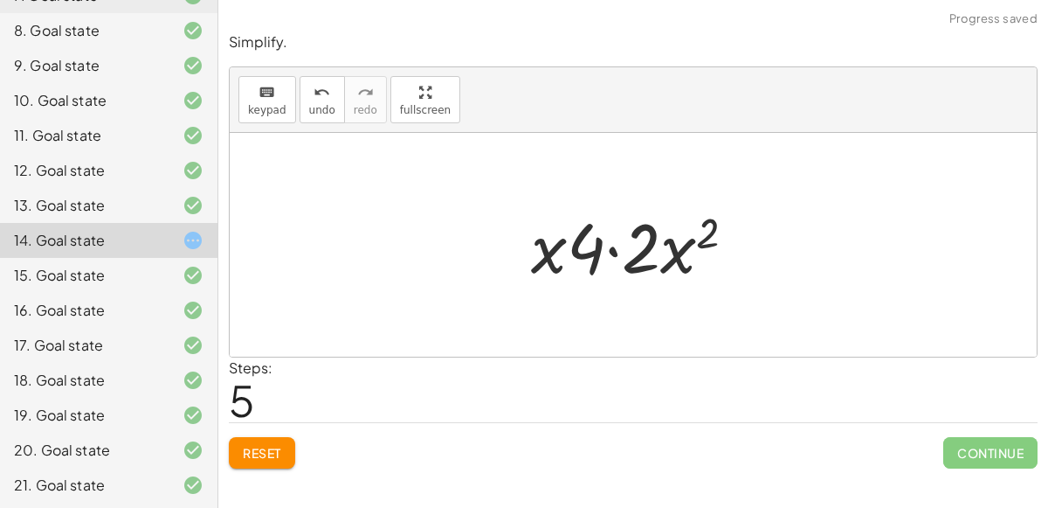
click at [611, 249] on div at bounding box center [640, 245] width 237 height 90
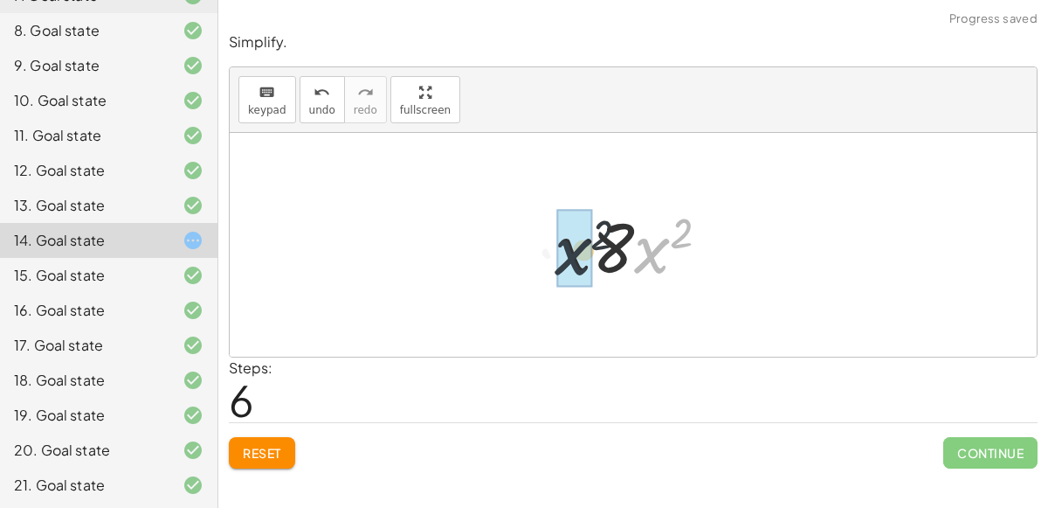
drag, startPoint x: 651, startPoint y: 248, endPoint x: 566, endPoint y: 250, distance: 84.8
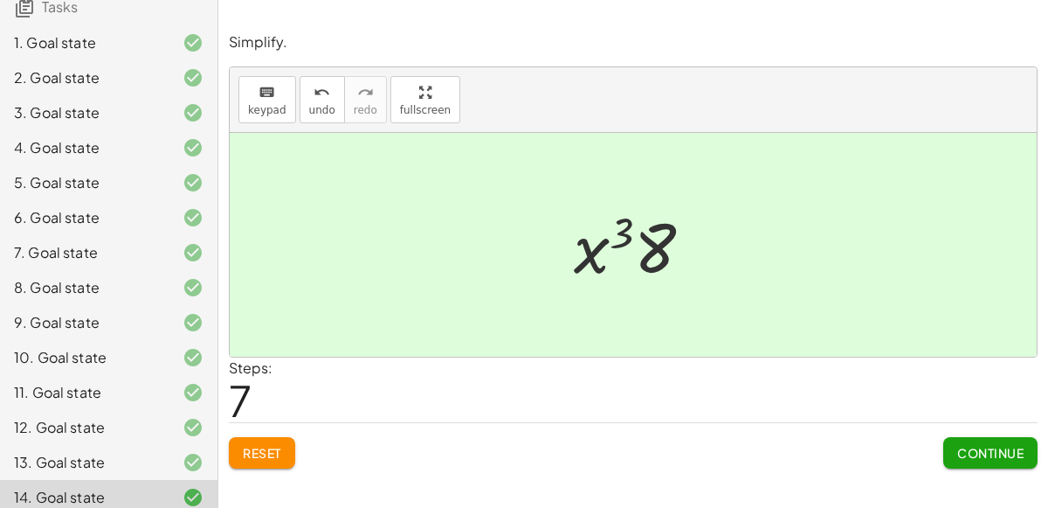
scroll to position [0, 0]
